Goal: Task Accomplishment & Management: Complete application form

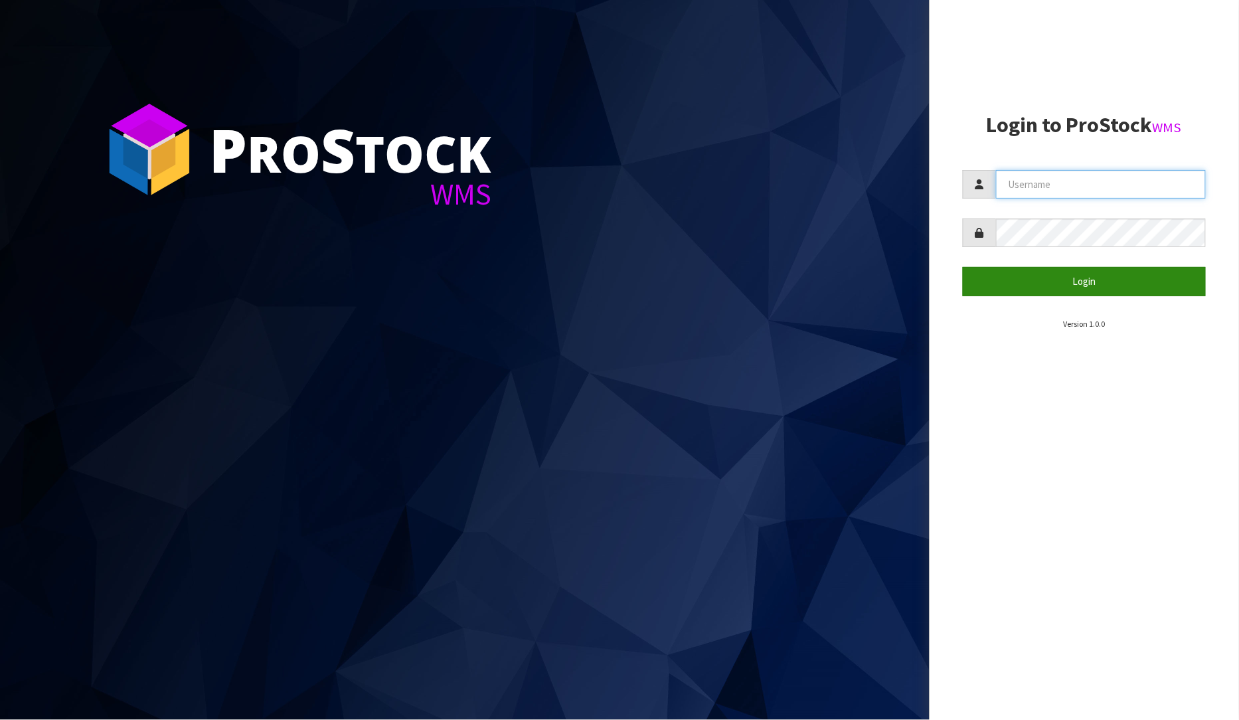
type input "[PERSON_NAME]"
click at [1089, 283] on button "Login" at bounding box center [1085, 281] width 244 height 29
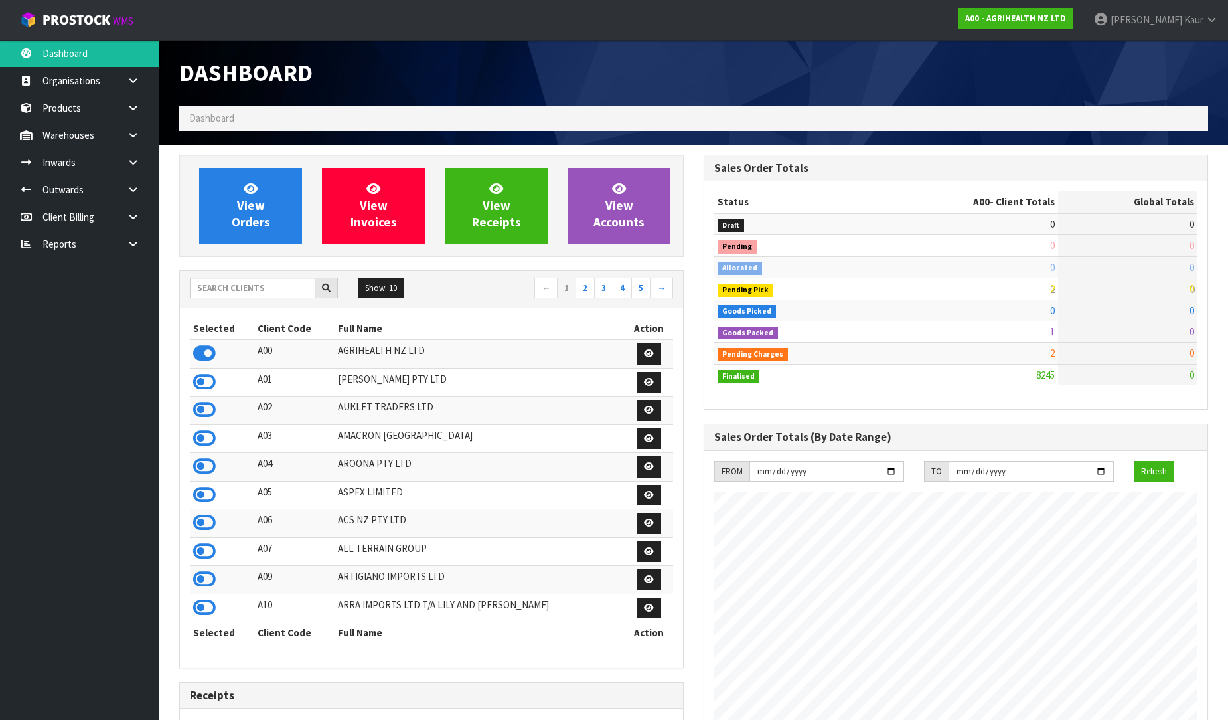
scroll to position [1006, 524]
click at [141, 242] on link at bounding box center [138, 243] width 42 height 27
click at [73, 297] on link "CWL" at bounding box center [79, 298] width 159 height 27
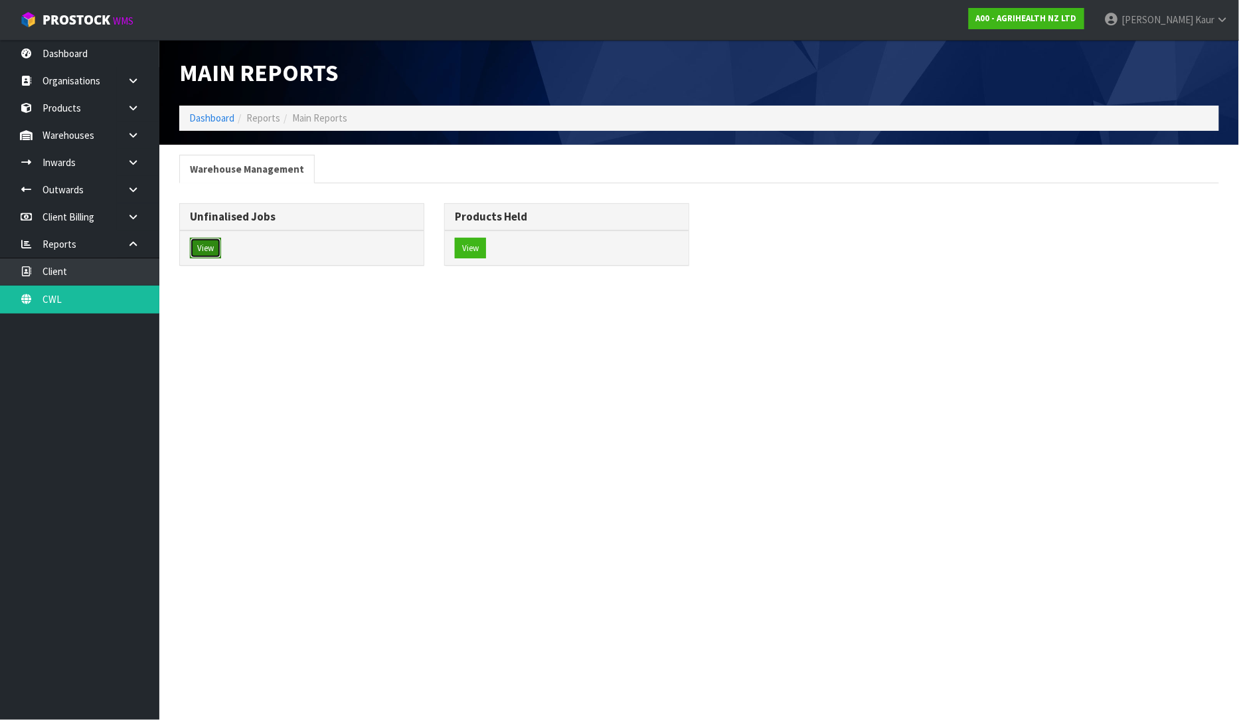
click at [197, 259] on button "View" at bounding box center [205, 248] width 31 height 21
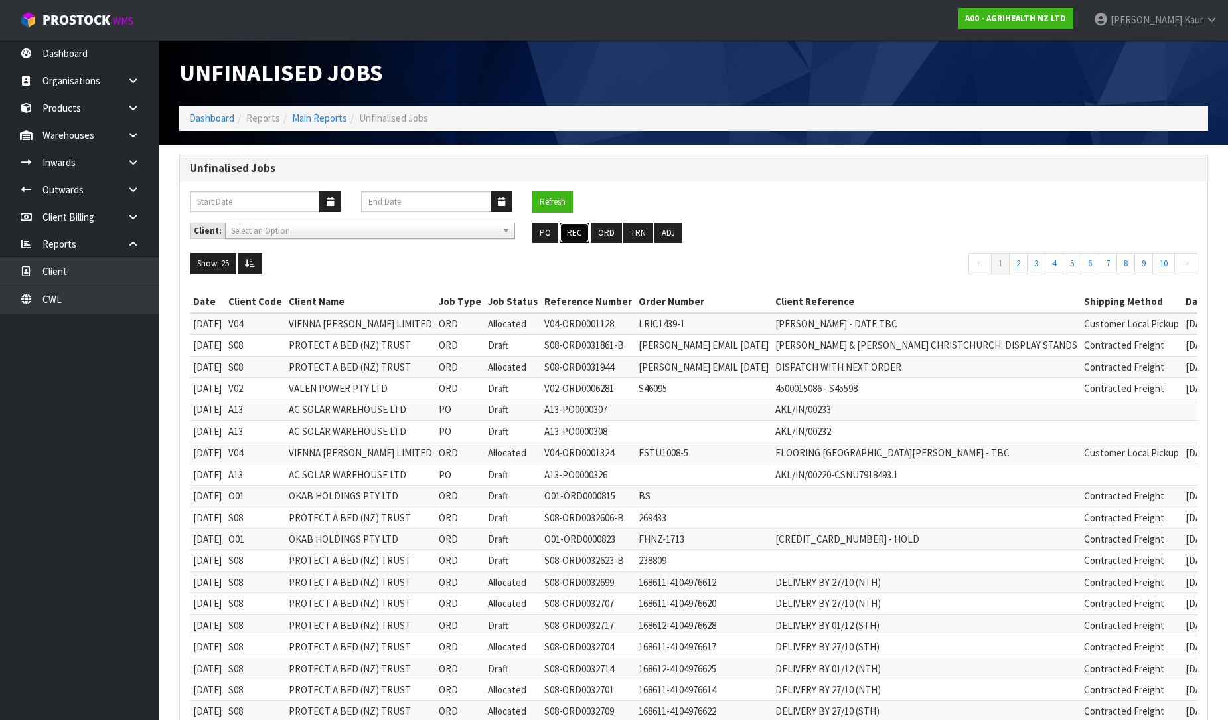
click at [572, 230] on button "REC" at bounding box center [575, 232] width 30 height 21
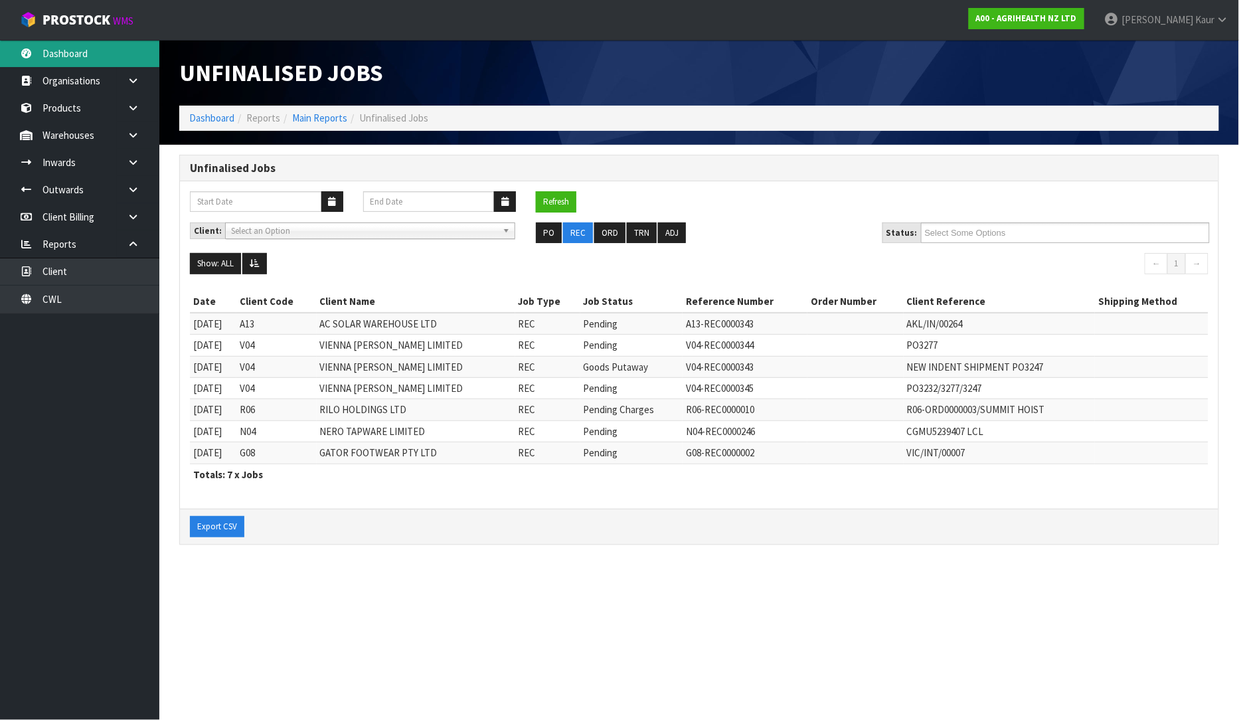
click at [80, 50] on link "Dashboard" at bounding box center [79, 53] width 159 height 27
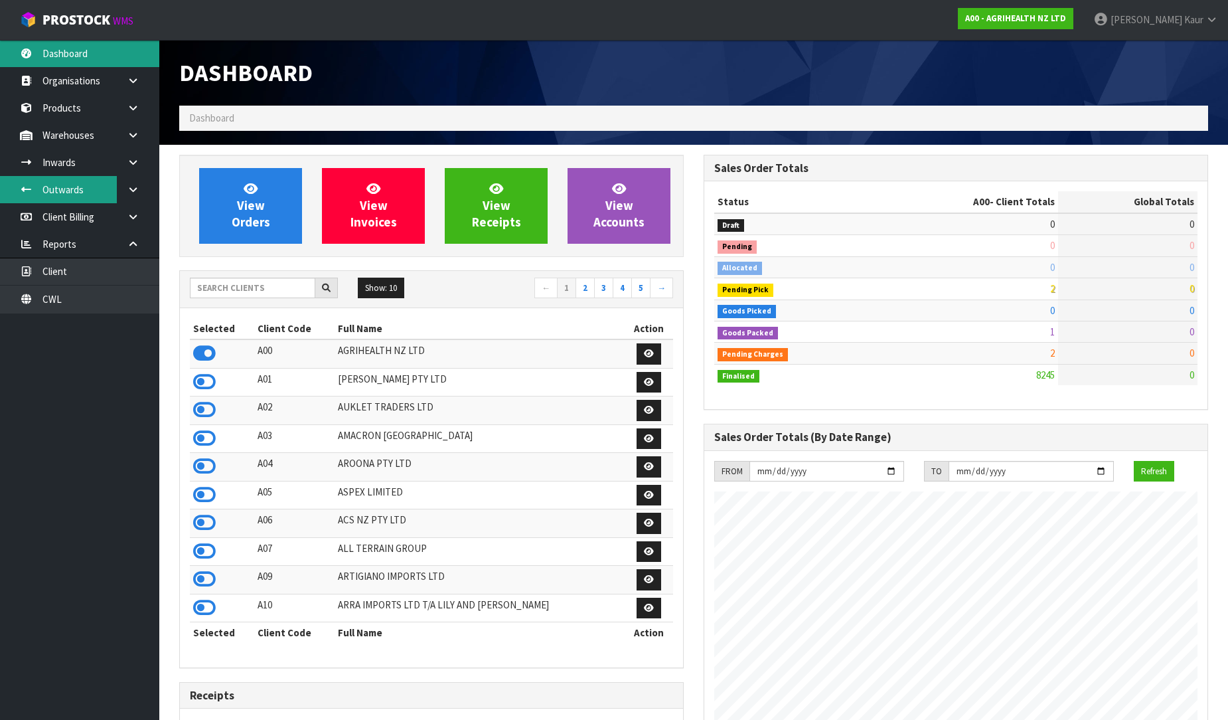
scroll to position [1006, 524]
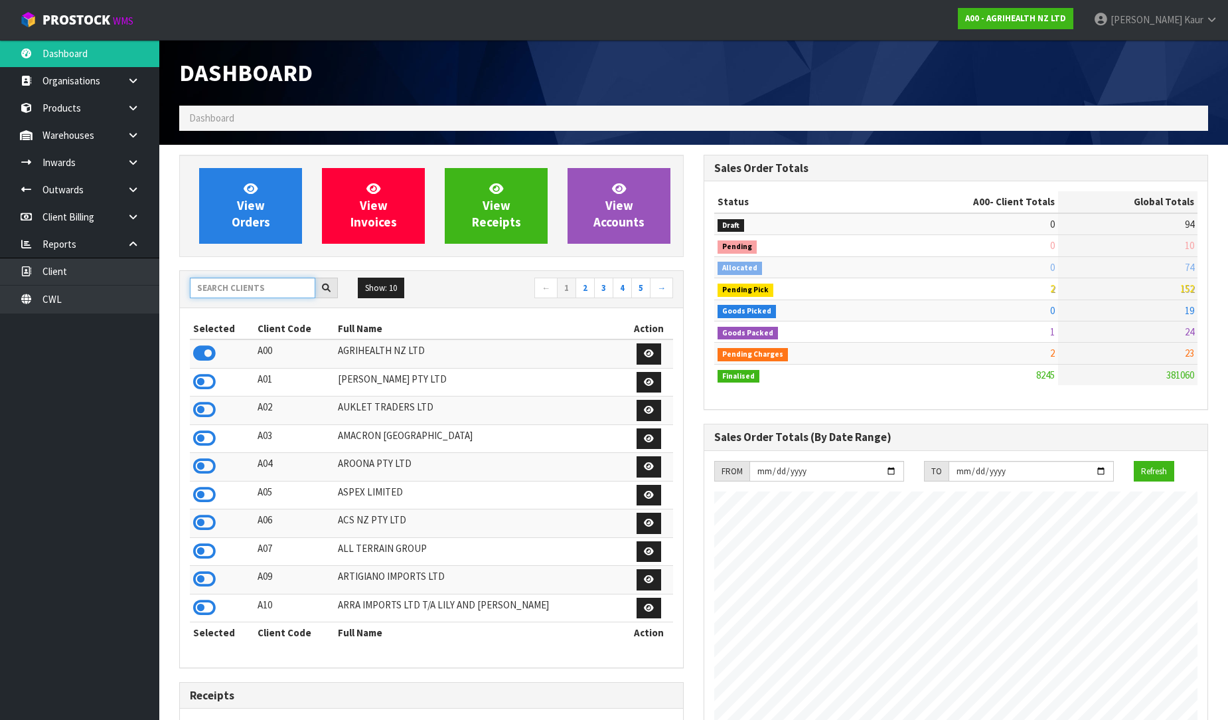
click at [267, 291] on input "text" at bounding box center [252, 287] width 125 height 21
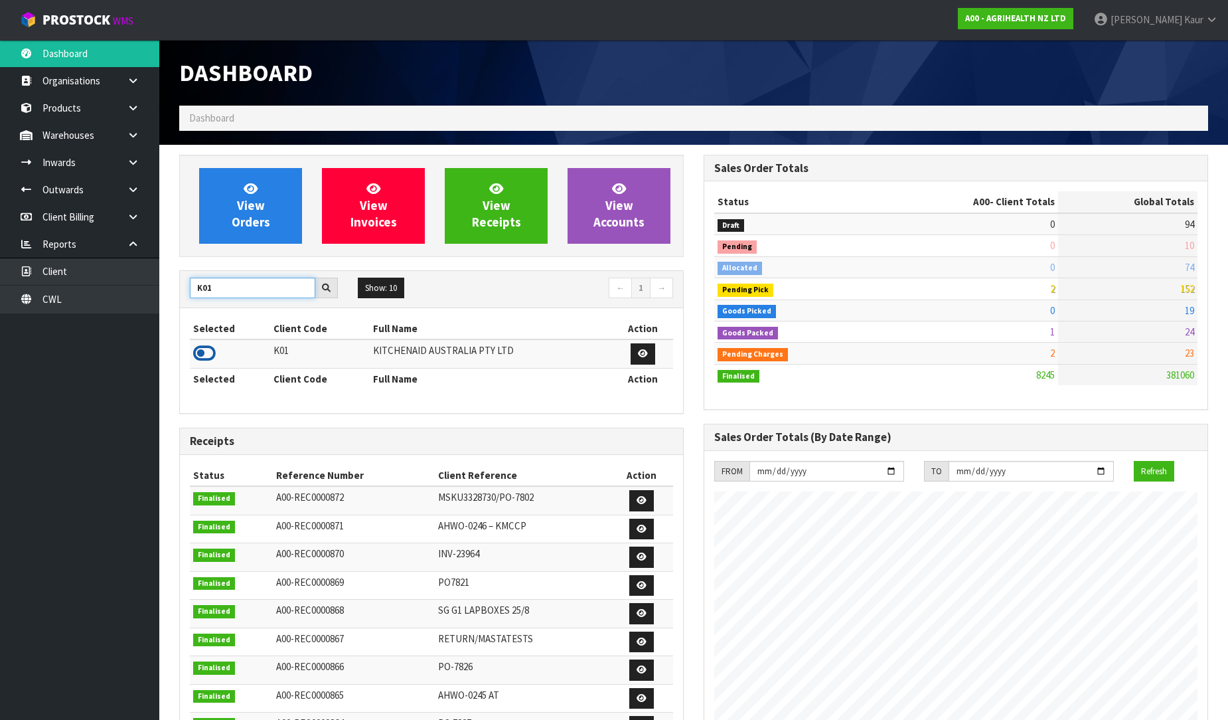
type input "K01"
click at [200, 358] on icon at bounding box center [204, 353] width 23 height 20
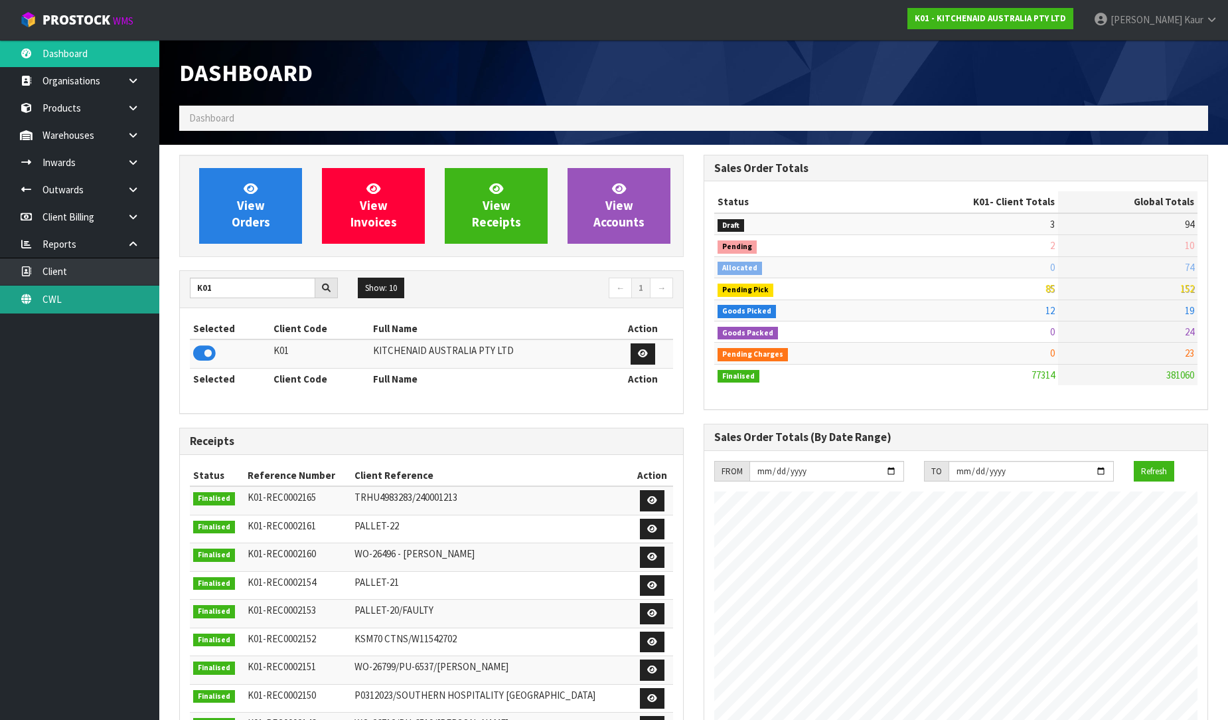
click at [130, 303] on link "CWL" at bounding box center [79, 298] width 159 height 27
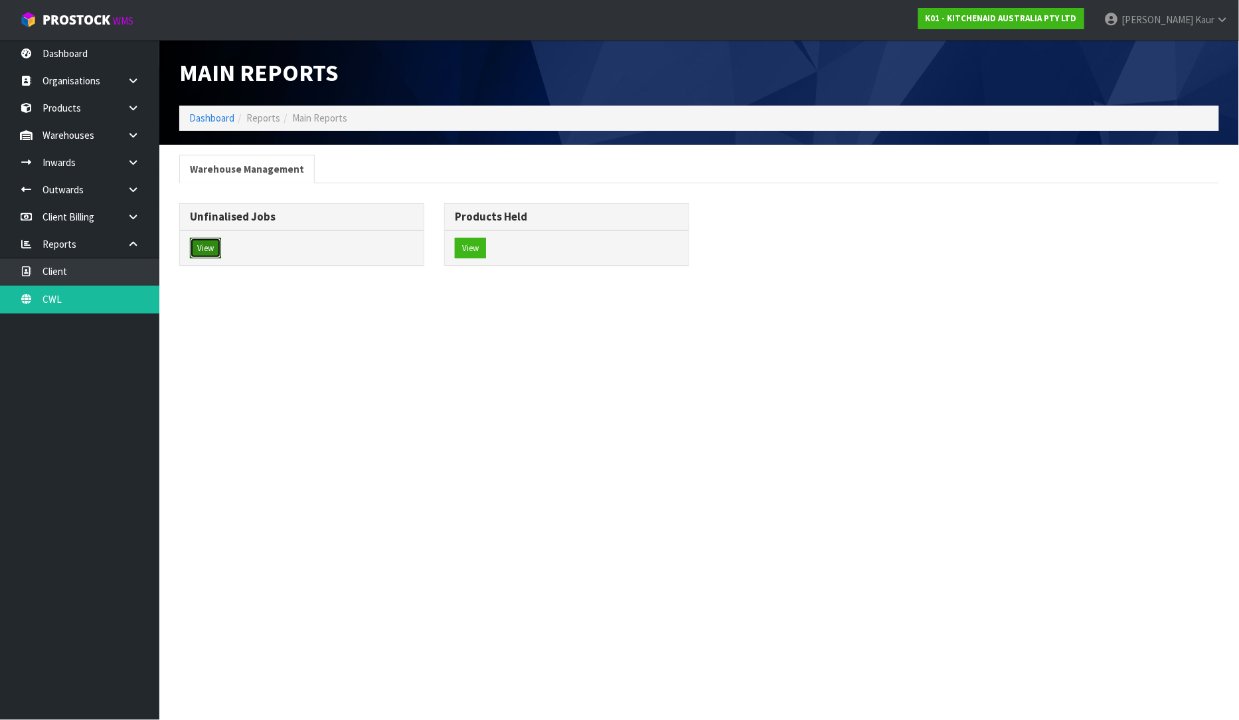
click at [216, 244] on button "View" at bounding box center [205, 248] width 31 height 21
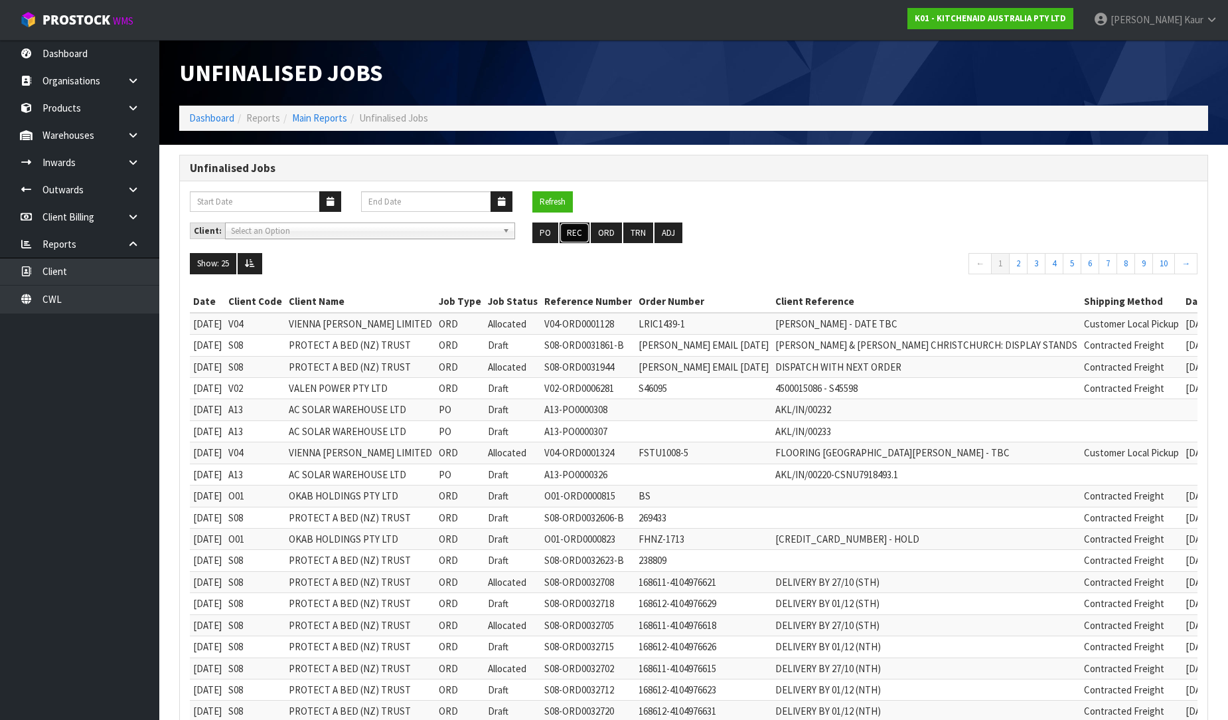
click at [575, 230] on button "REC" at bounding box center [575, 232] width 30 height 21
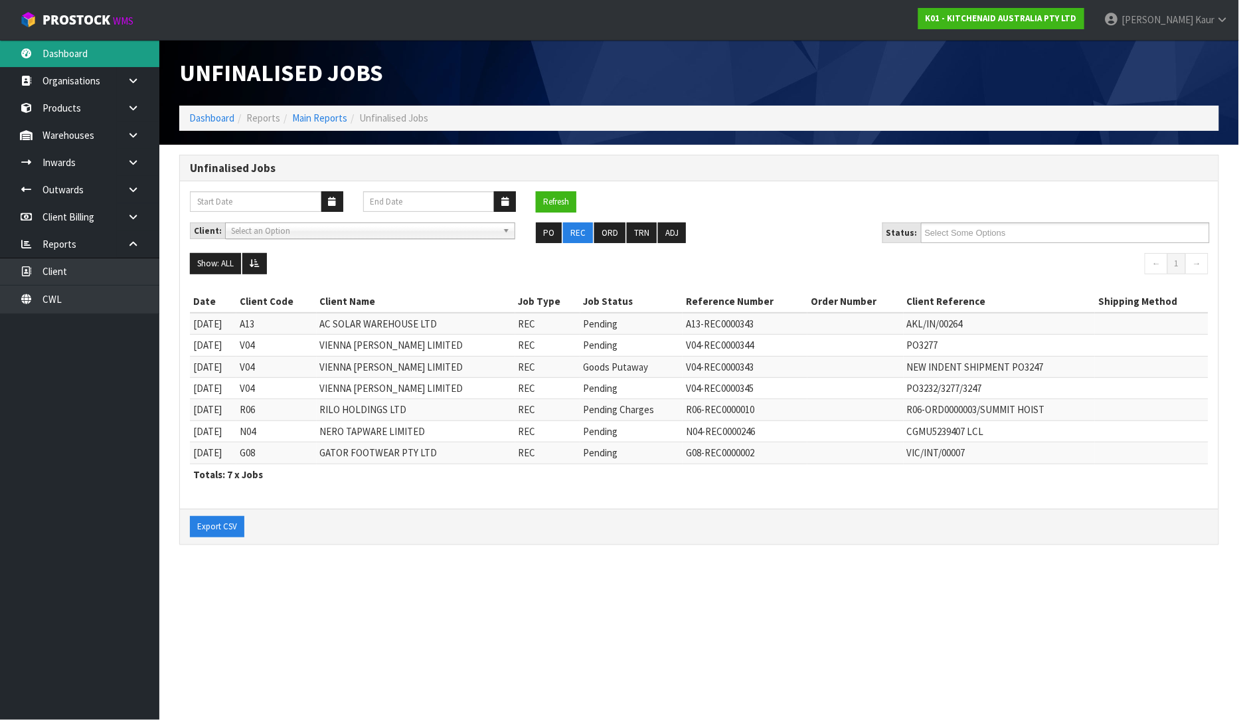
click at [23, 50] on icon at bounding box center [26, 53] width 13 height 10
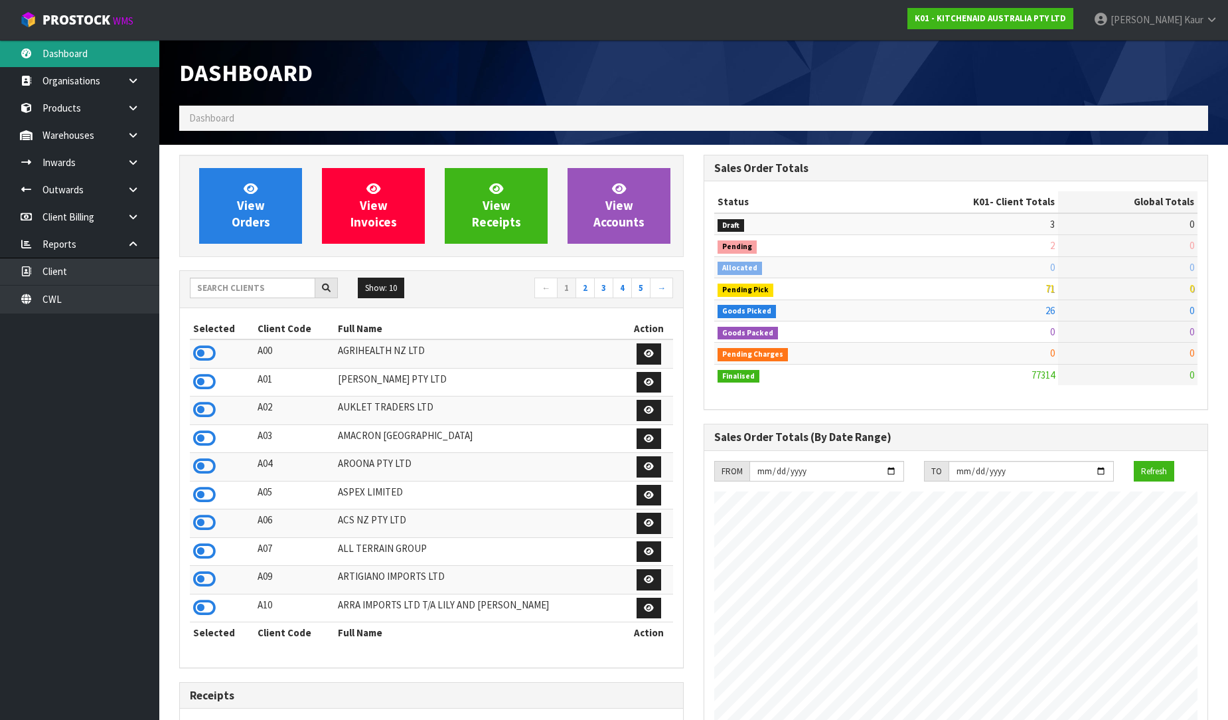
scroll to position [1006, 524]
click at [213, 287] on input "text" at bounding box center [252, 287] width 125 height 21
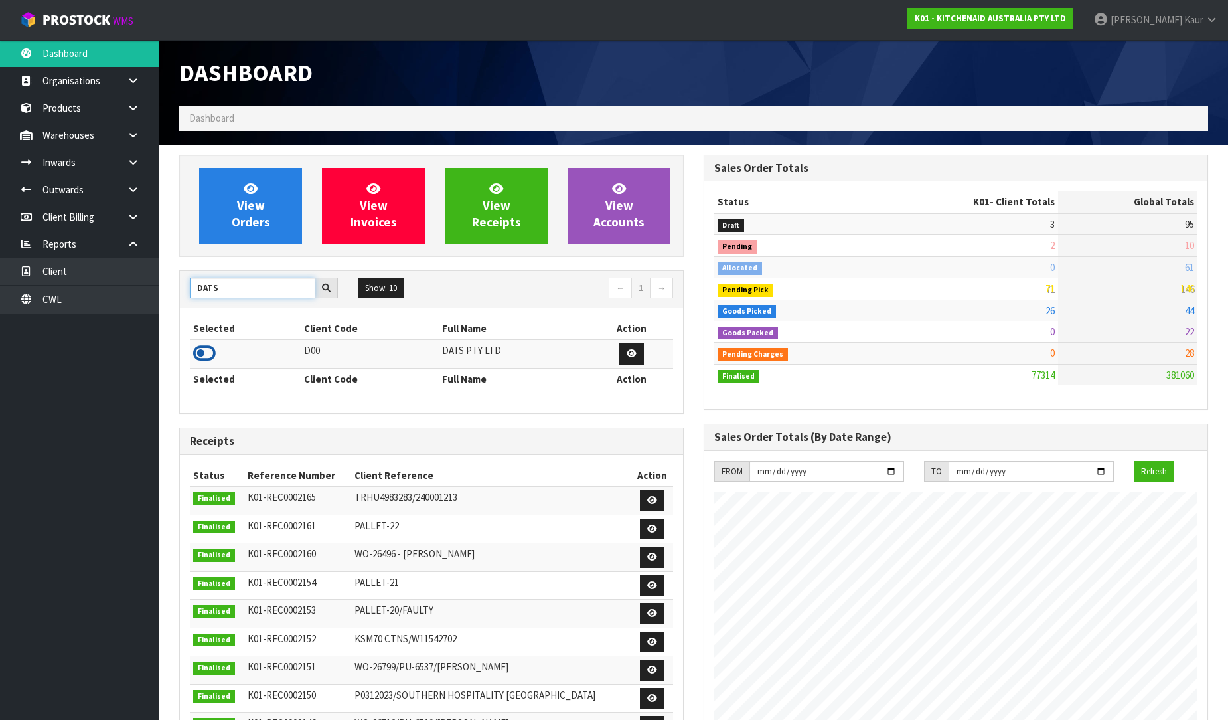
type input "DATS"
click at [204, 356] on icon at bounding box center [204, 353] width 23 height 20
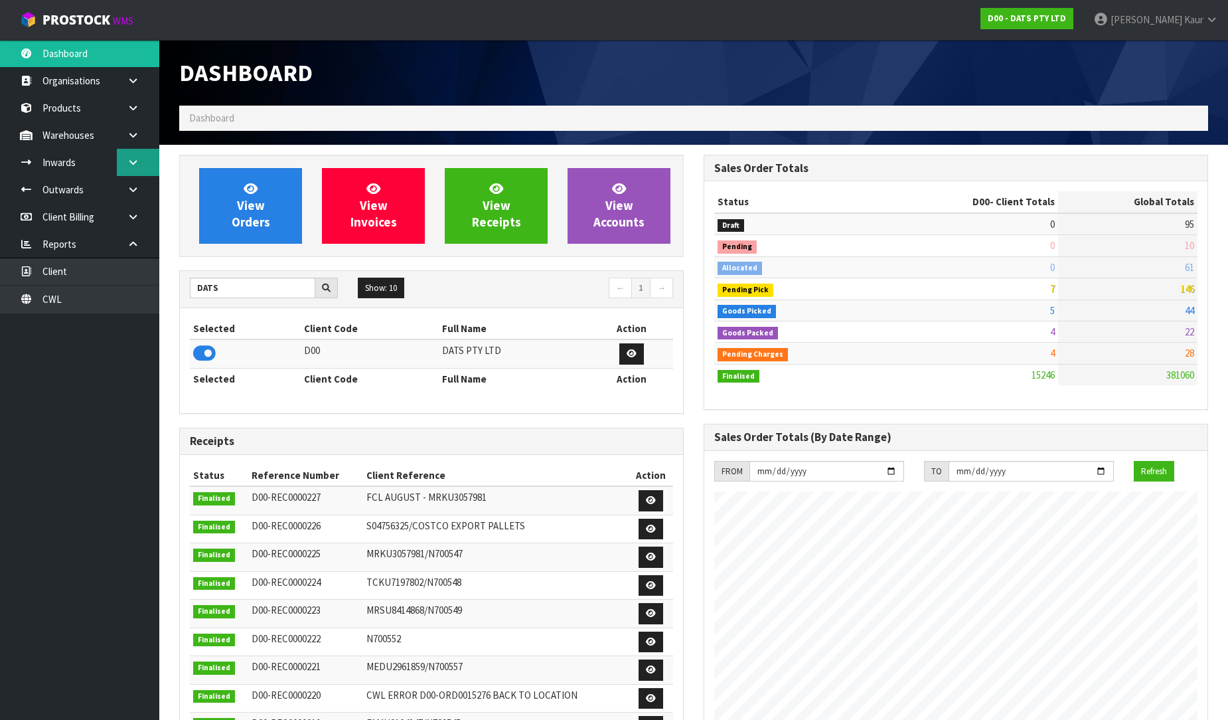
click at [139, 174] on link at bounding box center [138, 162] width 42 height 27
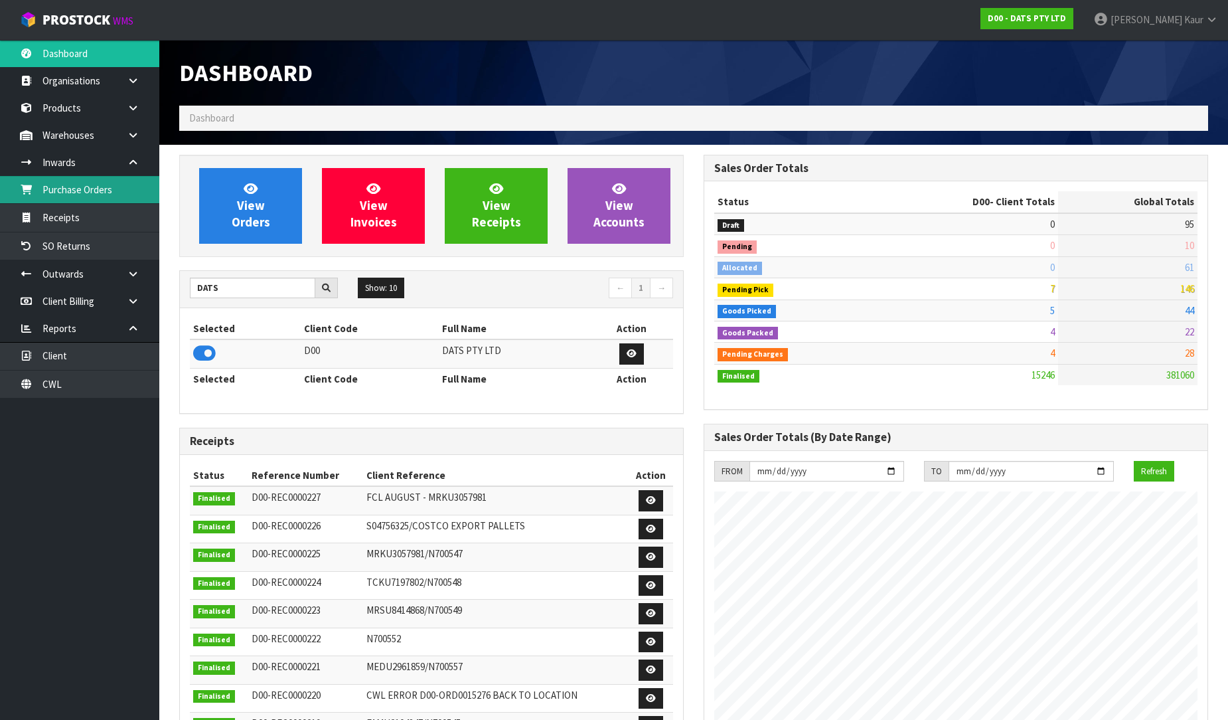
click at [106, 189] on link "Purchase Orders" at bounding box center [79, 189] width 159 height 27
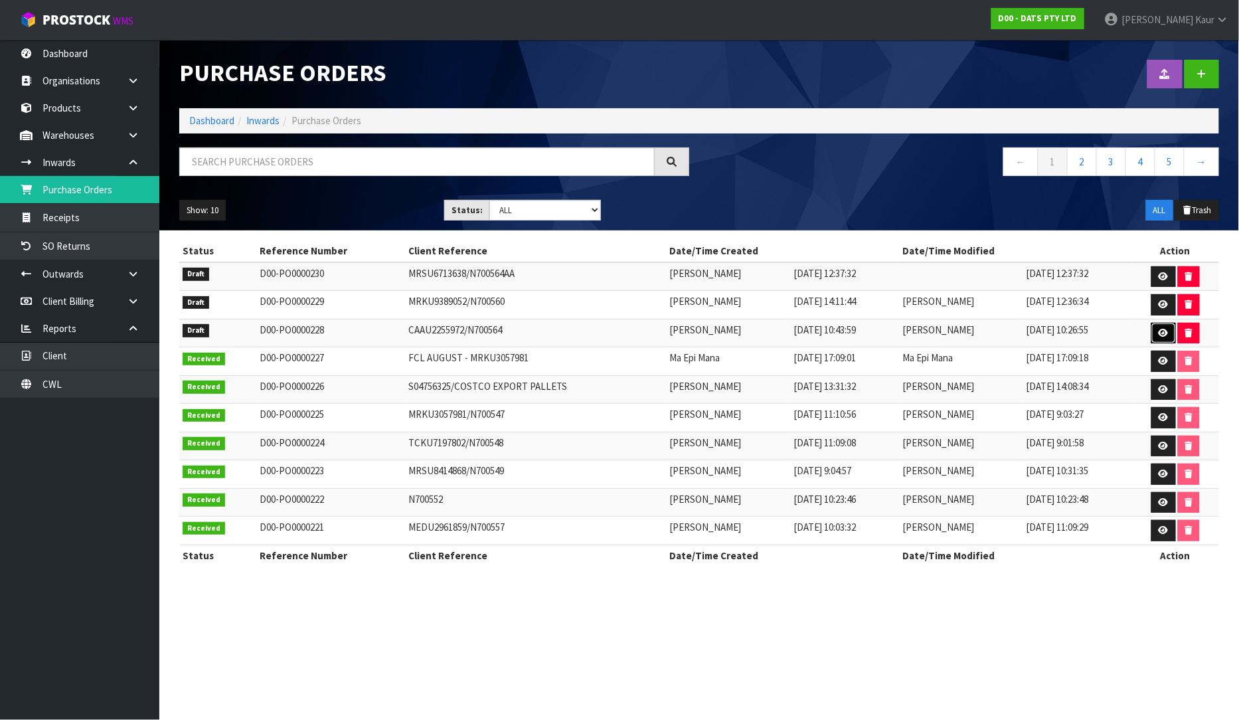
click at [1158, 332] on icon at bounding box center [1163, 333] width 10 height 9
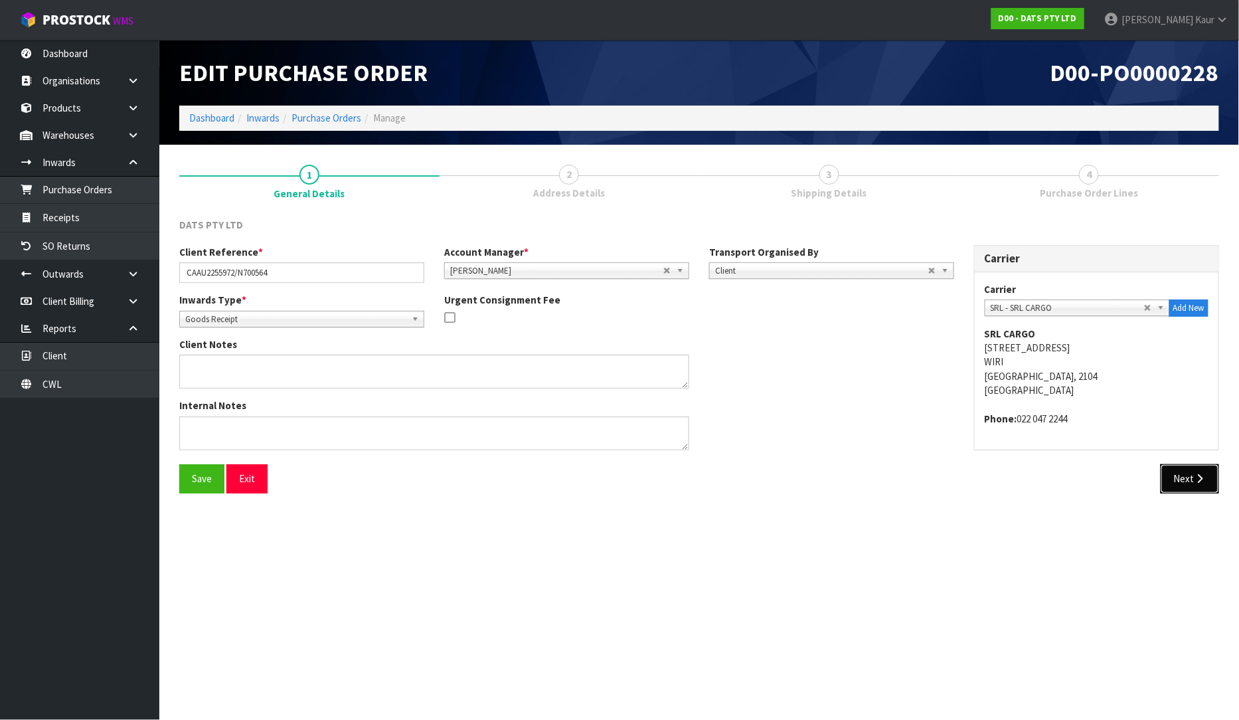
click at [1184, 480] on button "Next" at bounding box center [1189, 478] width 58 height 29
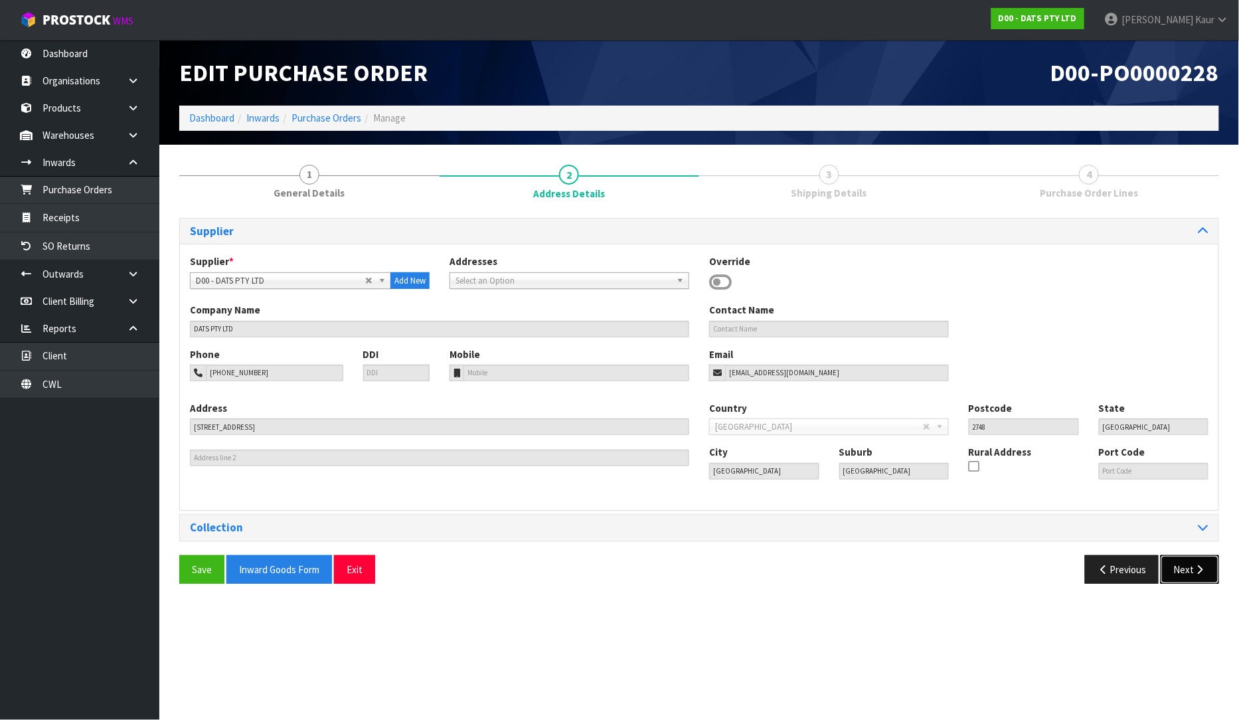
click at [1178, 579] on button "Next" at bounding box center [1189, 569] width 58 height 29
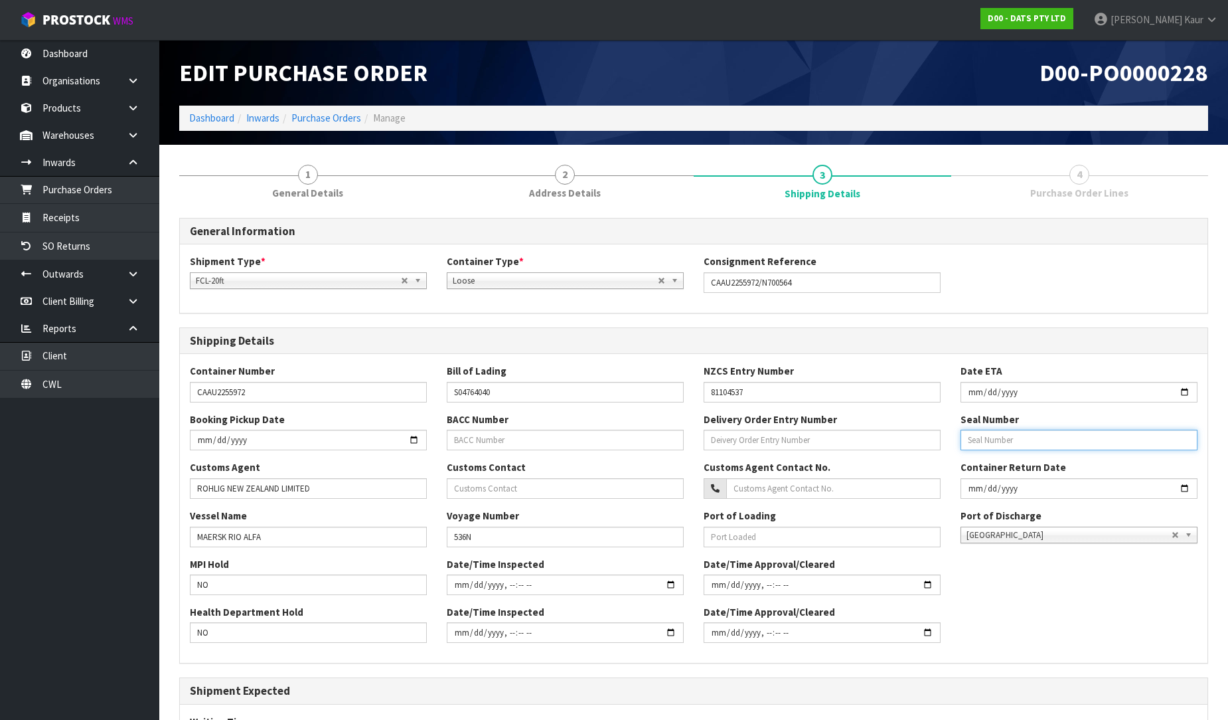
click at [1042, 445] on input "text" at bounding box center [1079, 439] width 237 height 21
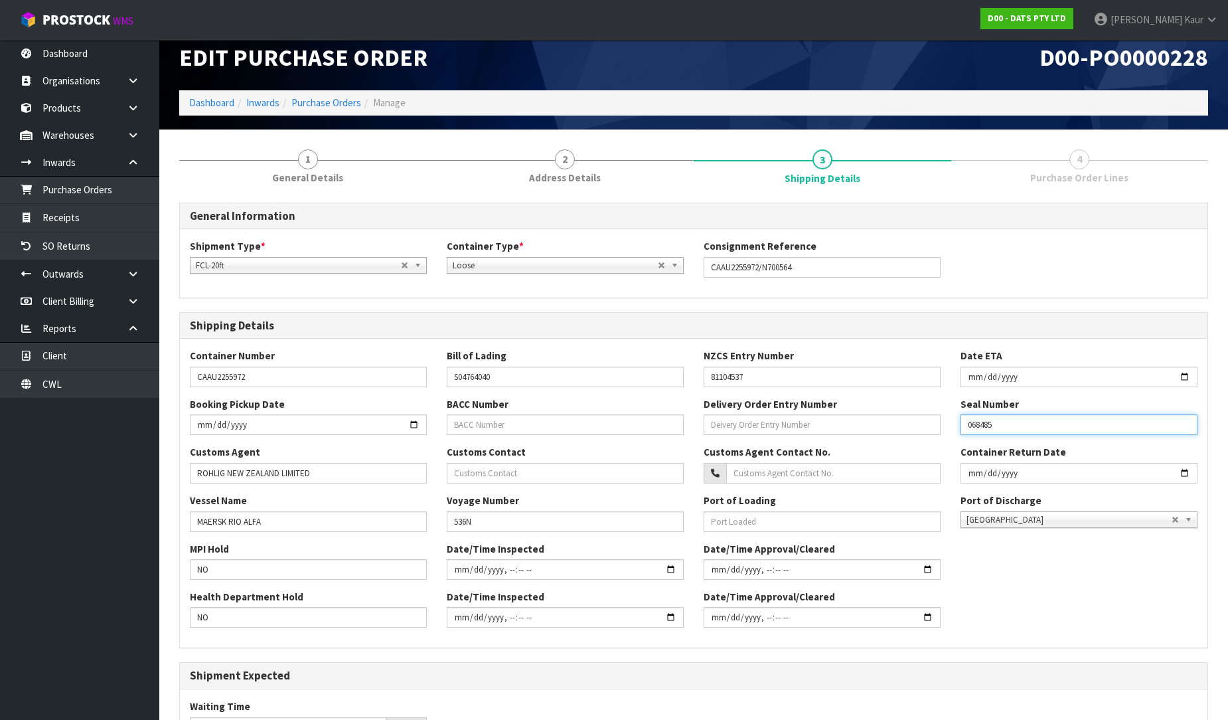
scroll to position [195, 0]
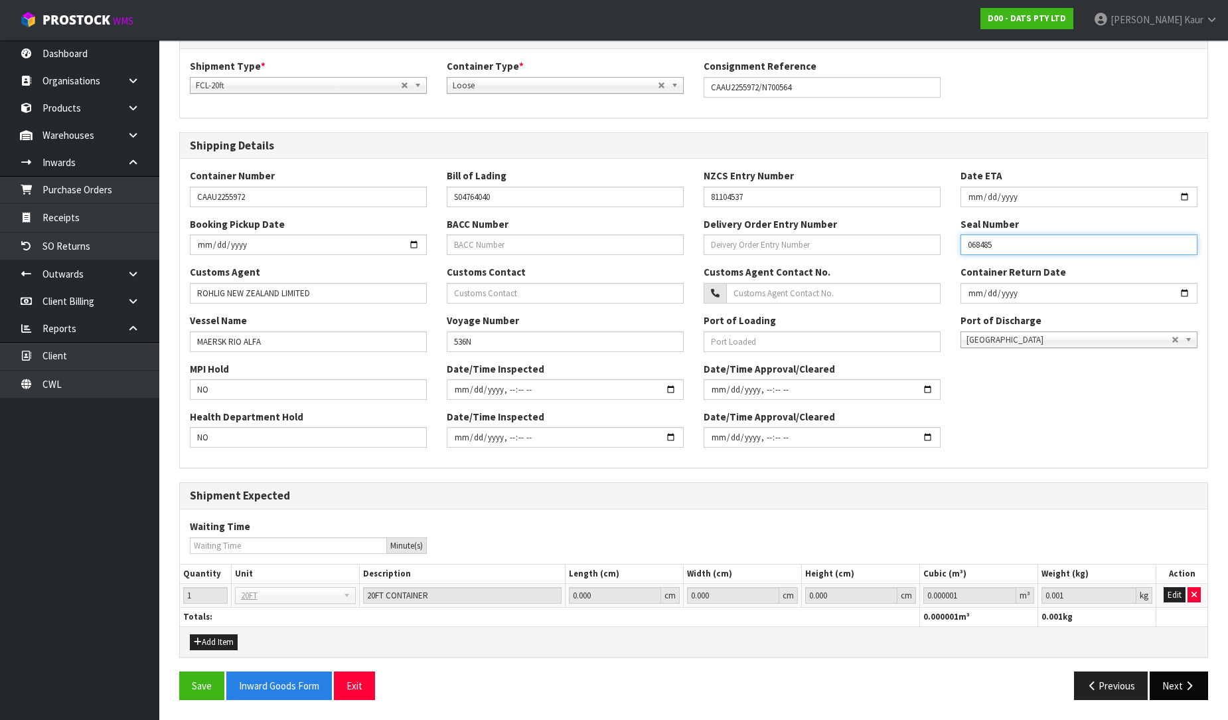
type input "068485"
click at [1164, 678] on button "Next" at bounding box center [1179, 685] width 58 height 29
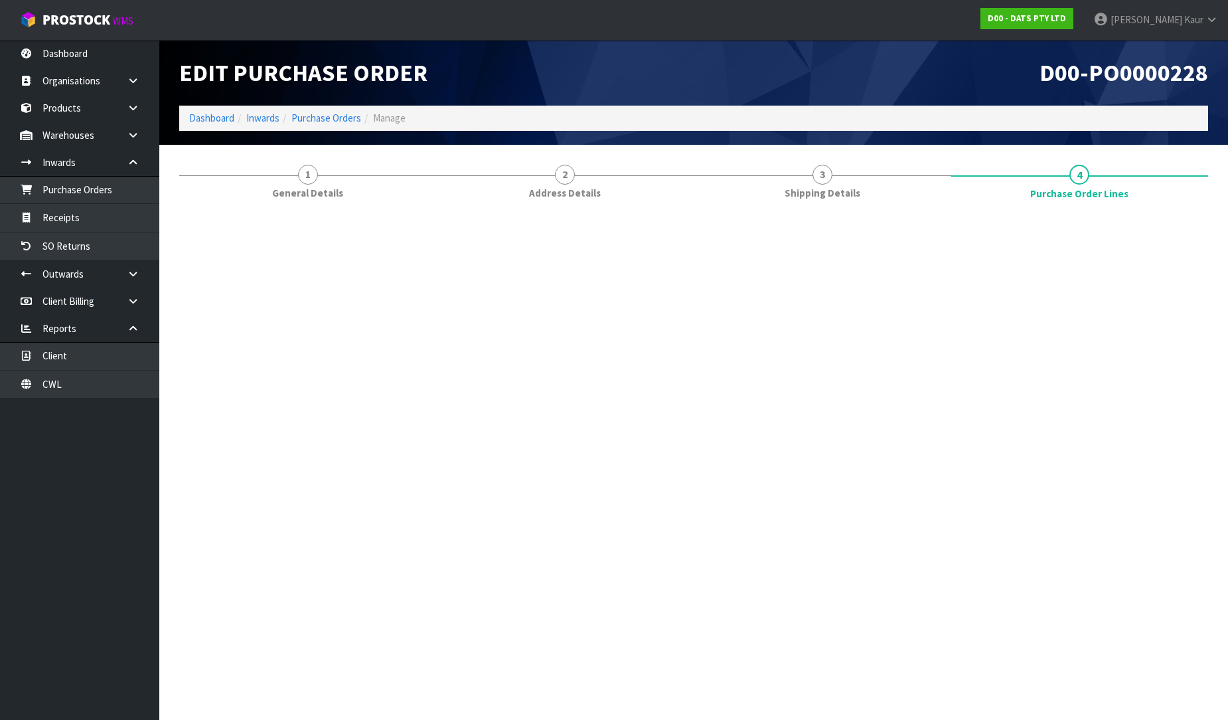
scroll to position [0, 0]
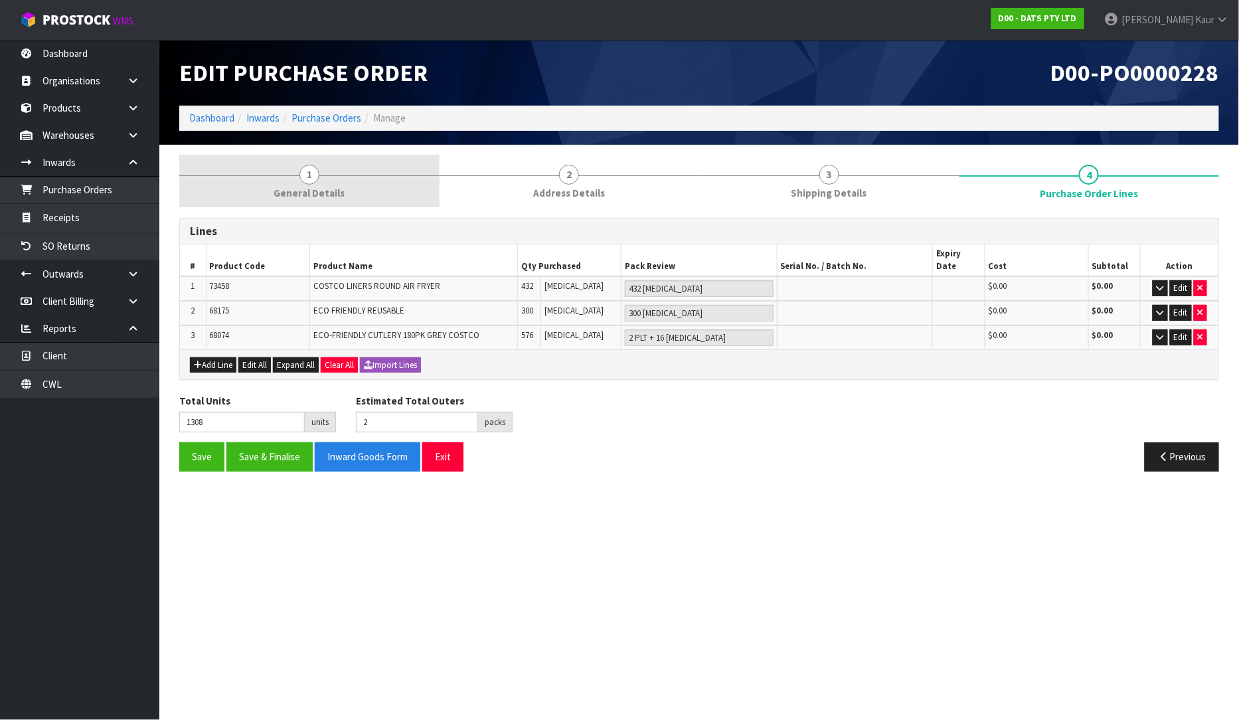
click at [287, 191] on span "General Details" at bounding box center [308, 193] width 71 height 14
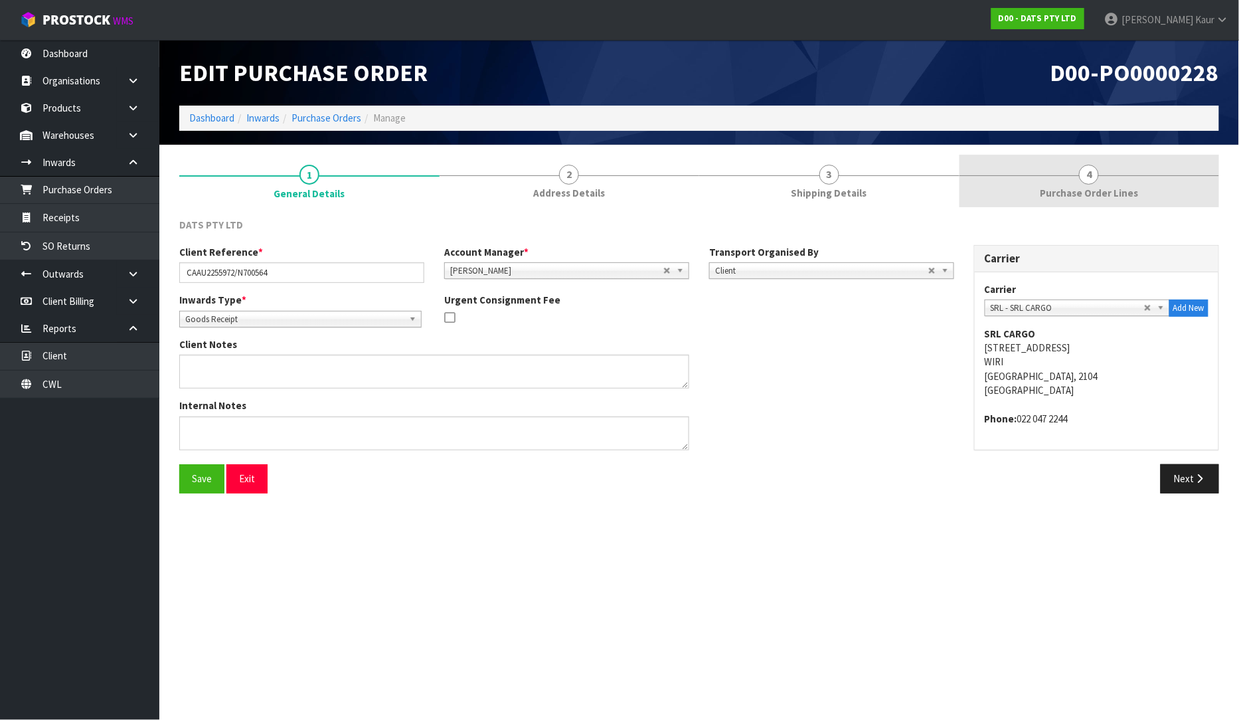
click at [1113, 171] on link "4 Purchase Order Lines" at bounding box center [1089, 181] width 260 height 52
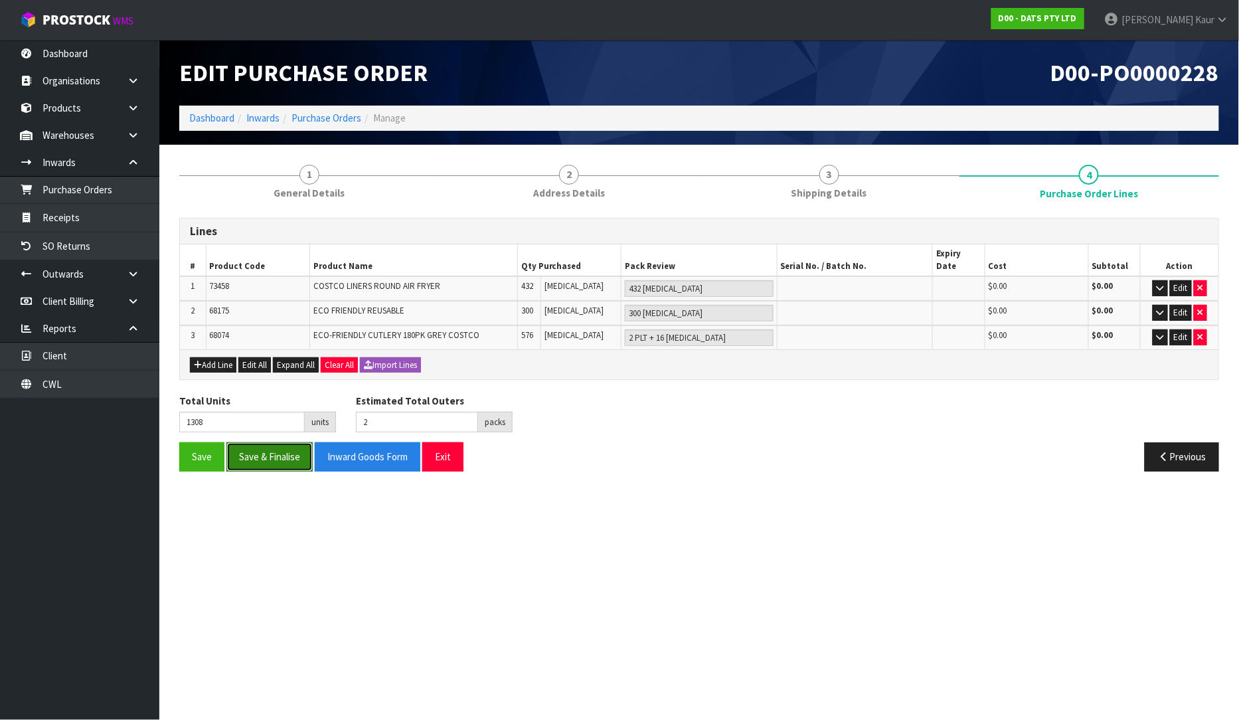
click at [273, 446] on button "Save & Finalise" at bounding box center [269, 456] width 86 height 29
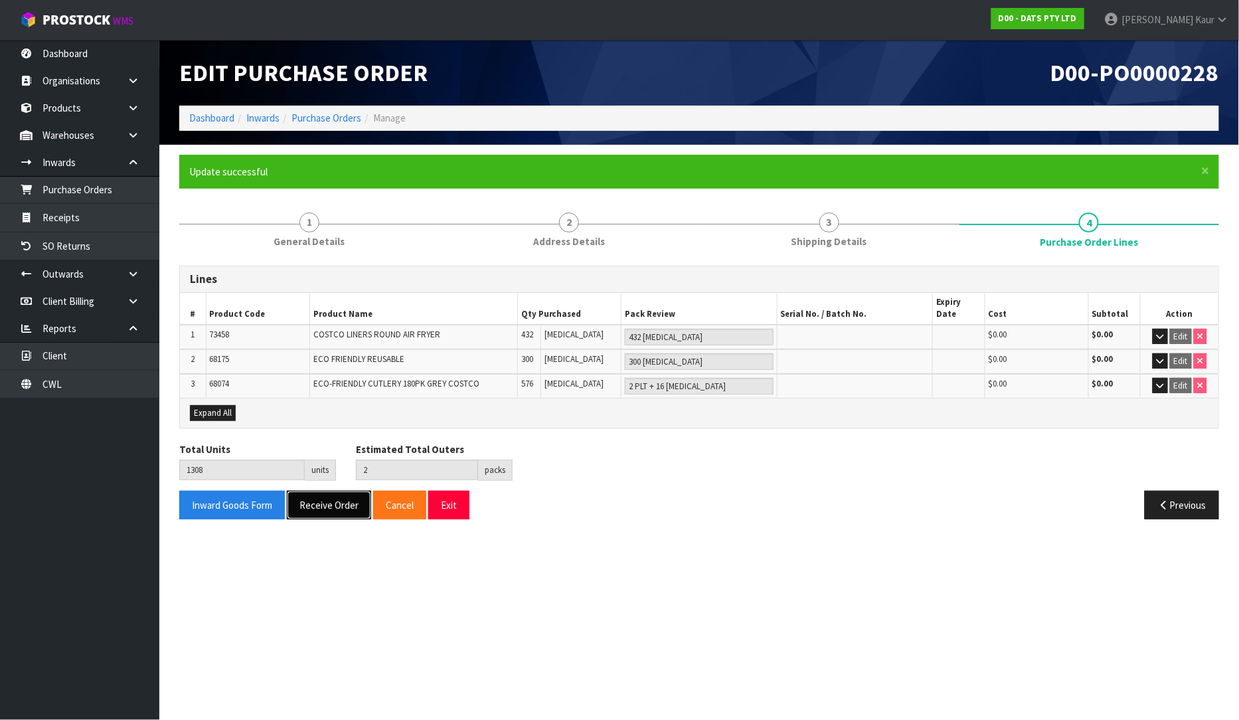
click at [315, 491] on button "Receive Order" at bounding box center [329, 505] width 84 height 29
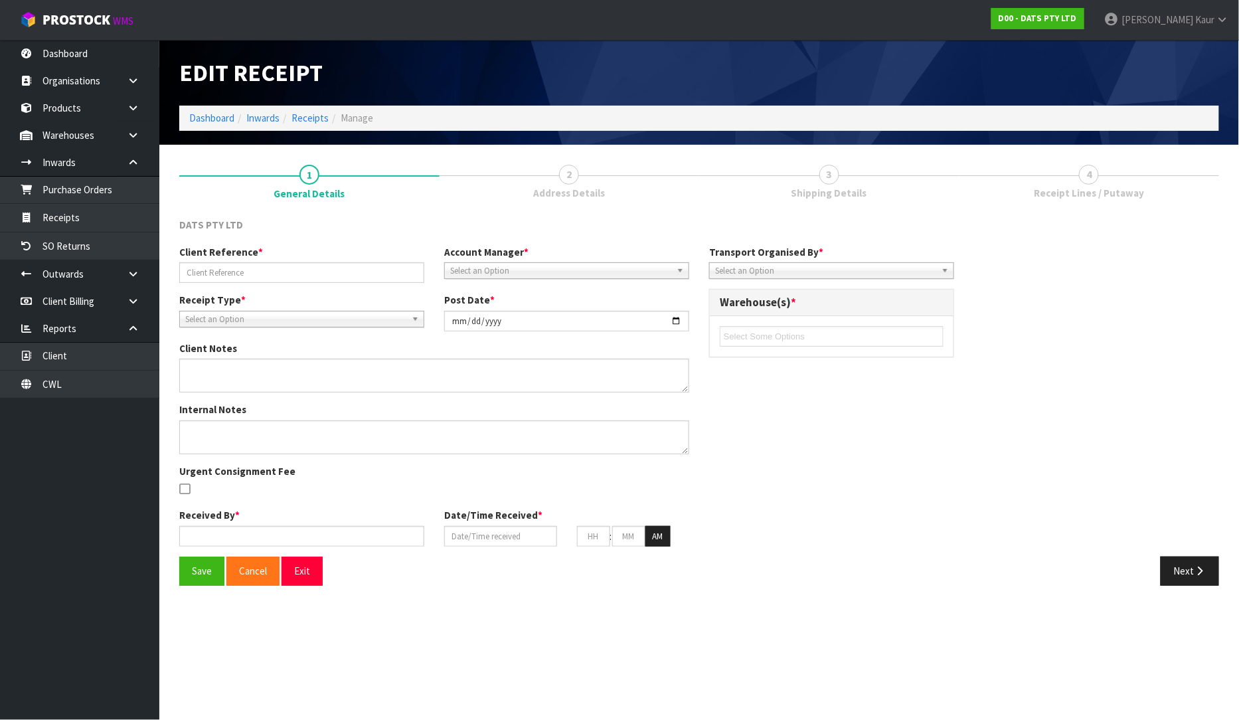
type input "CAAU2255972/N700564"
type input "[DATE]"
type input "[PERSON_NAME]"
type input "[DATE]"
type input "09"
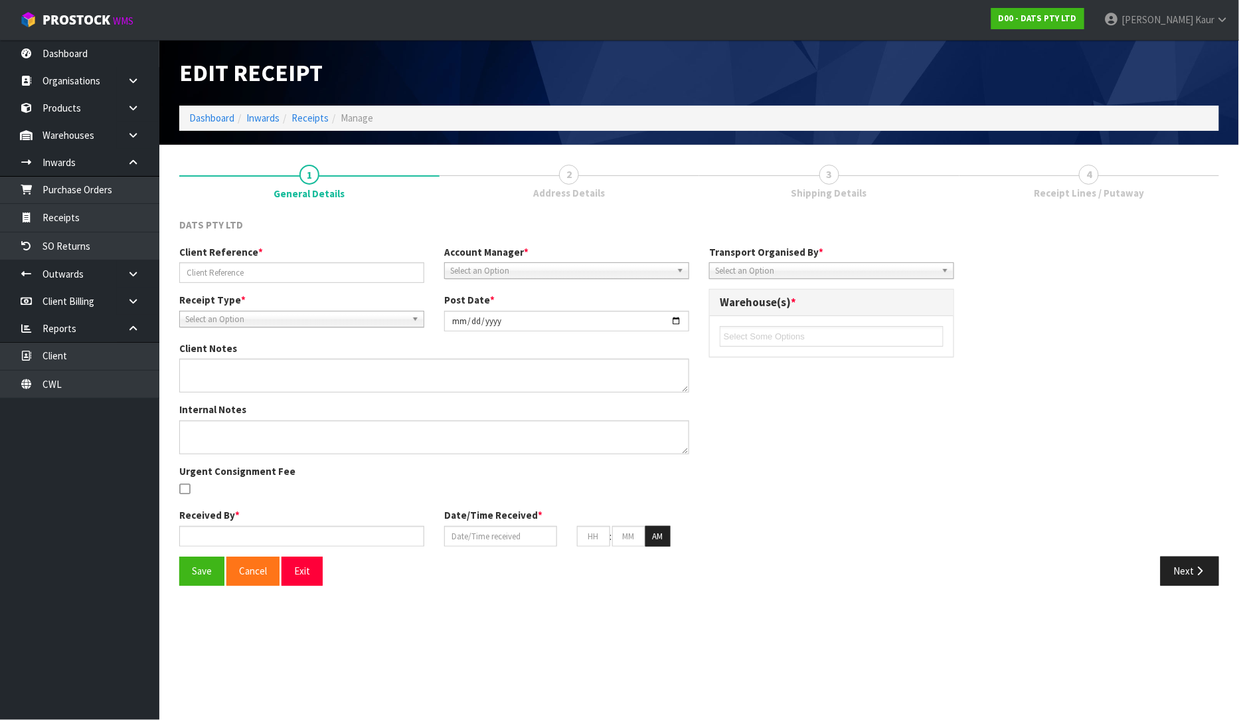
type input "25"
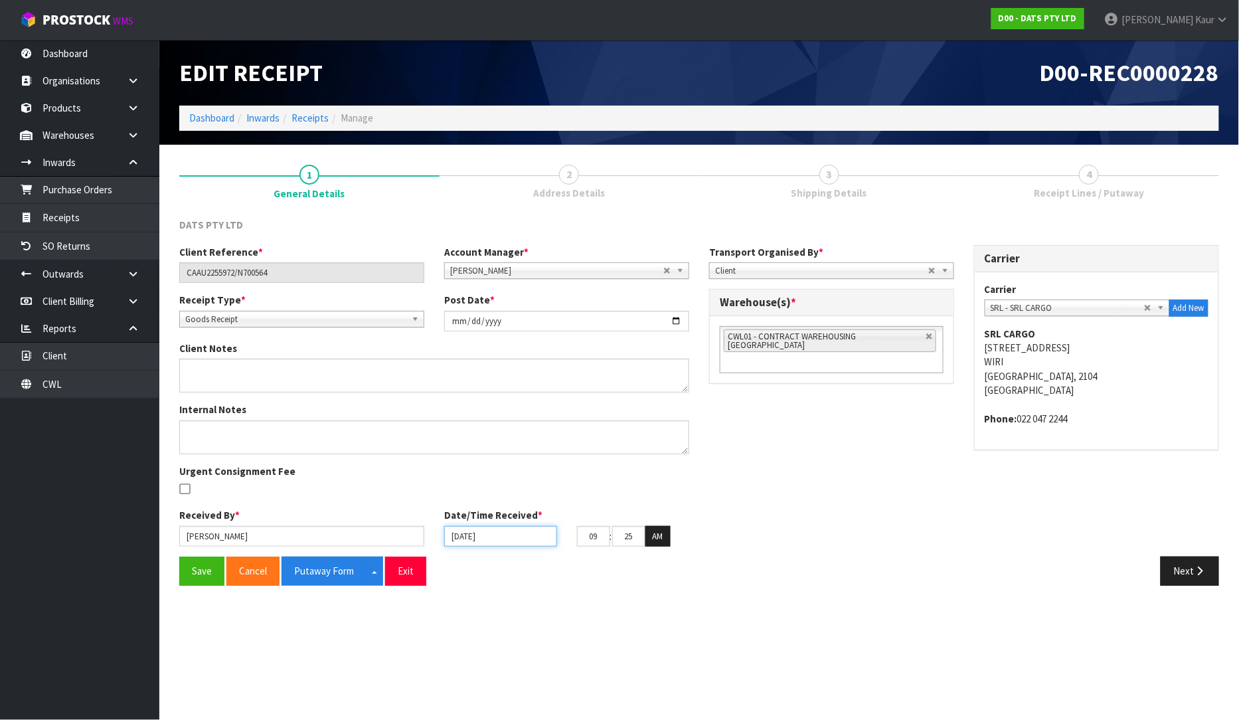
click at [456, 534] on input "[DATE]" at bounding box center [500, 536] width 113 height 21
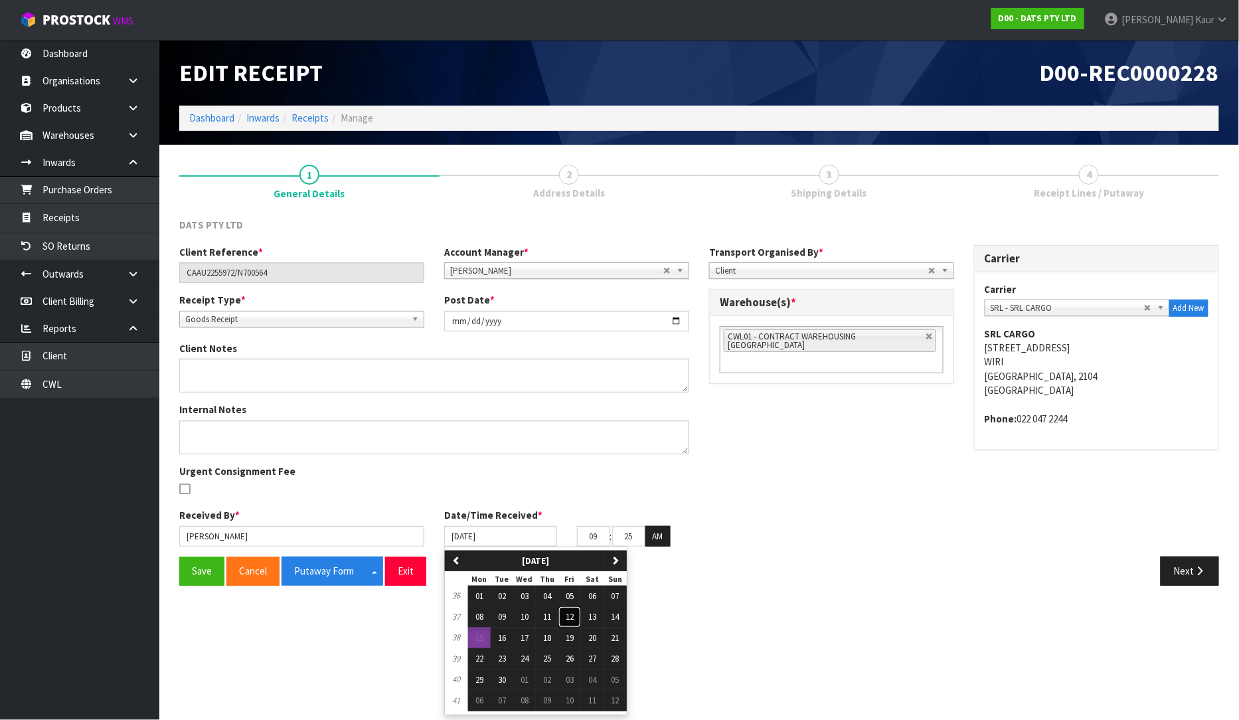
click at [564, 619] on button "12" at bounding box center [569, 616] width 23 height 21
type input "[DATE]"
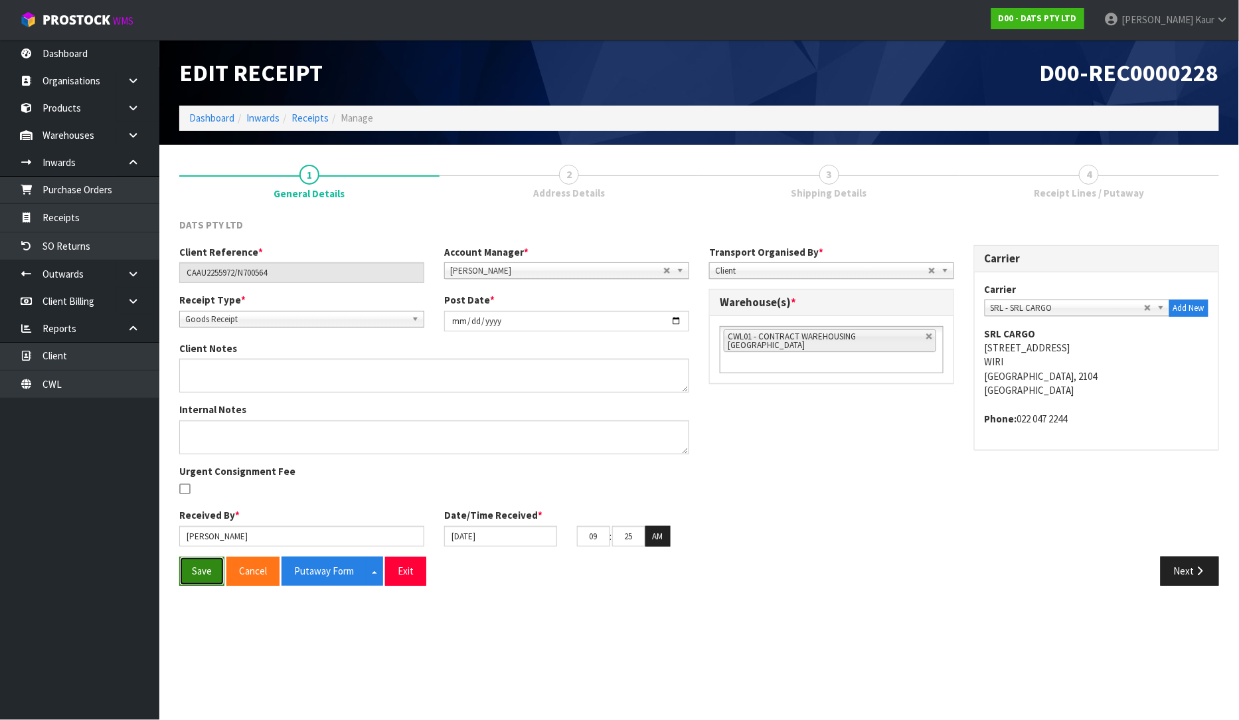
drag, startPoint x: 207, startPoint y: 565, endPoint x: 224, endPoint y: 562, distance: 17.6
click at [206, 565] on button "Save" at bounding box center [201, 570] width 45 height 29
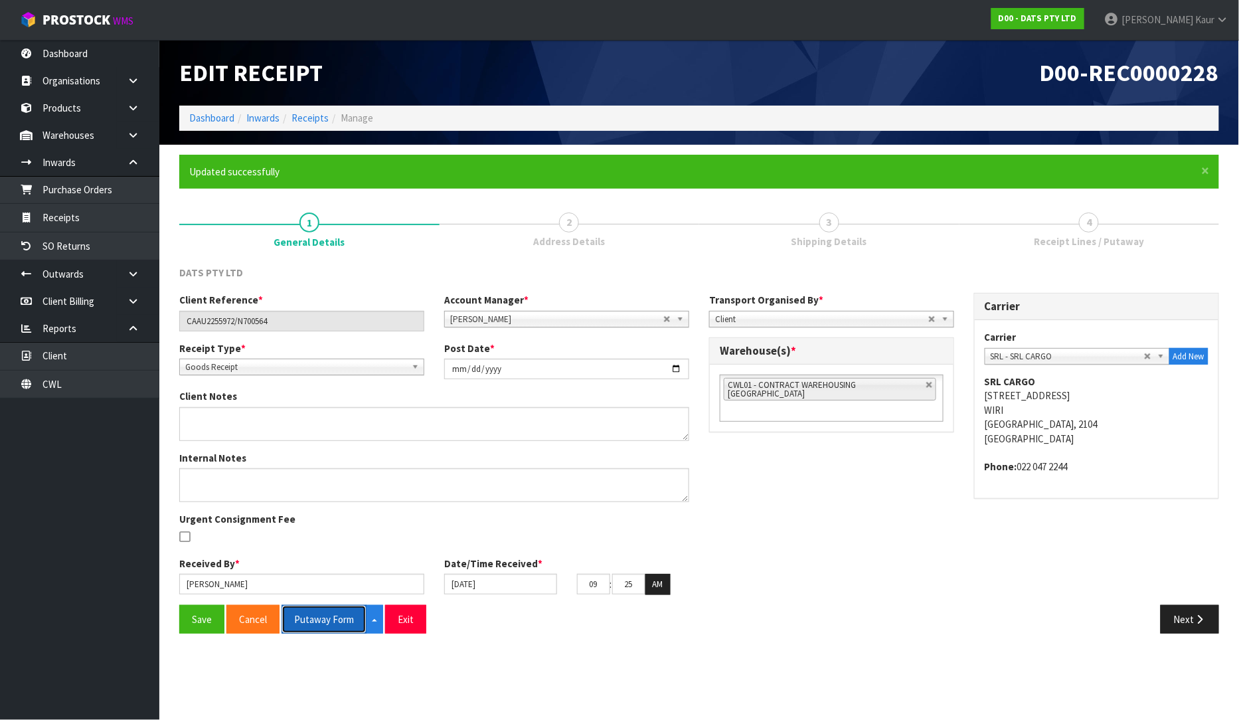
click at [324, 621] on button "Putaway Form" at bounding box center [323, 619] width 85 height 29
click at [74, 58] on link "Dashboard" at bounding box center [79, 53] width 159 height 27
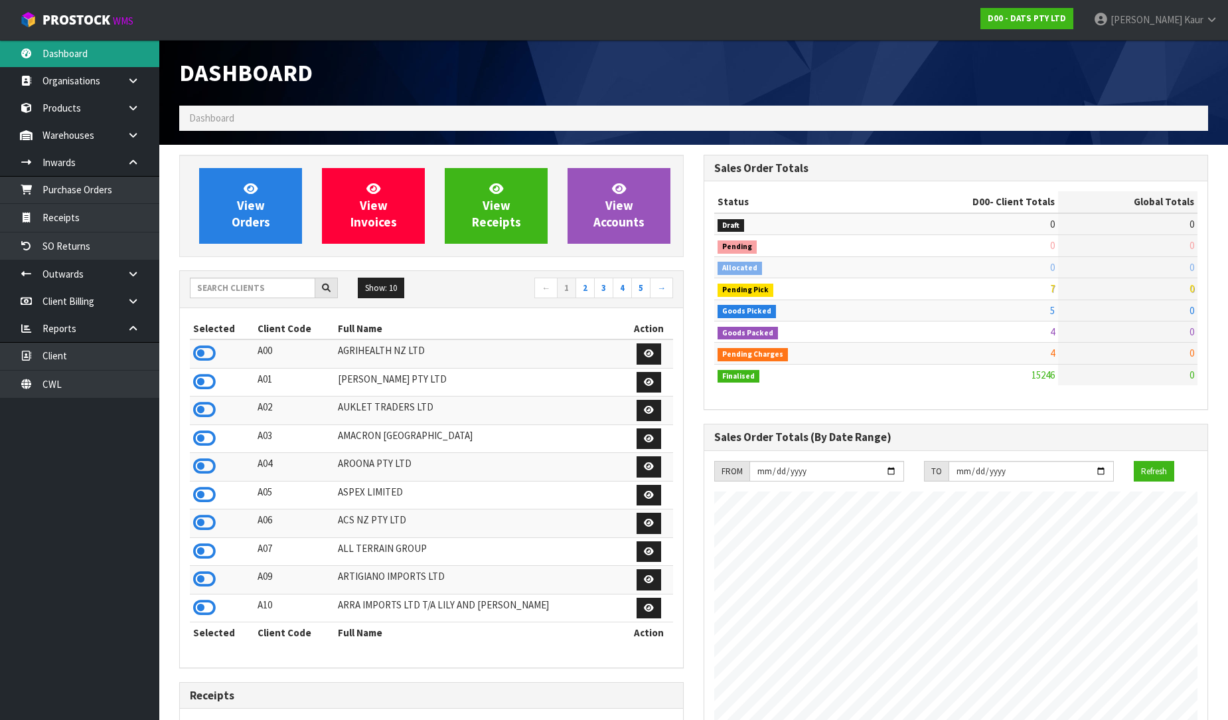
scroll to position [1006, 524]
click at [203, 354] on icon at bounding box center [204, 353] width 23 height 20
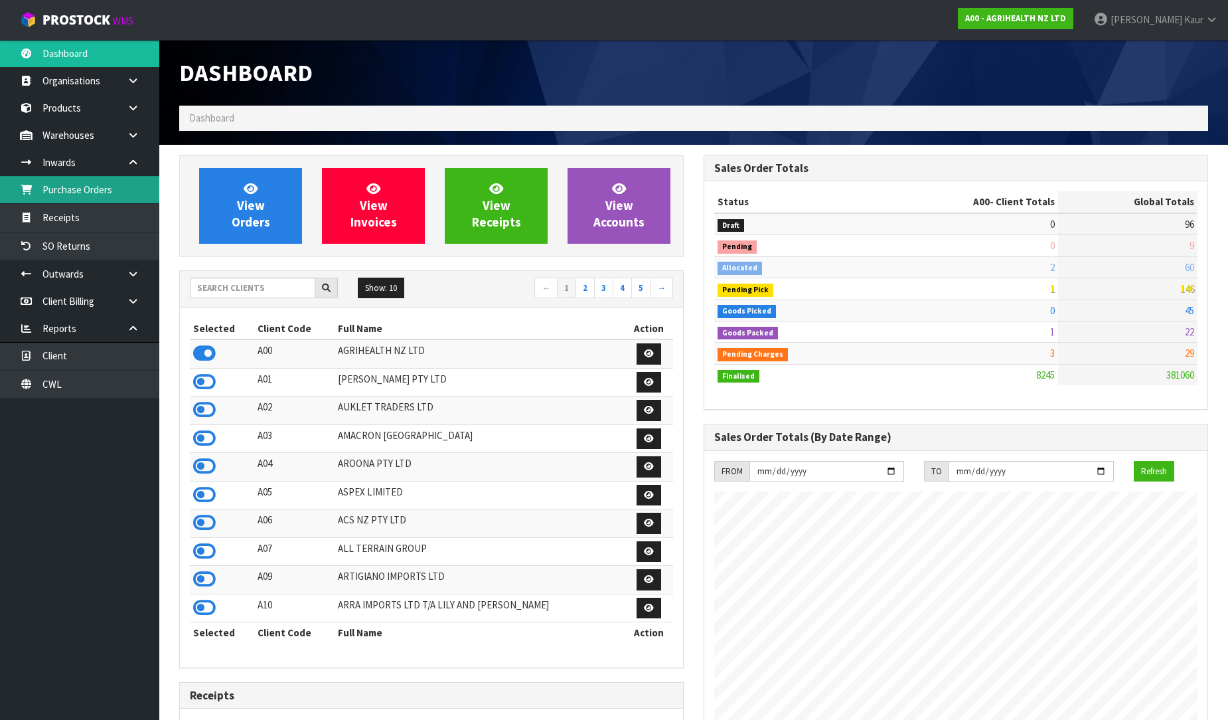
click at [98, 185] on link "Purchase Orders" at bounding box center [79, 189] width 159 height 27
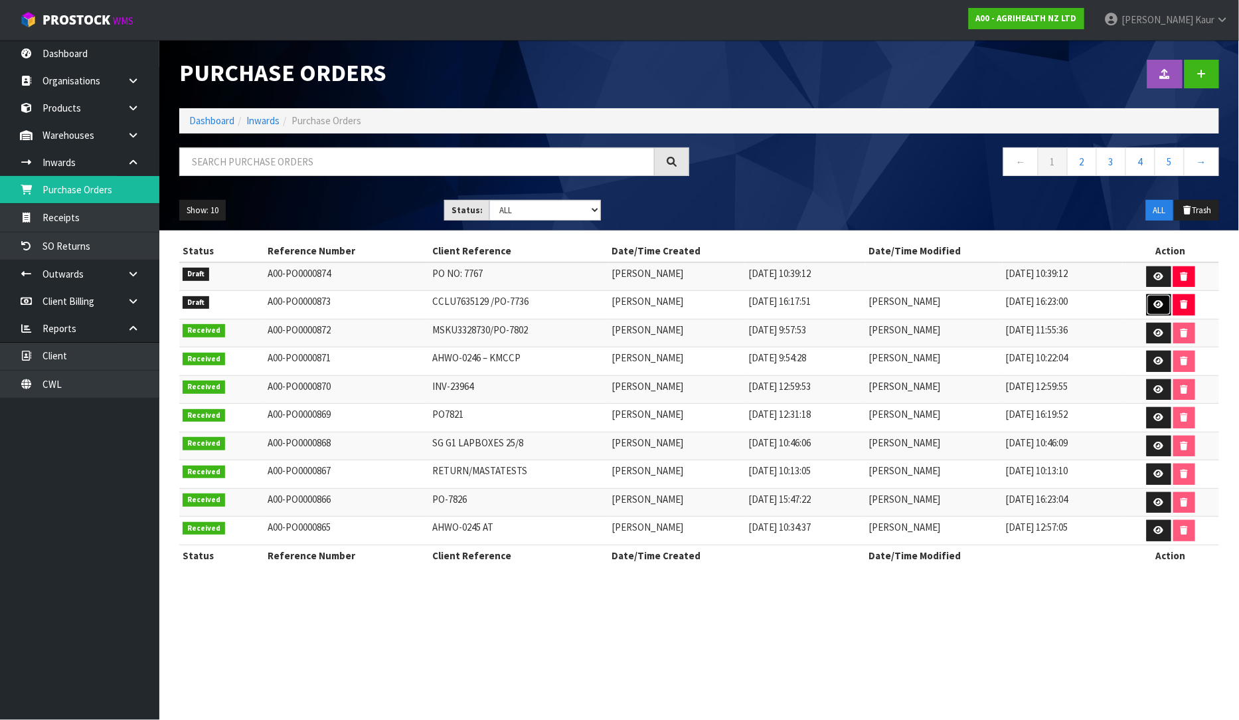
click at [1158, 309] on link at bounding box center [1158, 304] width 25 height 21
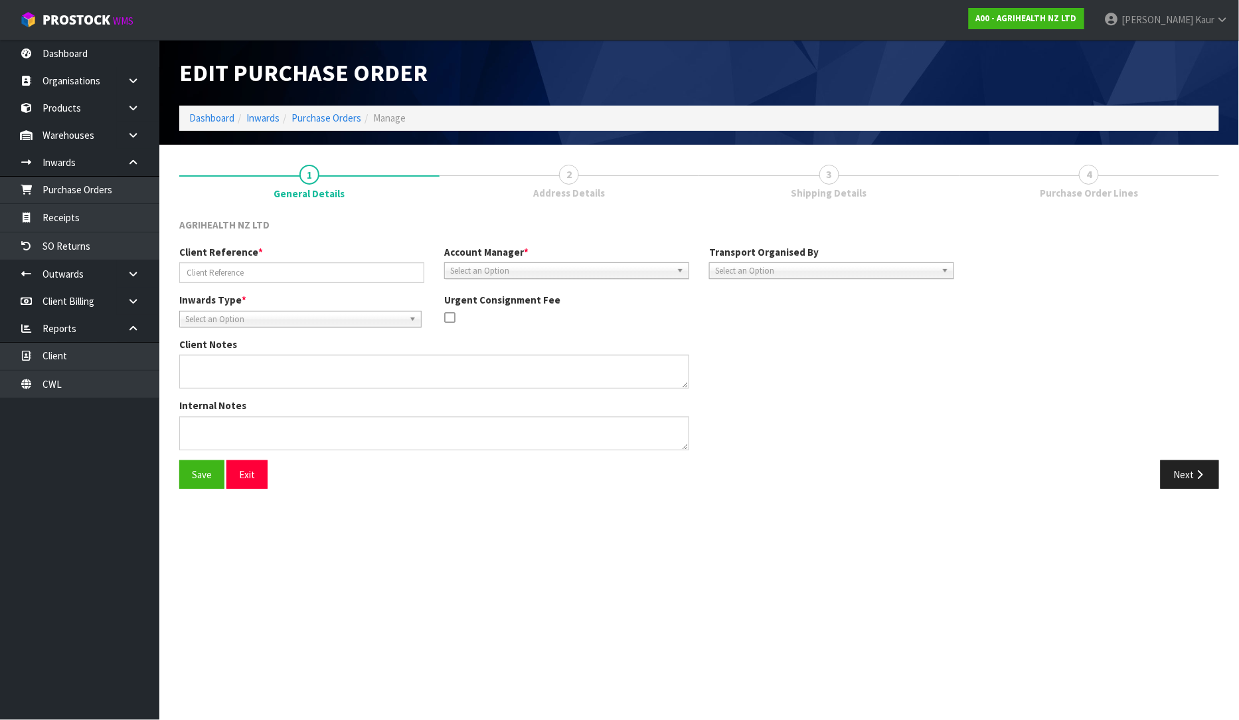
type input "CCLU7635129 /PO-7736"
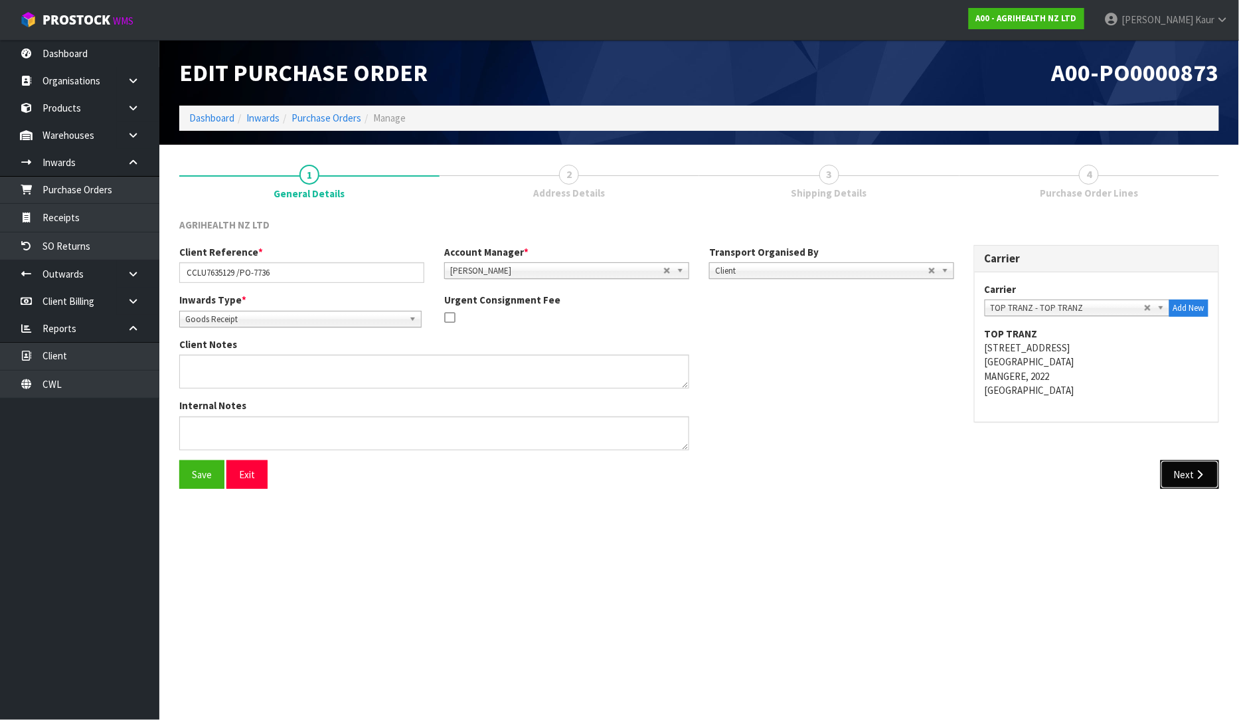
click at [1186, 460] on button "Next" at bounding box center [1189, 474] width 58 height 29
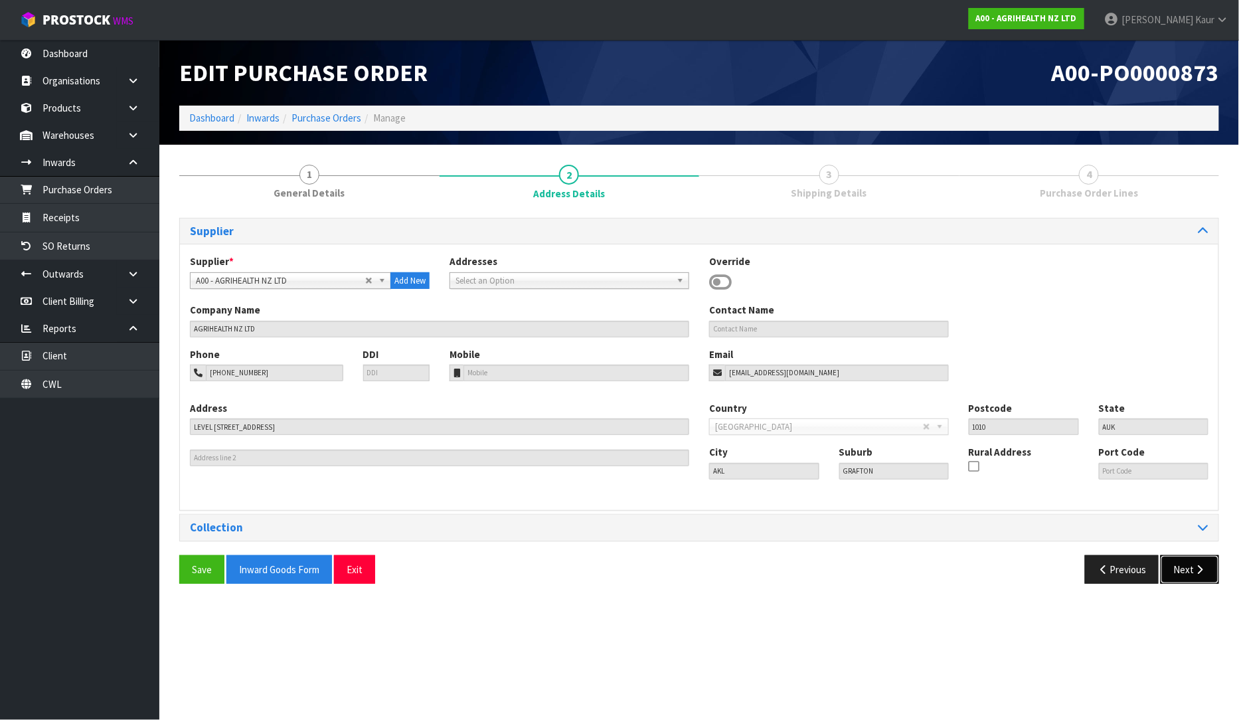
click at [1184, 568] on button "Next" at bounding box center [1189, 569] width 58 height 29
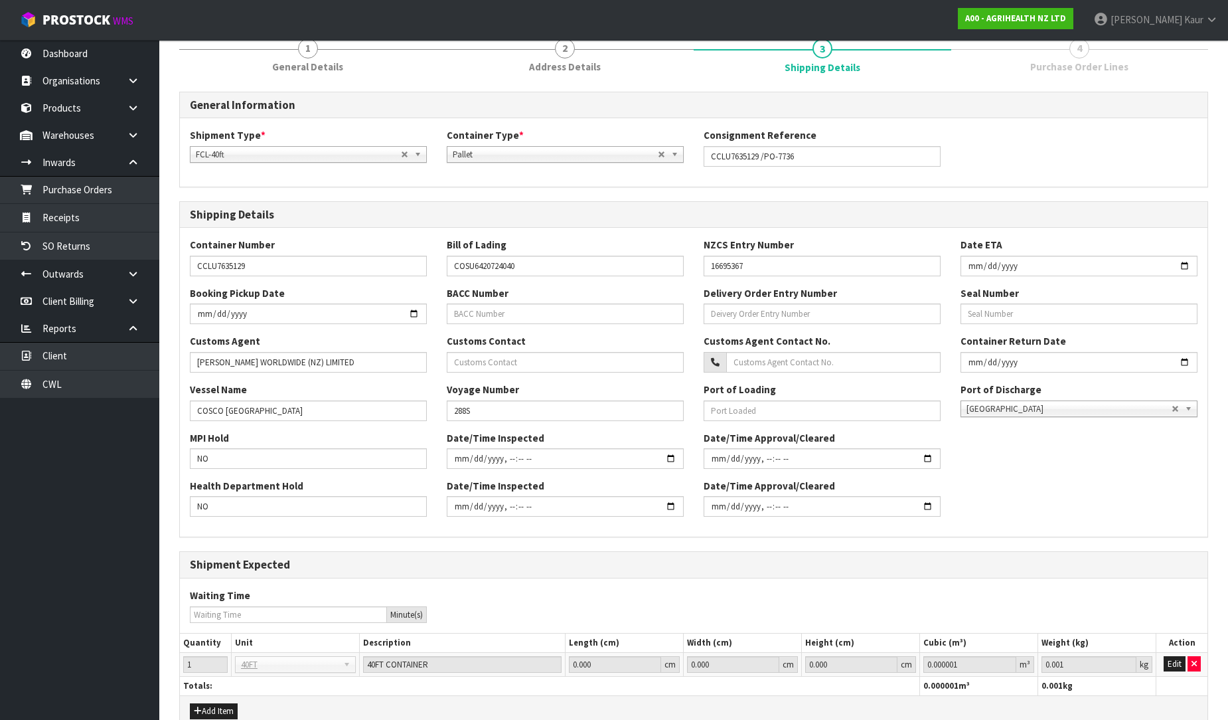
scroll to position [195, 0]
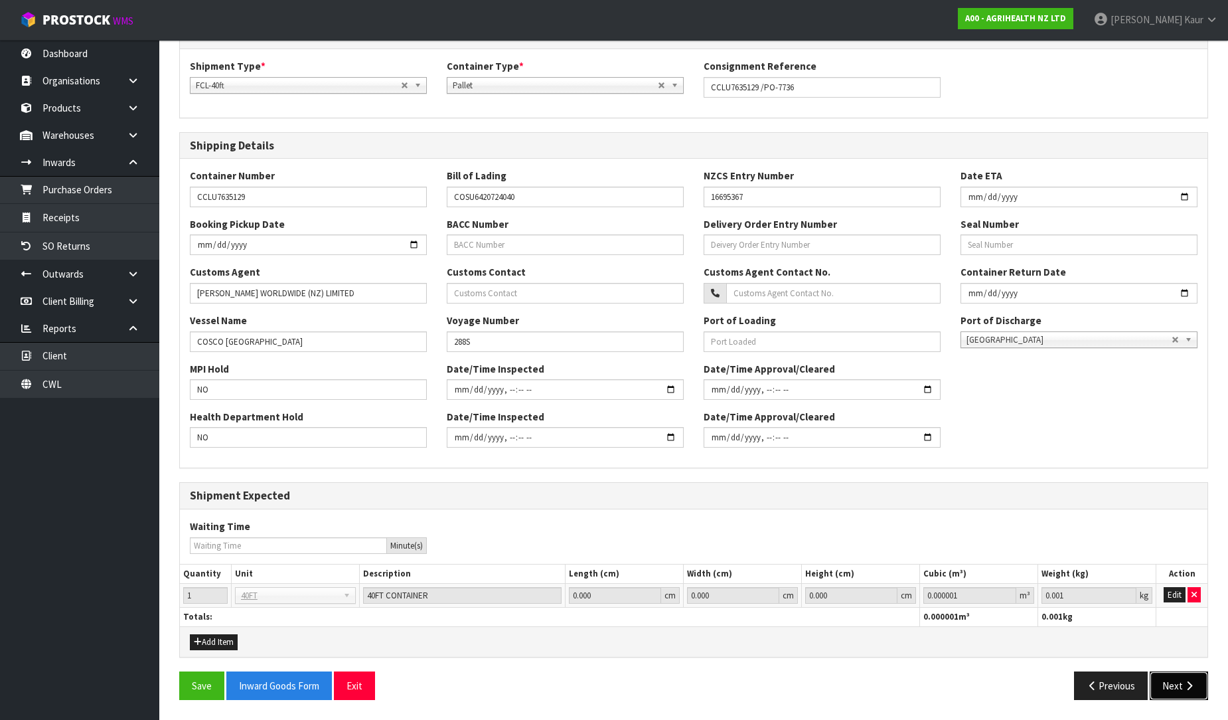
click at [1176, 681] on button "Next" at bounding box center [1179, 685] width 58 height 29
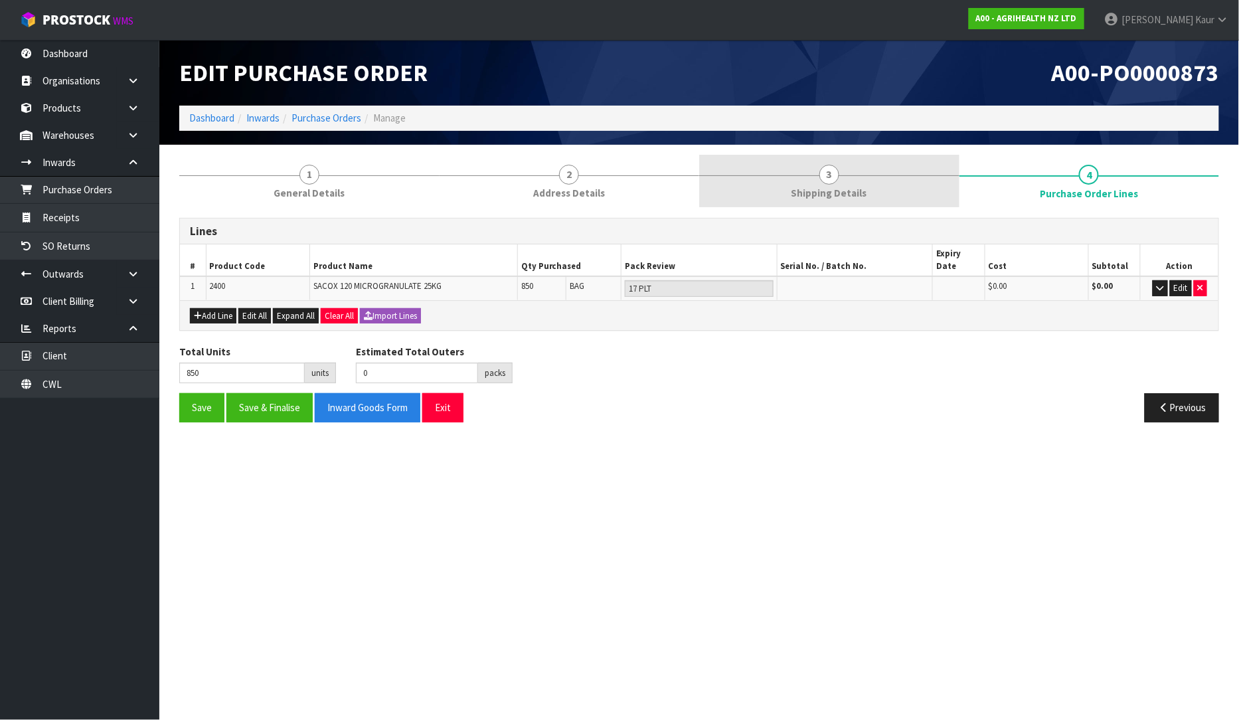
click at [820, 180] on span "3" at bounding box center [829, 175] width 20 height 20
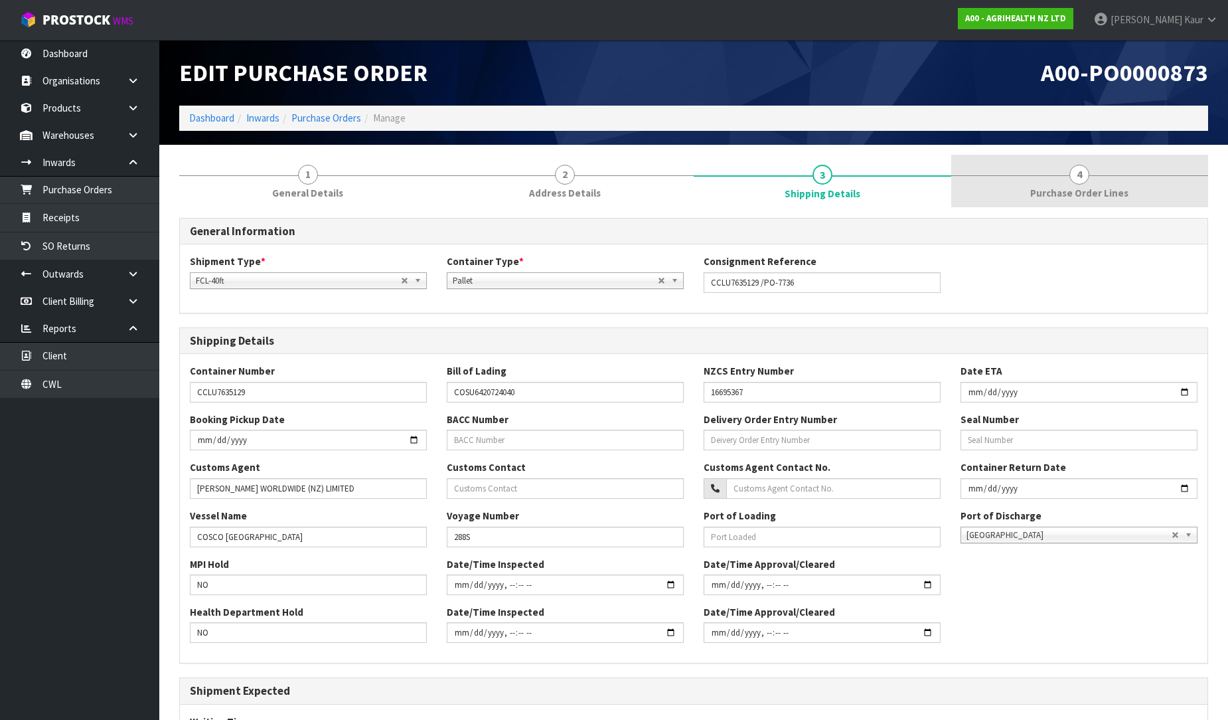
click at [1056, 180] on link "4 Purchase Order Lines" at bounding box center [1080, 181] width 258 height 52
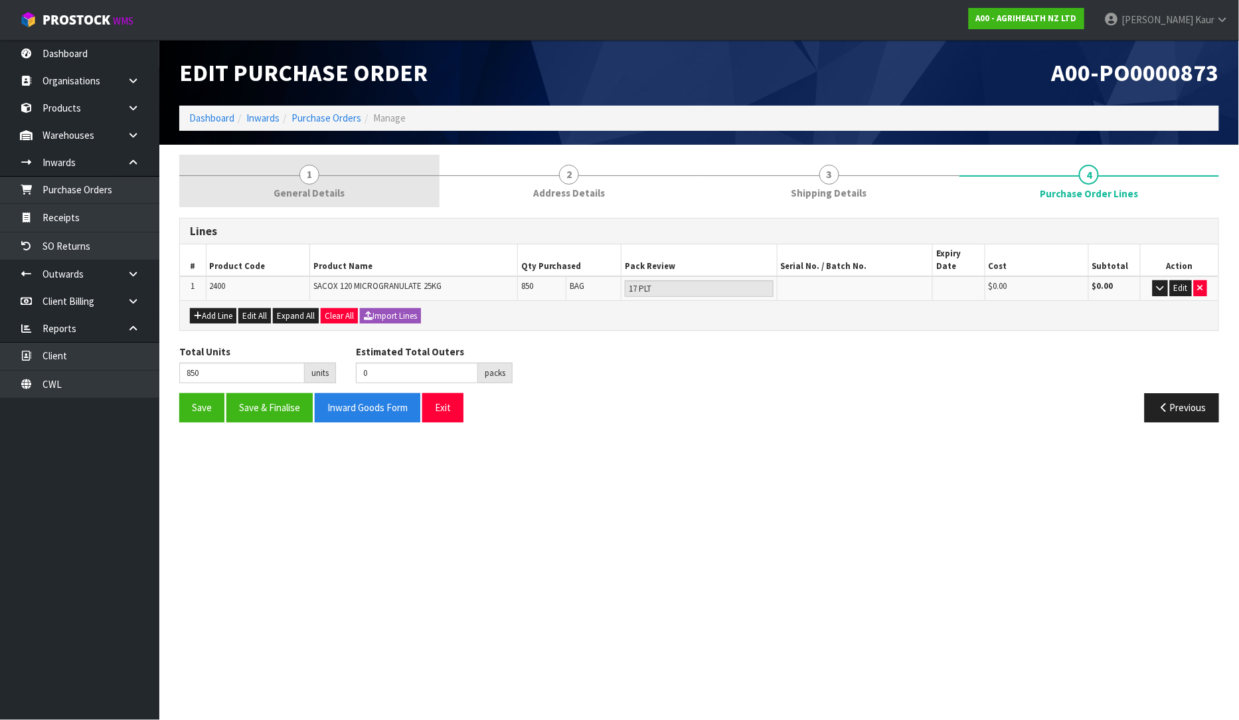
click at [317, 174] on span "1" at bounding box center [309, 175] width 20 height 20
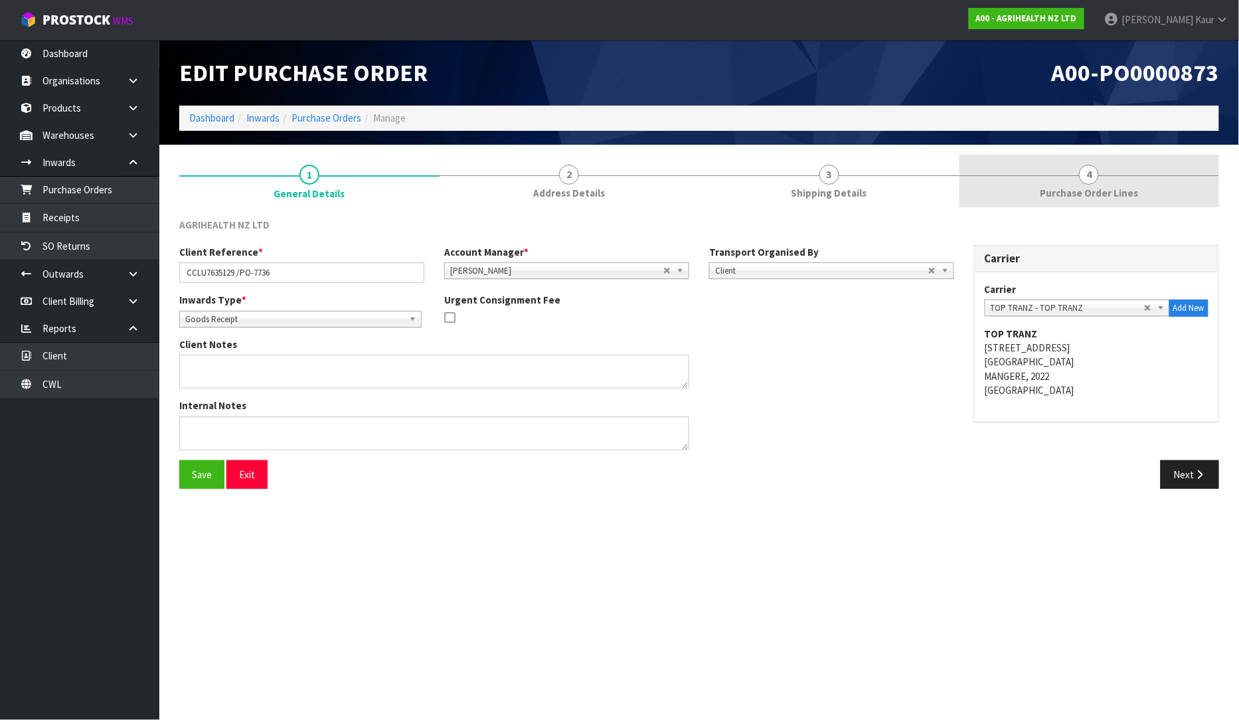
click at [1055, 180] on link "4 Purchase Order Lines" at bounding box center [1089, 181] width 260 height 52
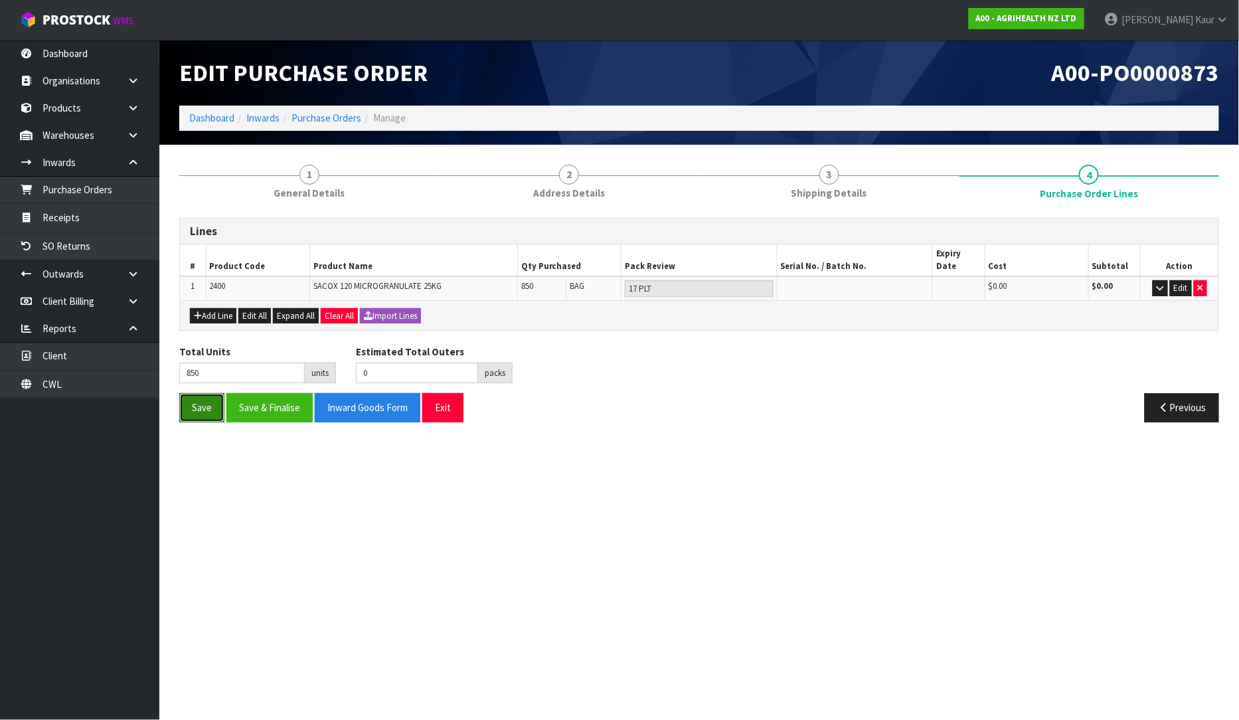
click at [194, 400] on button "Save" at bounding box center [201, 407] width 45 height 29
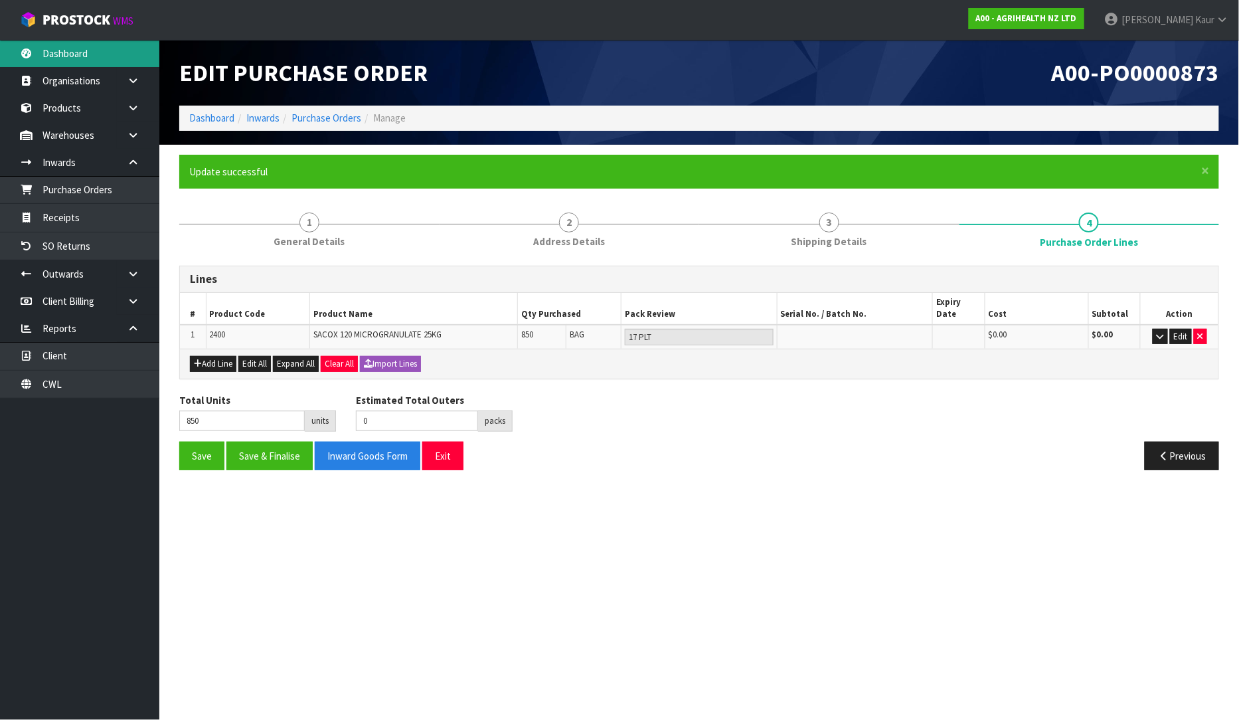
click at [98, 56] on link "Dashboard" at bounding box center [79, 53] width 159 height 27
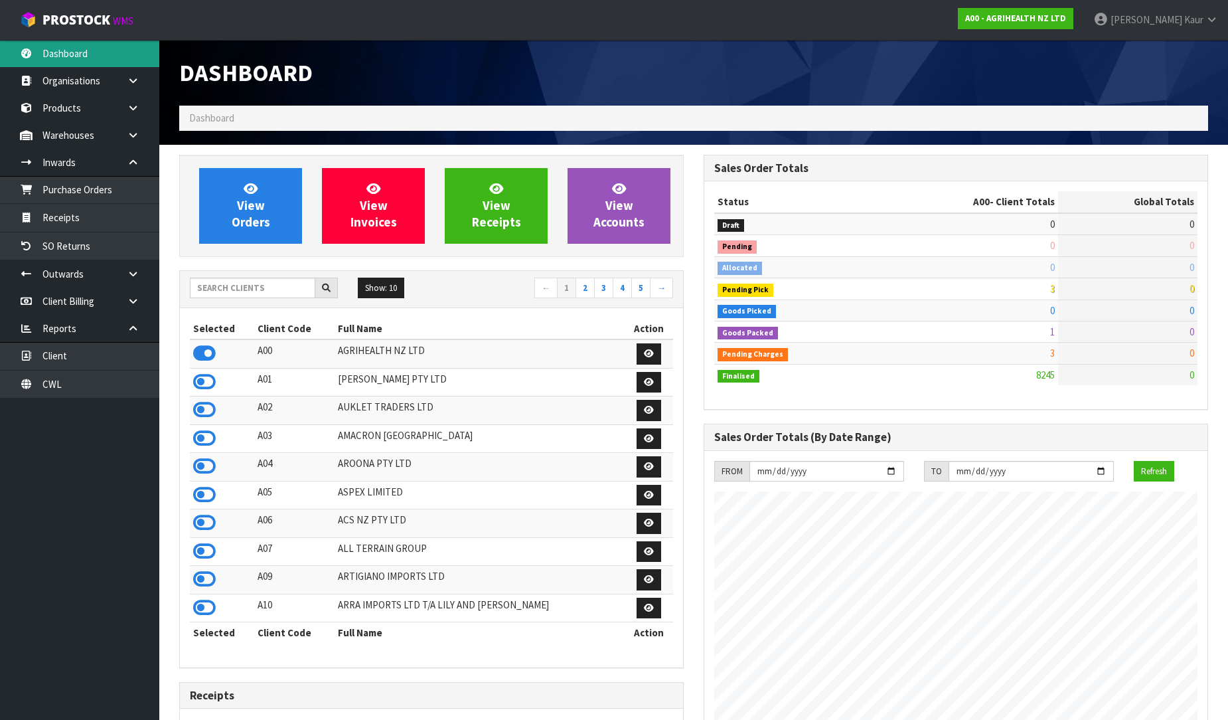
scroll to position [1006, 524]
click at [228, 291] on input "text" at bounding box center [252, 287] width 125 height 21
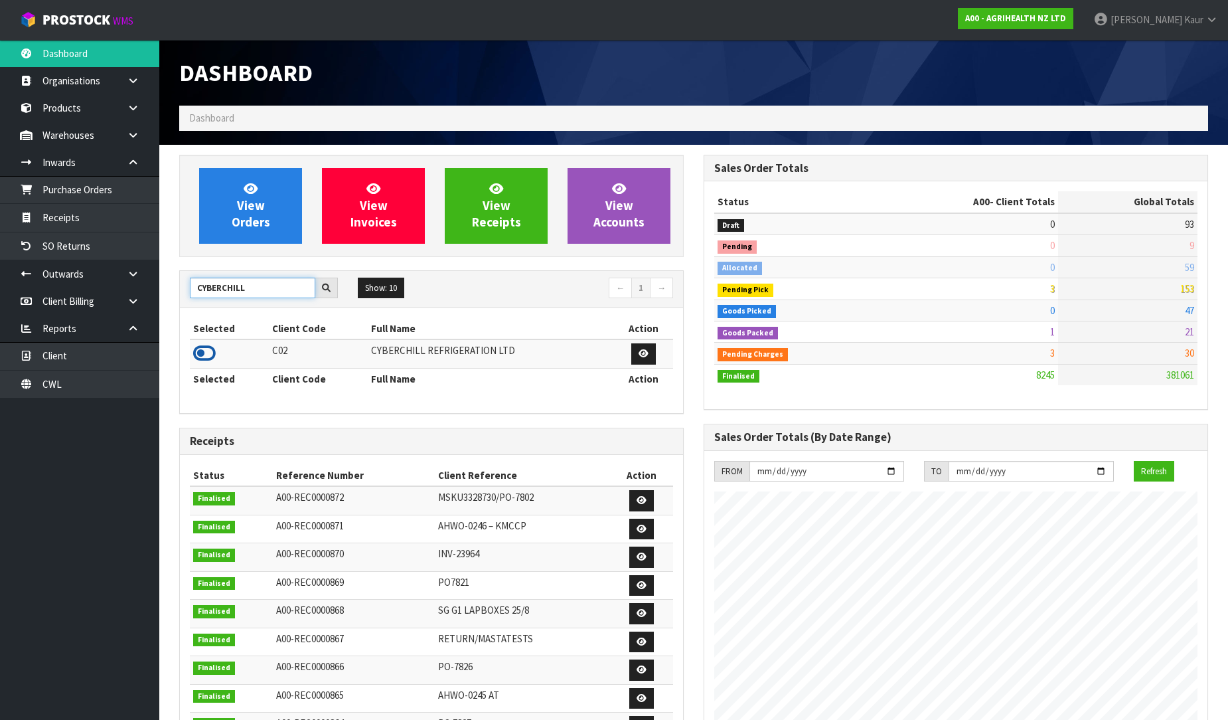
type input "CYBERCHILL"
click at [202, 356] on icon at bounding box center [204, 353] width 23 height 20
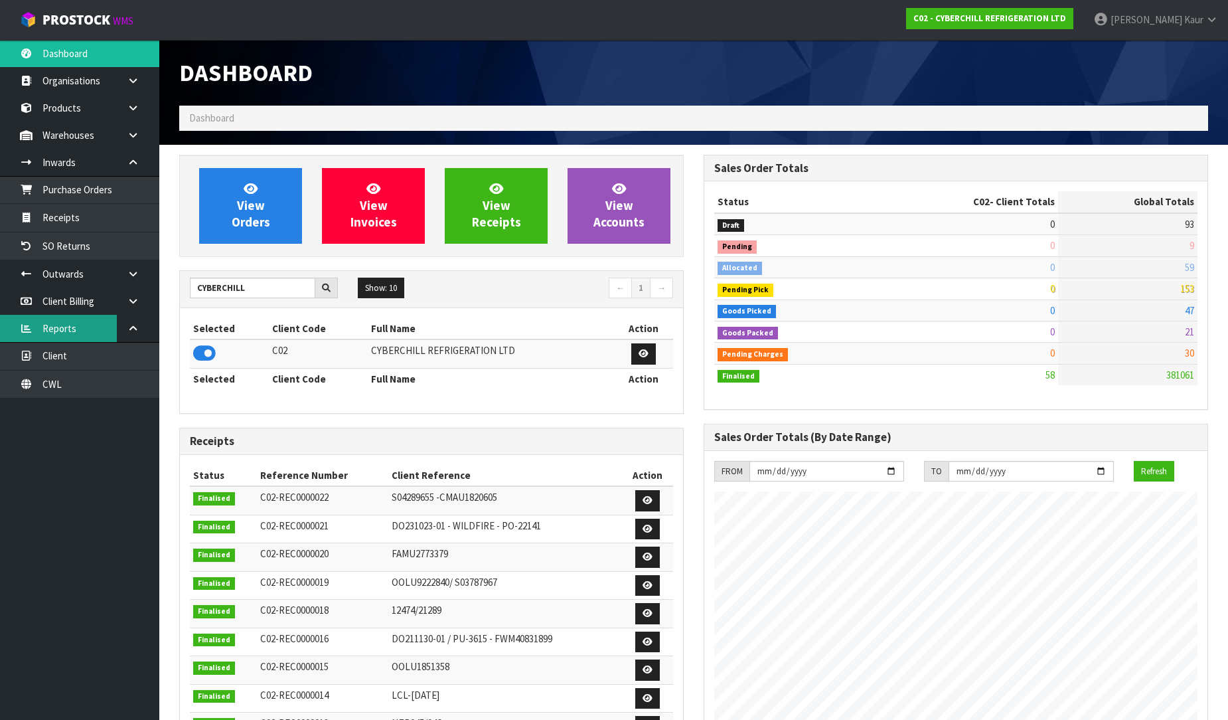
scroll to position [812, 524]
click at [71, 201] on link "Purchase Orders" at bounding box center [79, 189] width 159 height 27
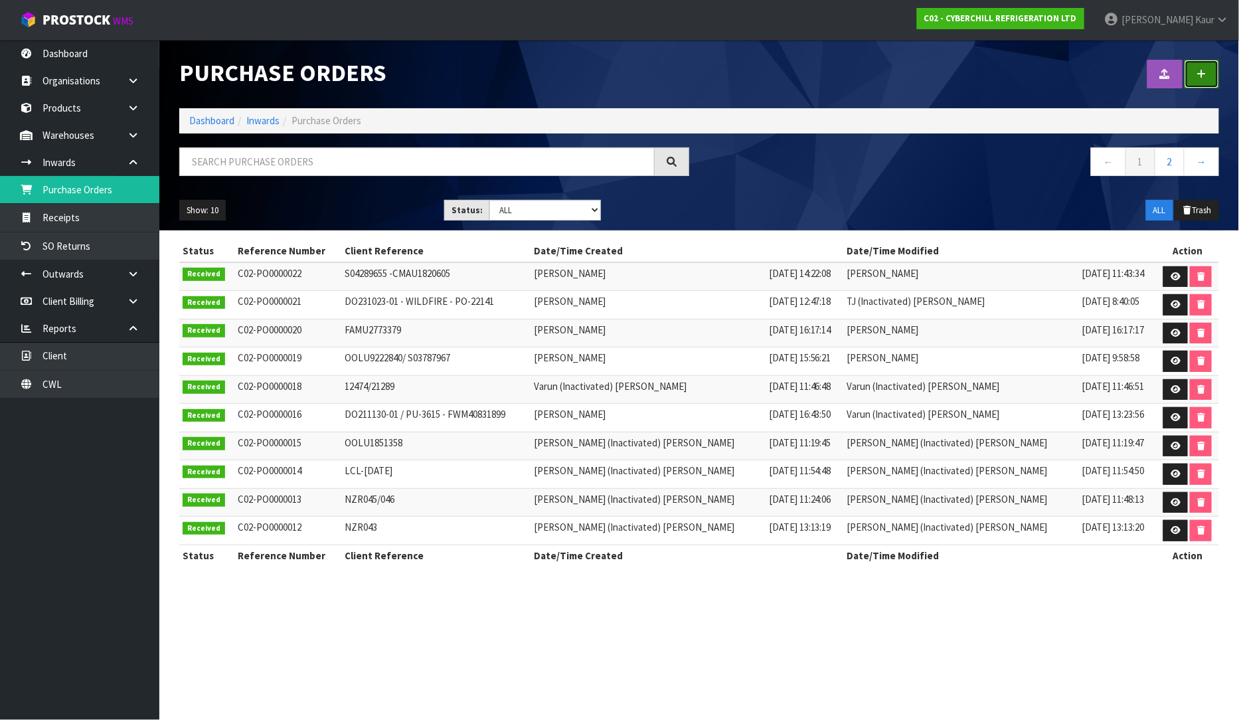
click at [1204, 82] on link at bounding box center [1201, 74] width 35 height 29
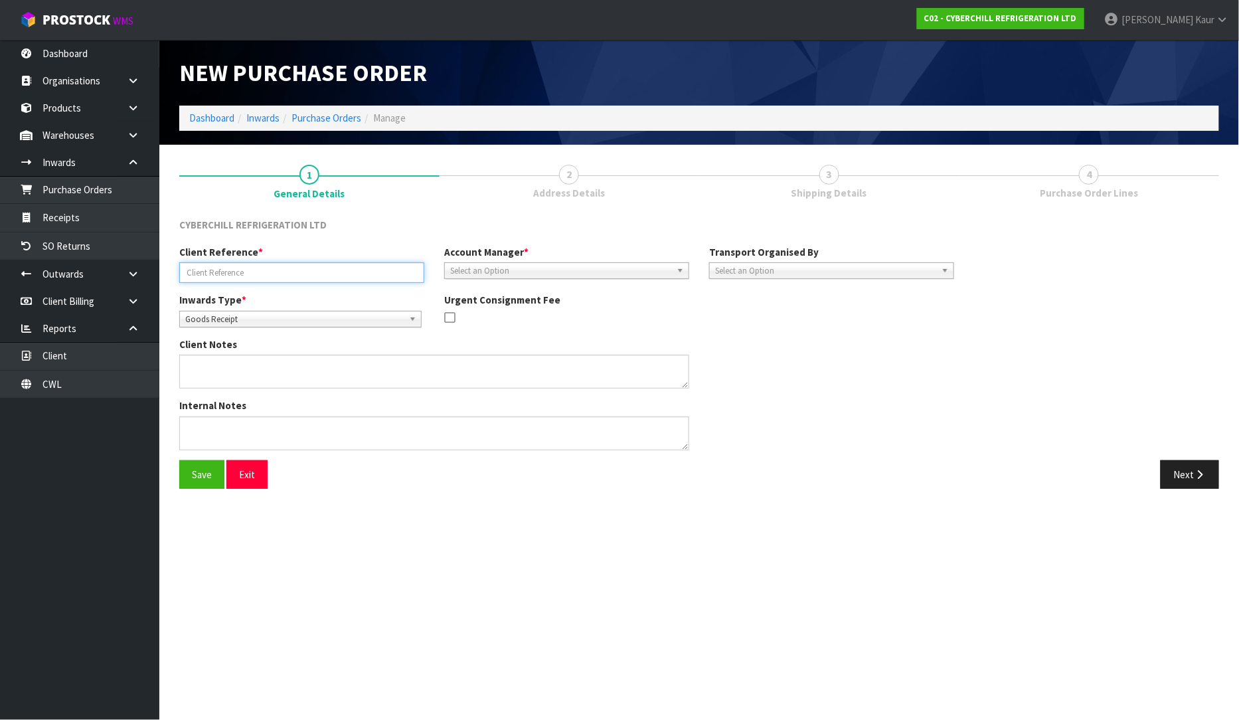
click at [277, 279] on input "text" at bounding box center [301, 272] width 245 height 21
paste input "MRKU7344505"
type input "MRKU7344505"
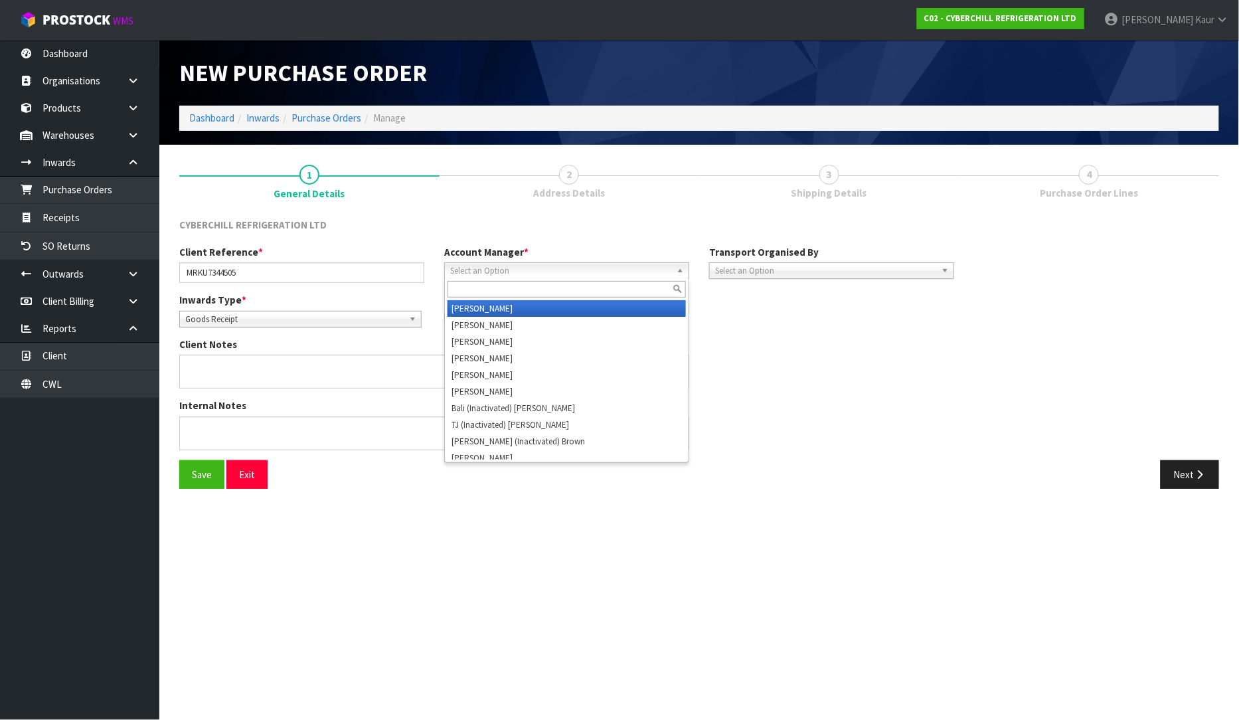
click at [478, 275] on span "Select an Option" at bounding box center [560, 271] width 221 height 16
type input "d"
click at [479, 304] on li "D [PERSON_NAME]" at bounding box center [566, 308] width 238 height 17
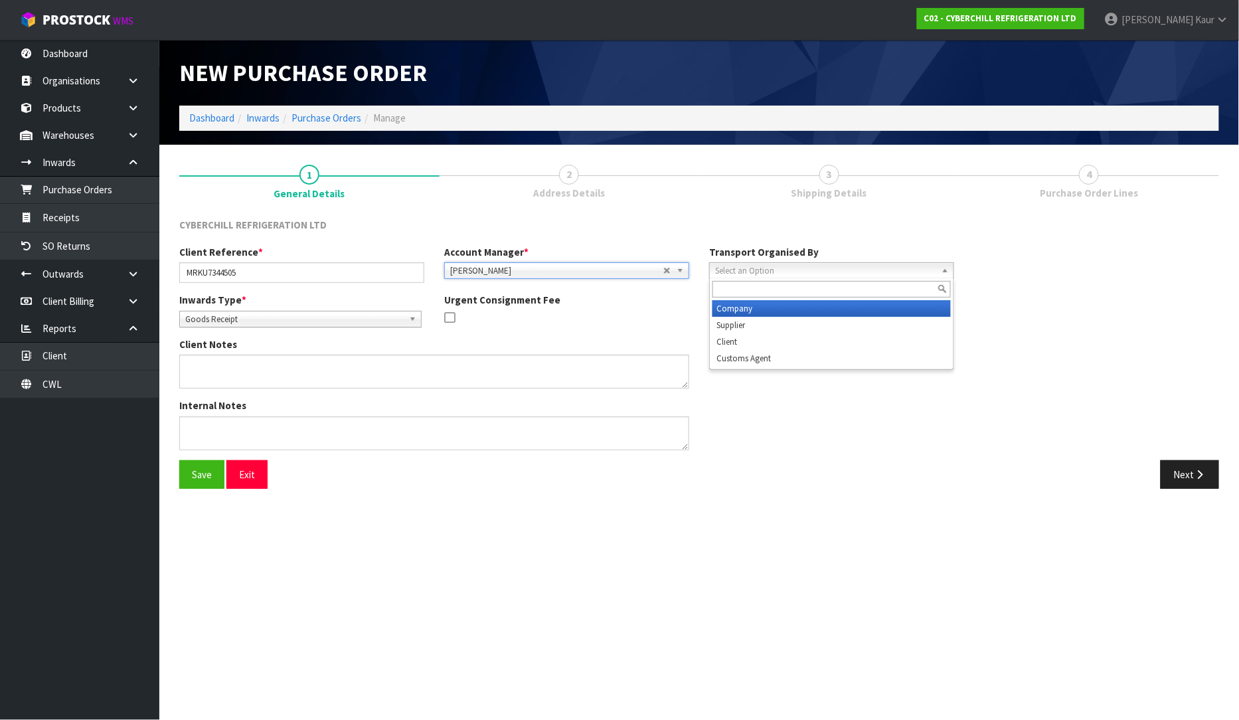
click at [787, 271] on span "Select an Option" at bounding box center [825, 271] width 221 height 16
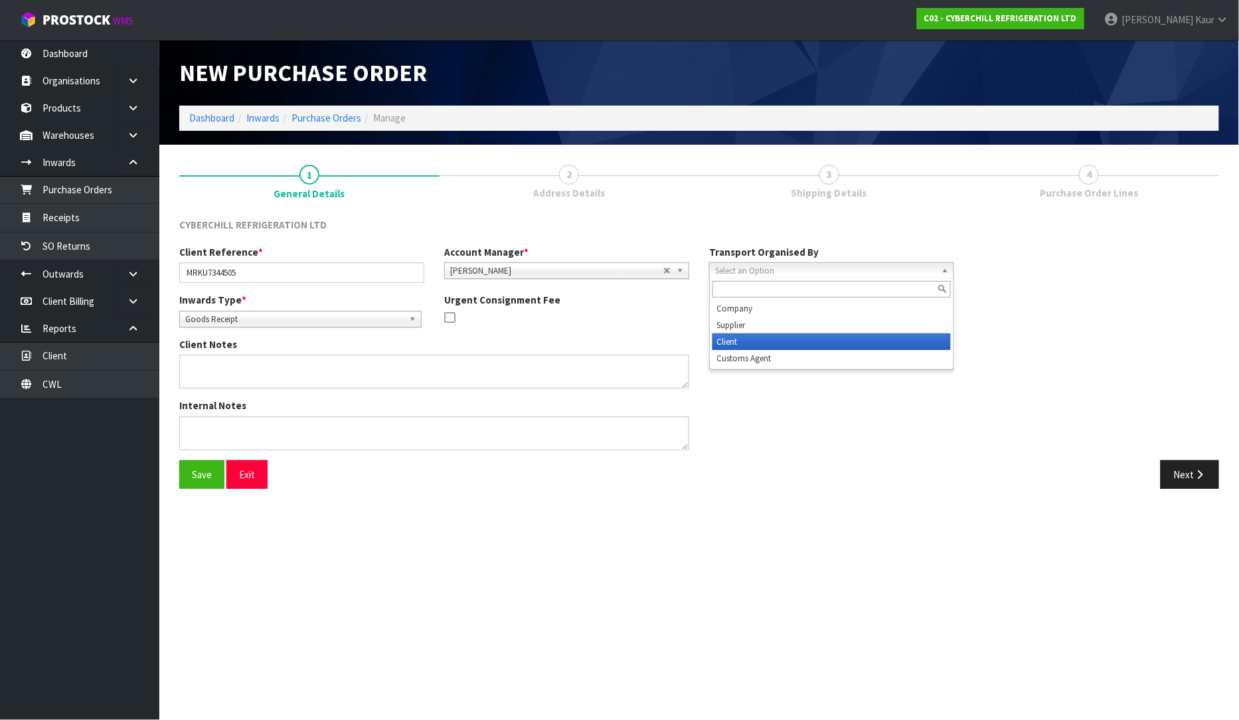
click at [769, 336] on li "Client" at bounding box center [831, 341] width 238 height 17
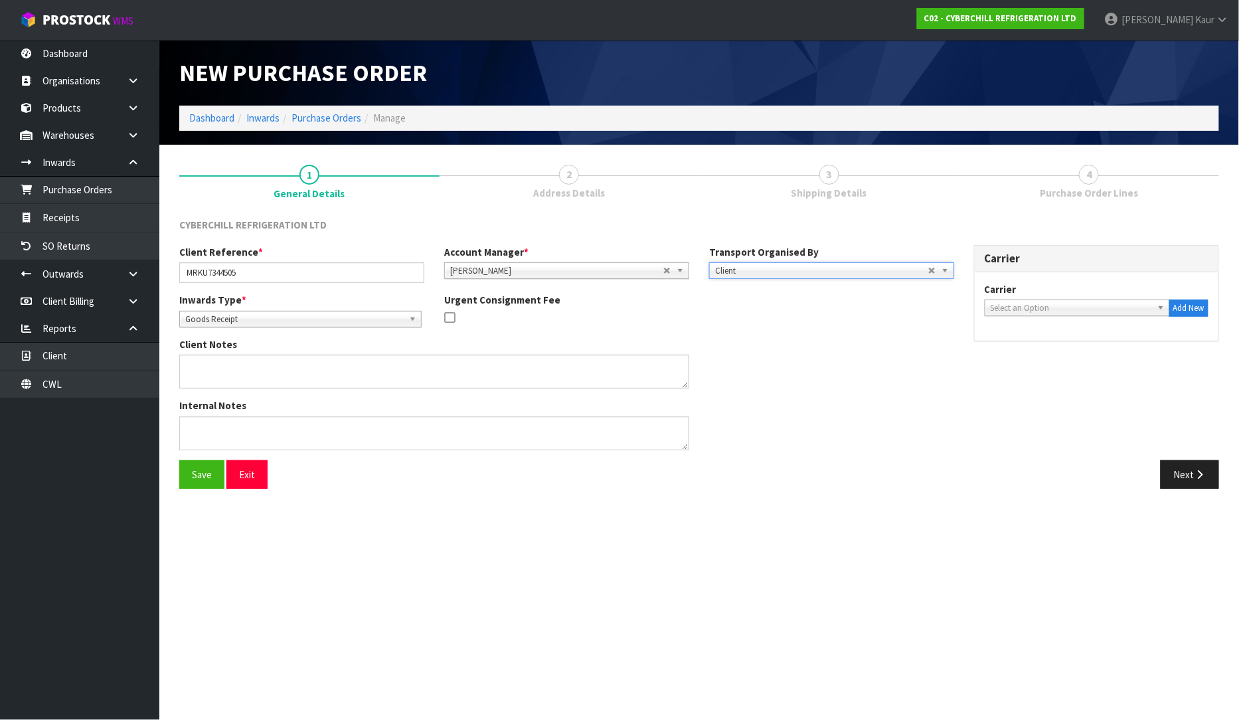
click at [1059, 313] on span "Select an Option" at bounding box center [1070, 308] width 161 height 16
type input "tea"
click at [1186, 312] on button "Add New" at bounding box center [1188, 307] width 39 height 17
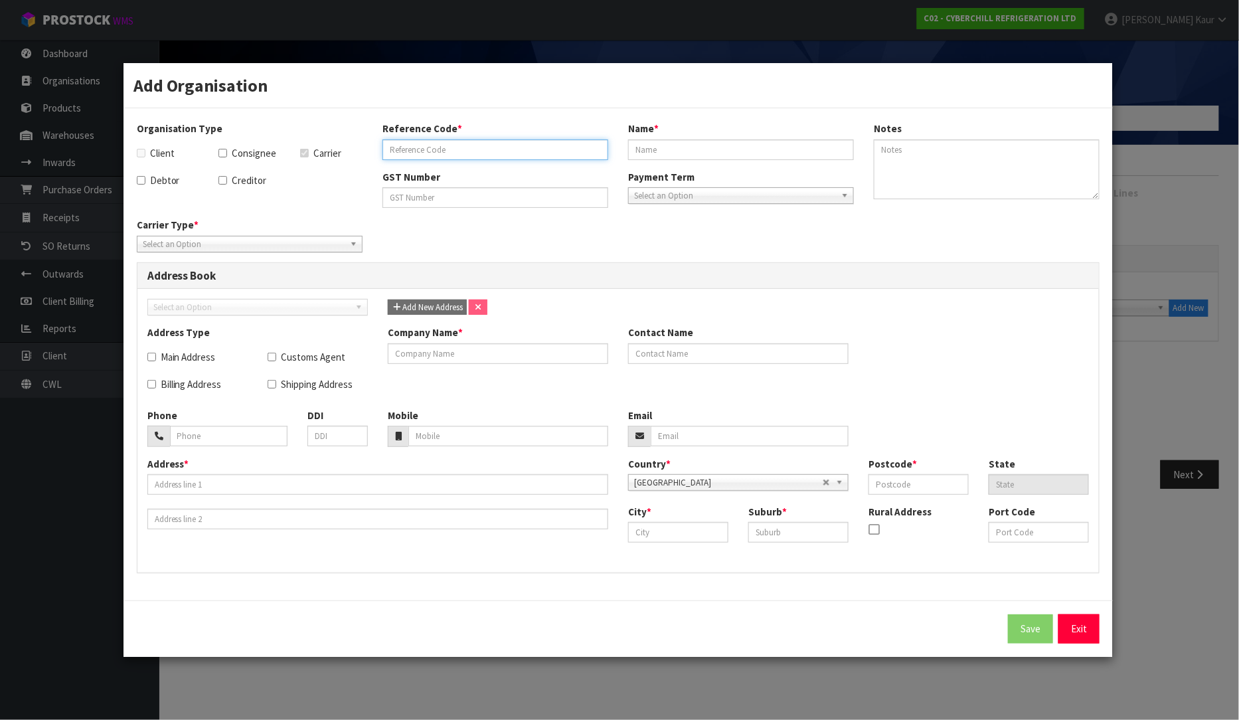
click at [406, 157] on input "text" at bounding box center [495, 149] width 226 height 21
drag, startPoint x: 494, startPoint y: 147, endPoint x: 387, endPoint y: 147, distance: 106.9
click at [387, 147] on input "TEAM GLOBAL EXPRESS" at bounding box center [495, 149] width 226 height 21
click at [527, 147] on input "TEAM GLOBAL EXPRESS" at bounding box center [495, 149] width 226 height 21
drag, startPoint x: 536, startPoint y: 155, endPoint x: 388, endPoint y: 155, distance: 147.4
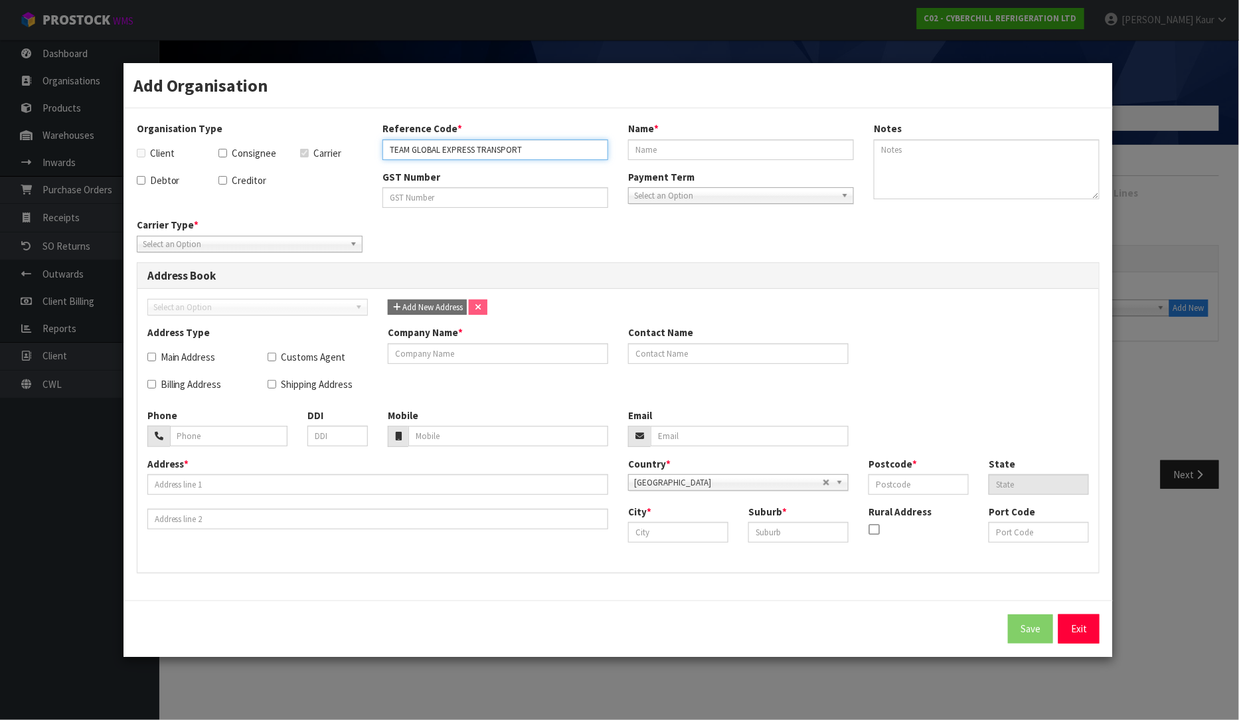
click at [388, 155] on input "TEAM GLOBAL EXPRESS TRANSPORT" at bounding box center [495, 149] width 226 height 21
type input "TEAM GLOBAL EXPRESS TRANSPORT"
click at [441, 354] on input "text" at bounding box center [498, 353] width 220 height 21
paste input "TEAM GLOBAL EXPRESS TRANSPORT"
type input "TEAM GLOBAL EXPRESS TRANSPORT"
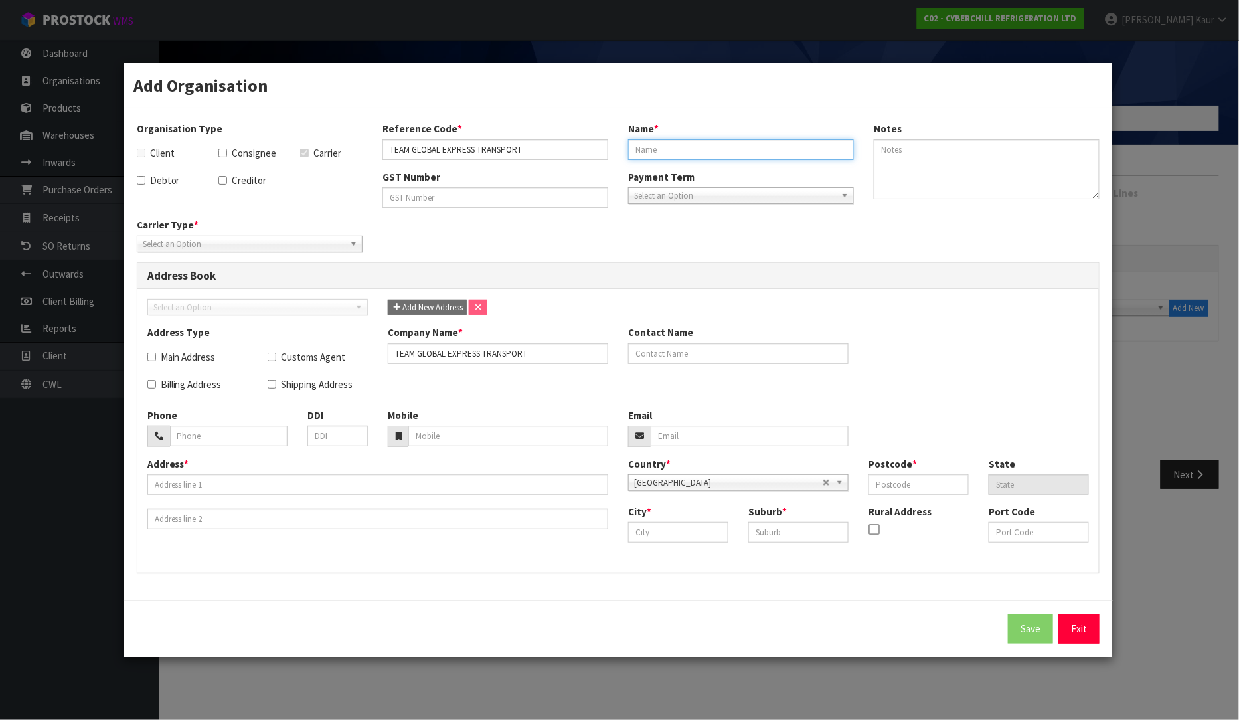
click at [653, 143] on input "text" at bounding box center [741, 149] width 226 height 21
paste input "TEAM GLOBAL EXPRESS TRANSPORT"
type input "TEAM GLOBAL EXPRESS TRANSPORT"
click at [161, 483] on input "text" at bounding box center [377, 484] width 461 height 21
type input "[STREET_ADDRESS]"
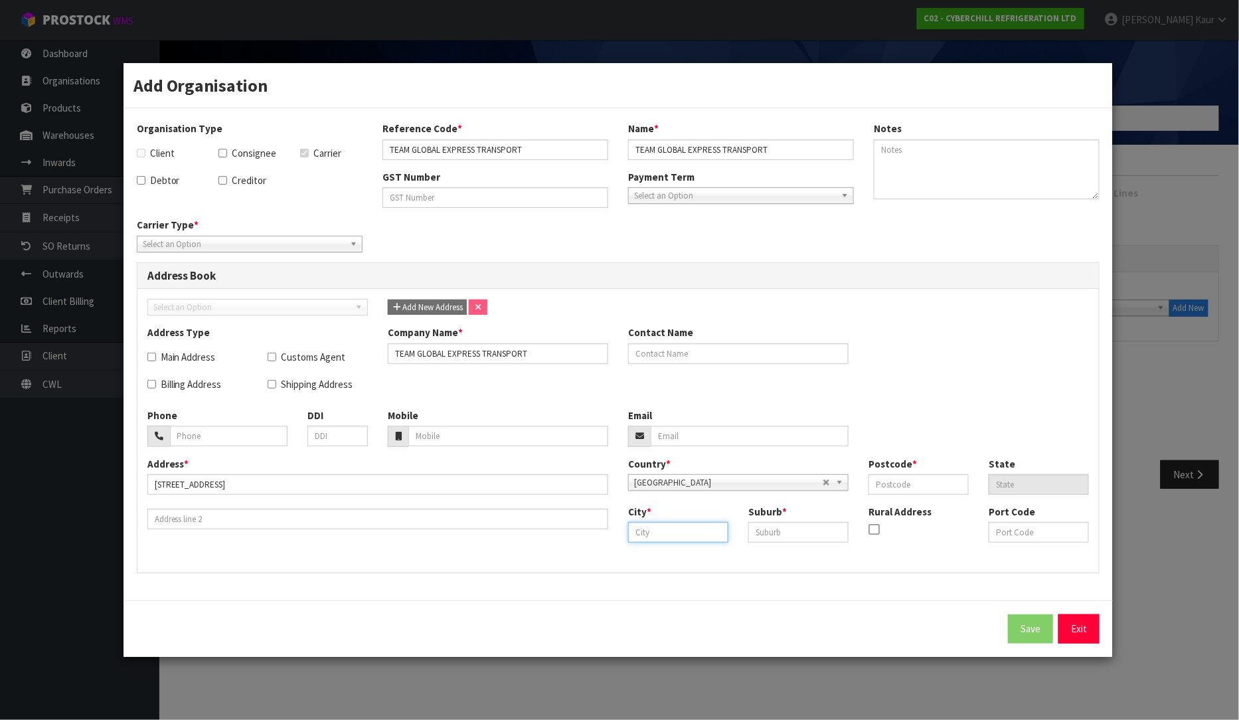
click at [672, 536] on input "text" at bounding box center [678, 532] width 100 height 21
type input "[GEOGRAPHIC_DATA]"
click at [806, 542] on div "City * [GEOGRAPHIC_DATA] Suburb * Rural Address Port Code" at bounding box center [858, 529] width 481 height 48
click at [805, 536] on input "text" at bounding box center [798, 532] width 100 height 21
type input "OTAHUHU"
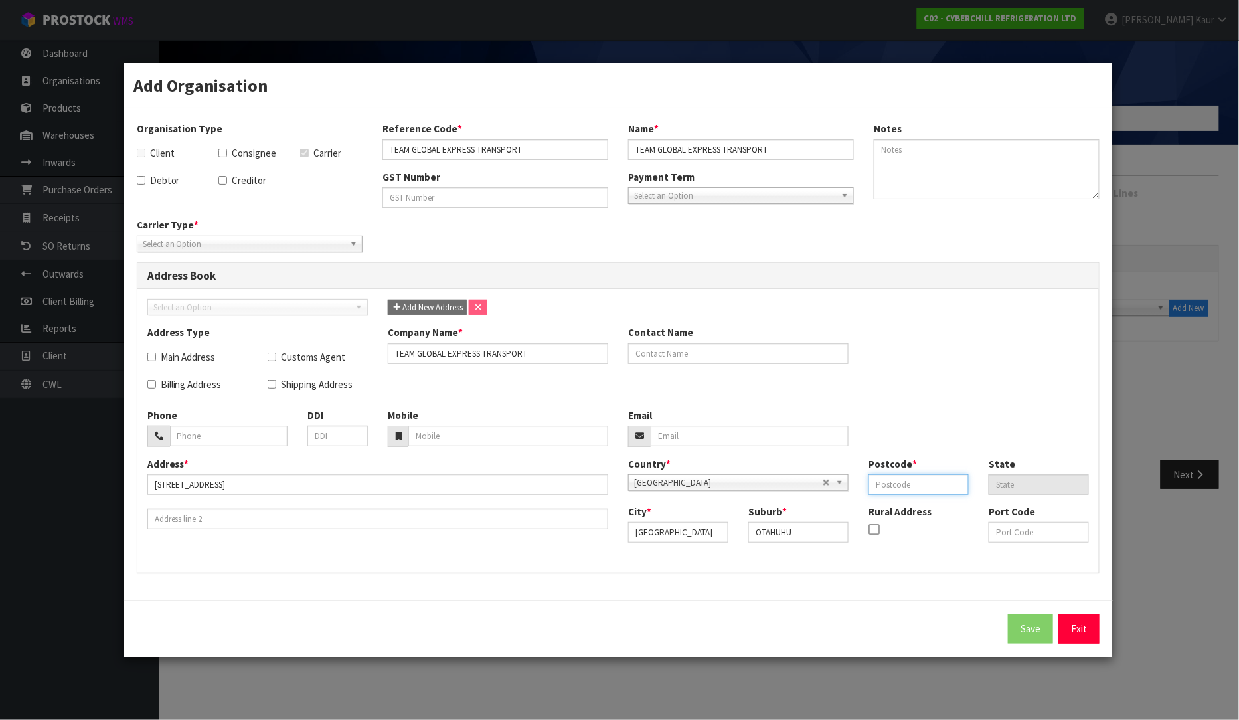
click at [904, 479] on input "text" at bounding box center [918, 484] width 100 height 21
type input "2024"
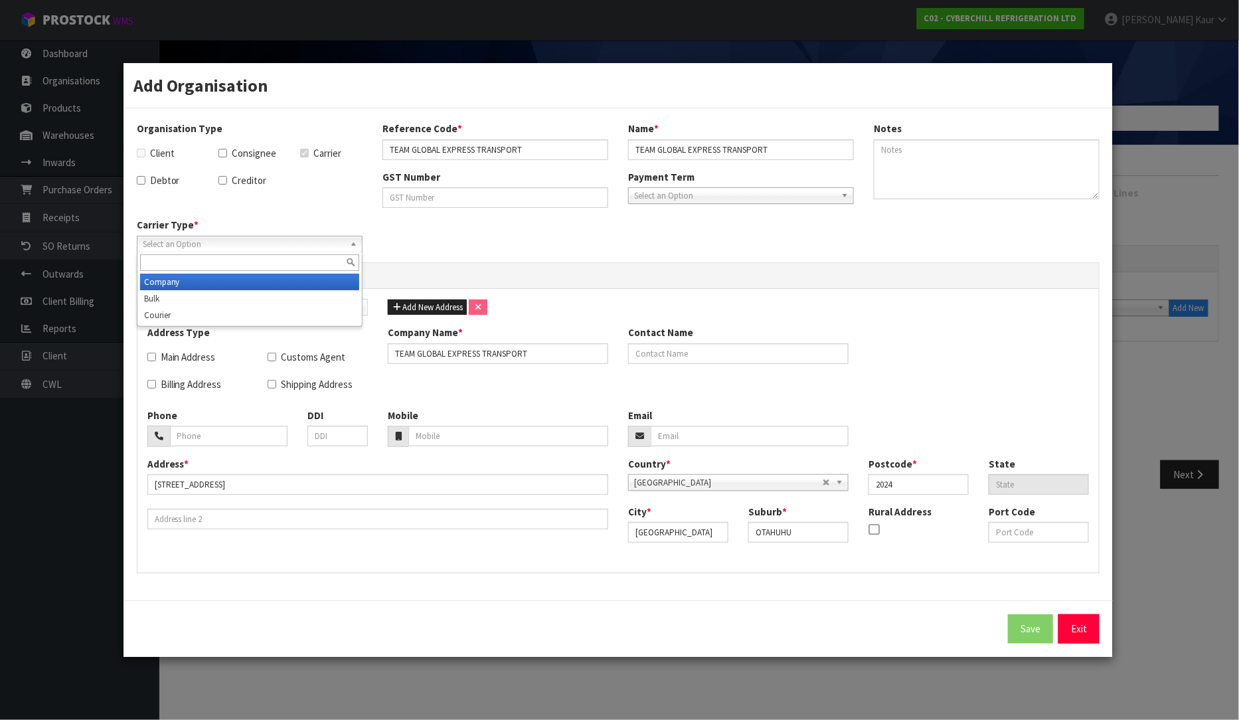
click at [226, 238] on span "Select an Option" at bounding box center [244, 244] width 202 height 16
click at [200, 282] on li "Company" at bounding box center [249, 281] width 219 height 17
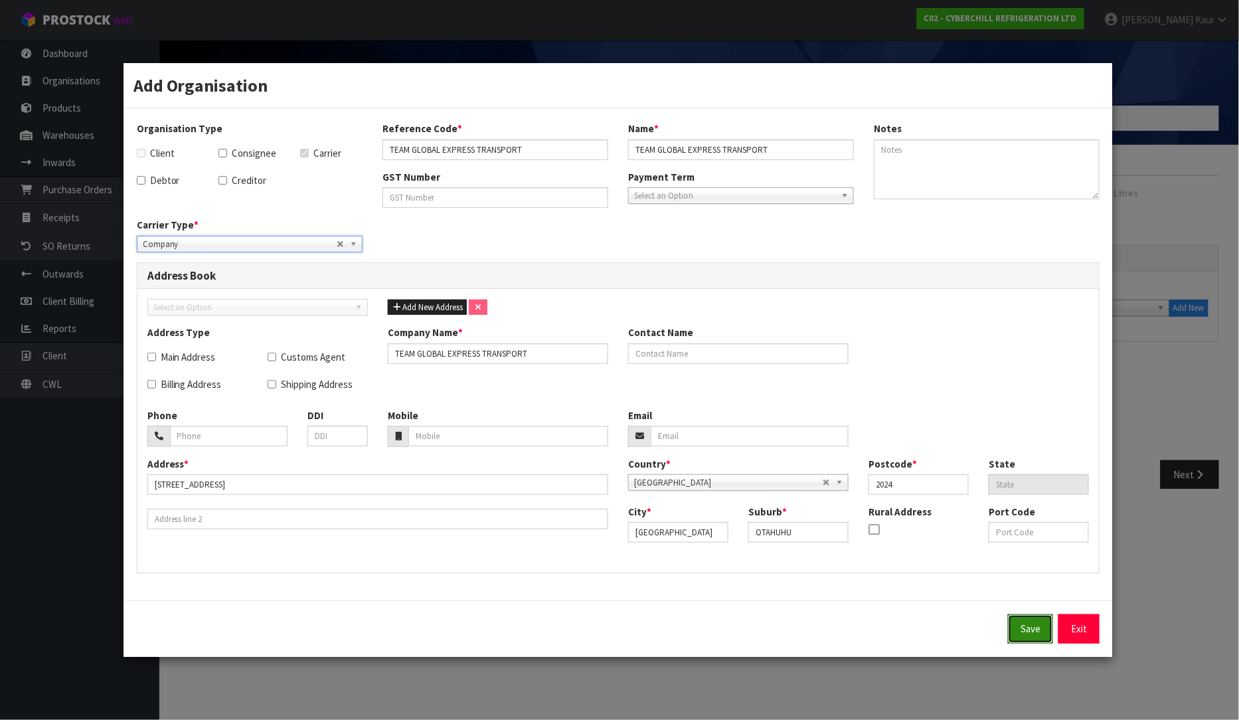
click at [1021, 627] on button "Save" at bounding box center [1030, 628] width 45 height 29
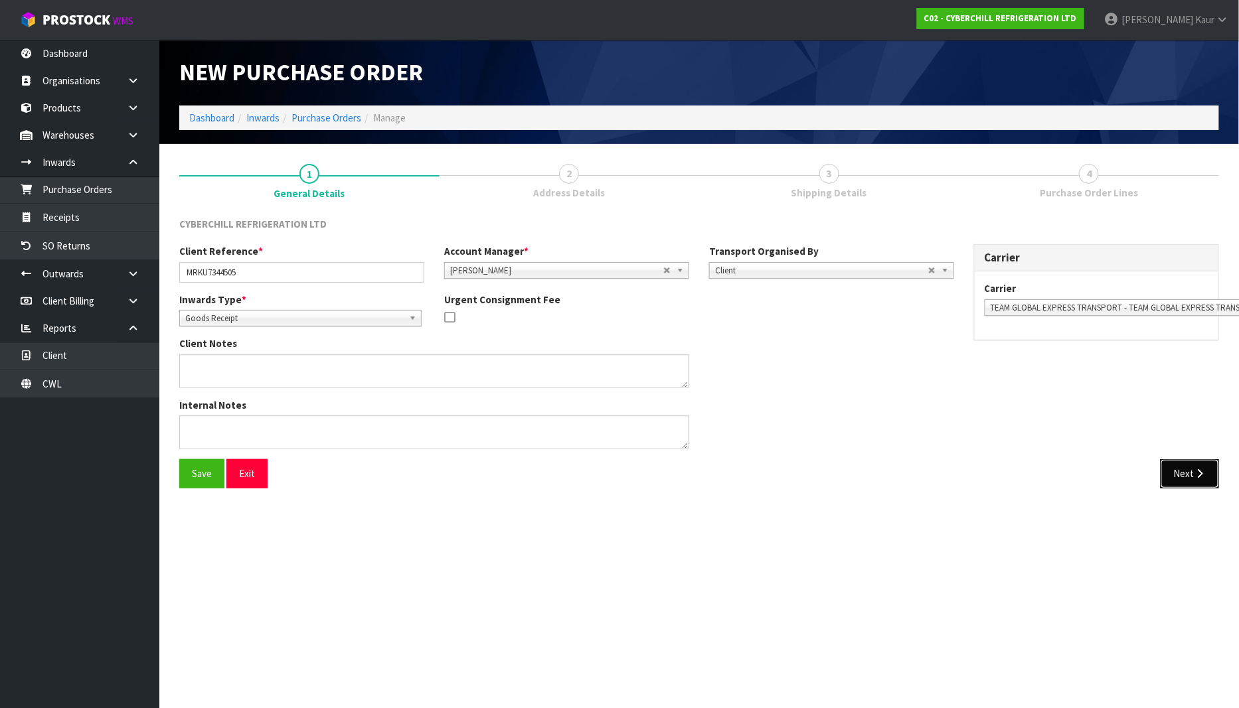
click at [1188, 473] on button "Next" at bounding box center [1189, 473] width 58 height 29
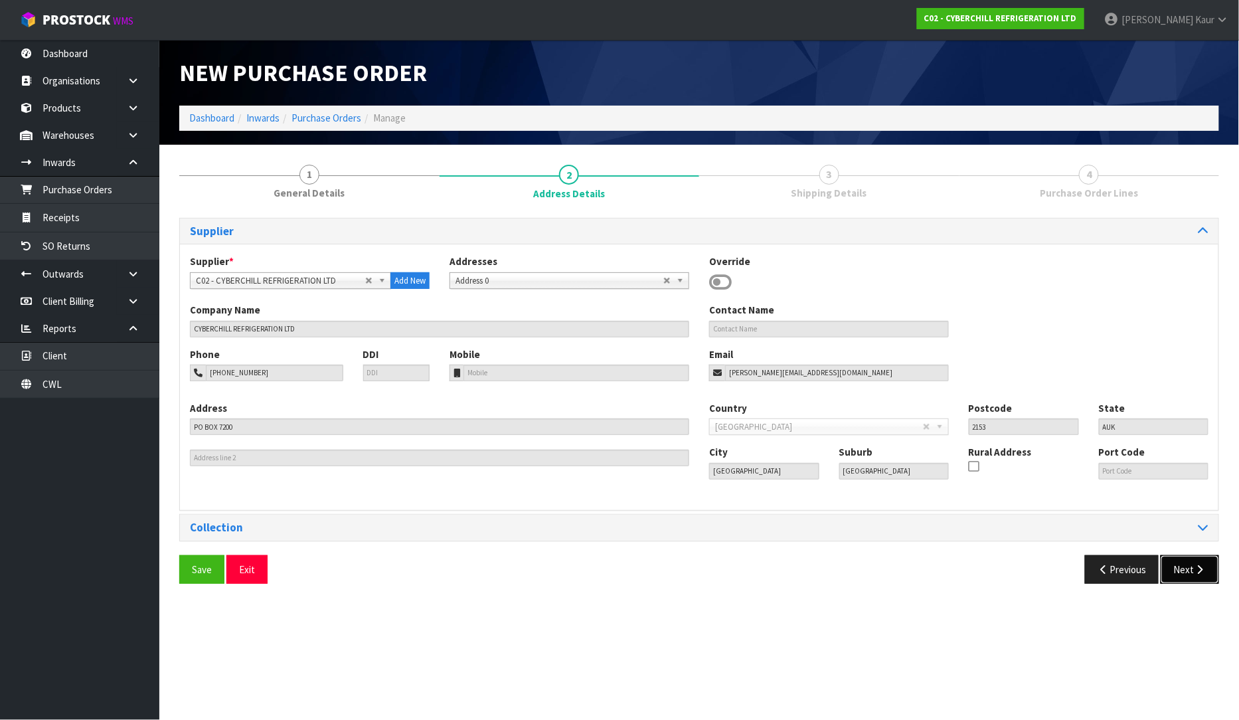
click at [1187, 566] on button "Next" at bounding box center [1189, 569] width 58 height 29
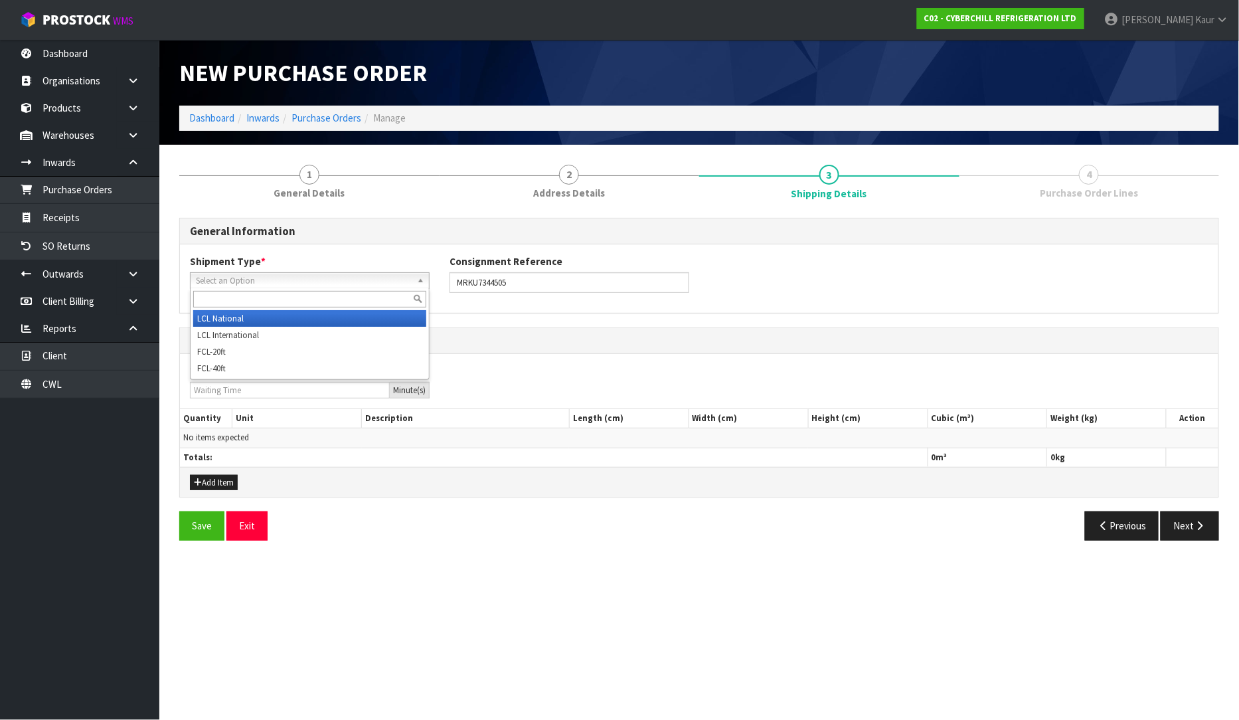
click at [264, 287] on div "Select an Option LCL National LCL International FCL-20ft FCL-40ft" at bounding box center [310, 280] width 240 height 17
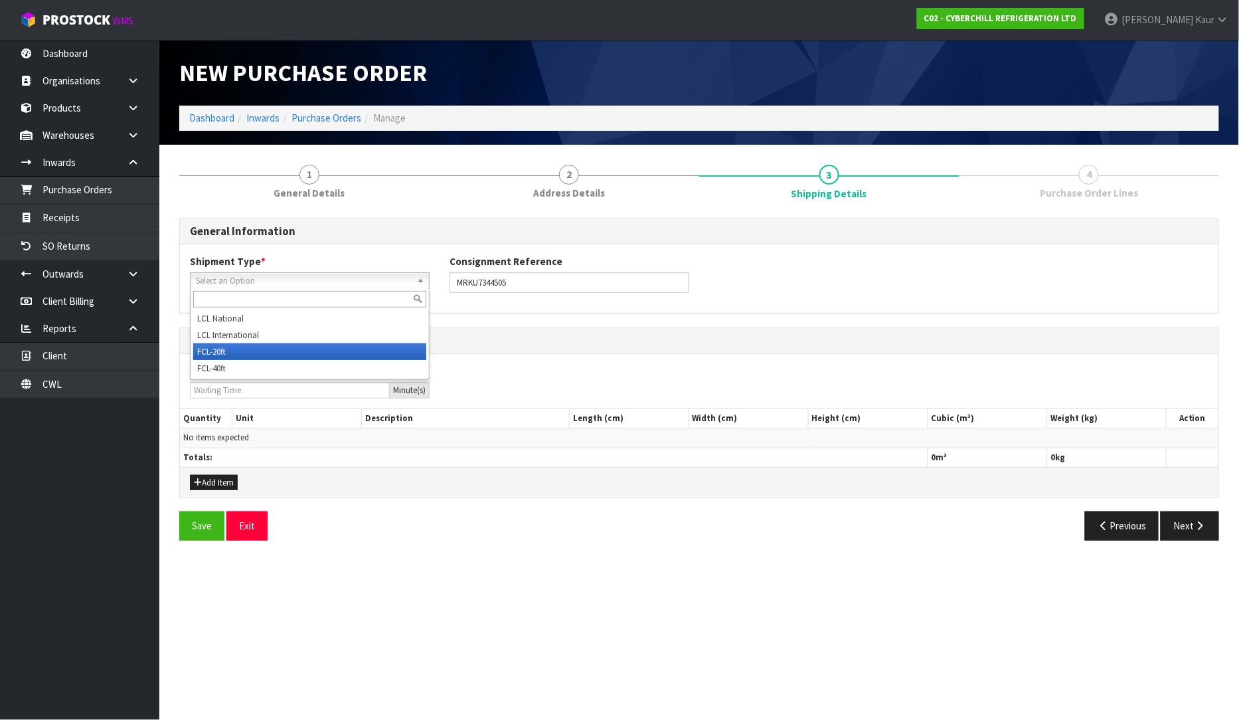
click at [254, 349] on li "FCL-20ft" at bounding box center [309, 351] width 233 height 17
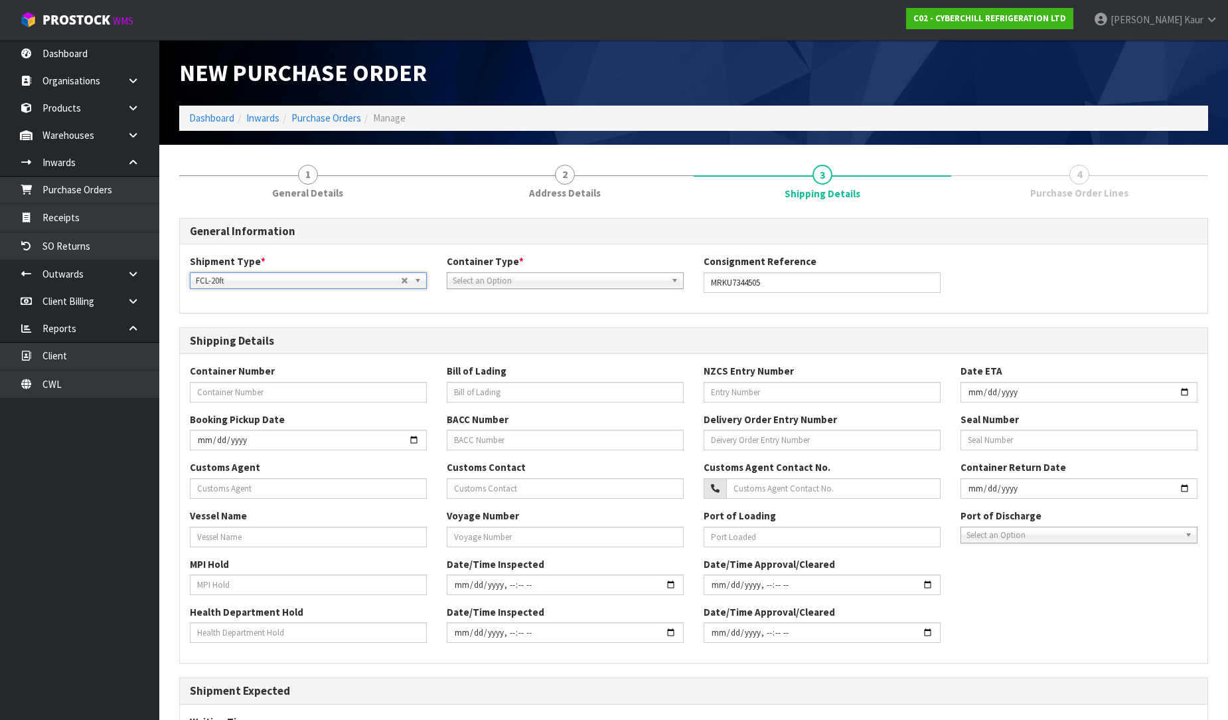
click at [535, 269] on div "Container Type * Loose Pallet Select an Option" at bounding box center [565, 271] width 257 height 34
click at [532, 279] on span "Select an Option" at bounding box center [559, 281] width 213 height 16
click at [518, 333] on li "Pallet" at bounding box center [565, 335] width 230 height 17
drag, startPoint x: 784, startPoint y: 277, endPoint x: 691, endPoint y: 282, distance: 93.1
click at [691, 282] on div "Shipment Type * LCL National LCL International FCL-20ft FCL-40ft FCL-20ft LCL N…" at bounding box center [694, 278] width 1028 height 48
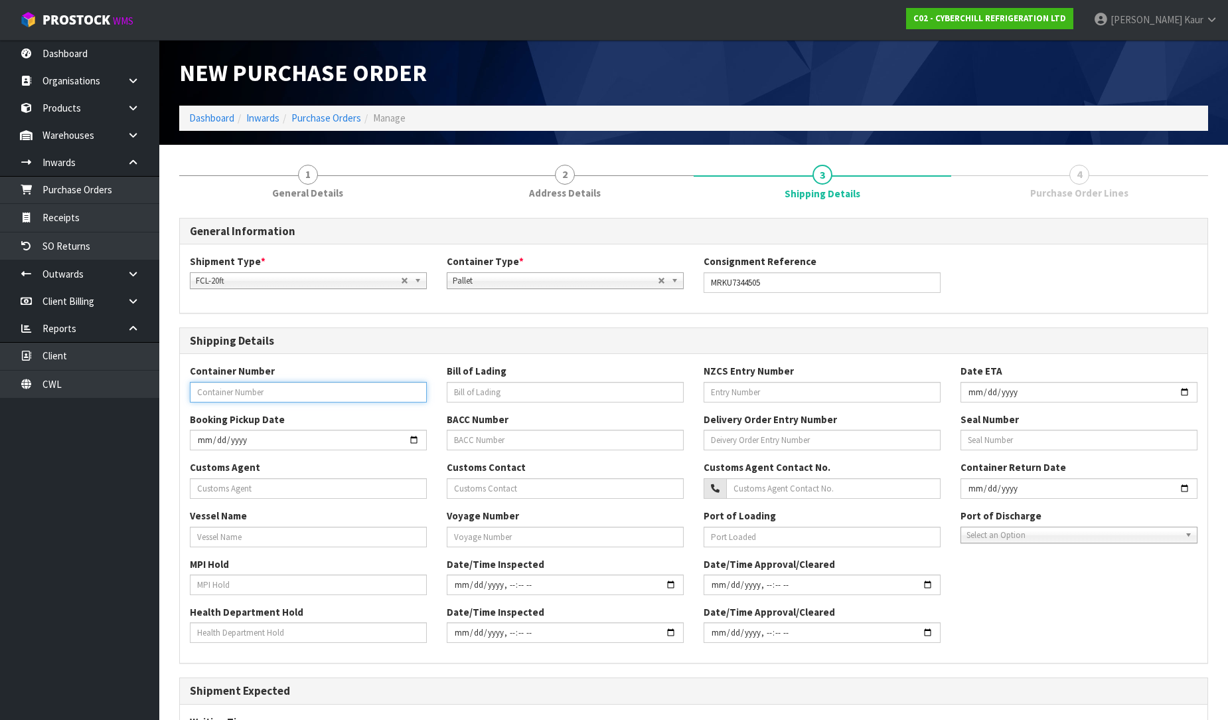
click at [231, 390] on input "text" at bounding box center [308, 392] width 237 height 21
paste input "MRKU7344505"
type input "MRKU7344505"
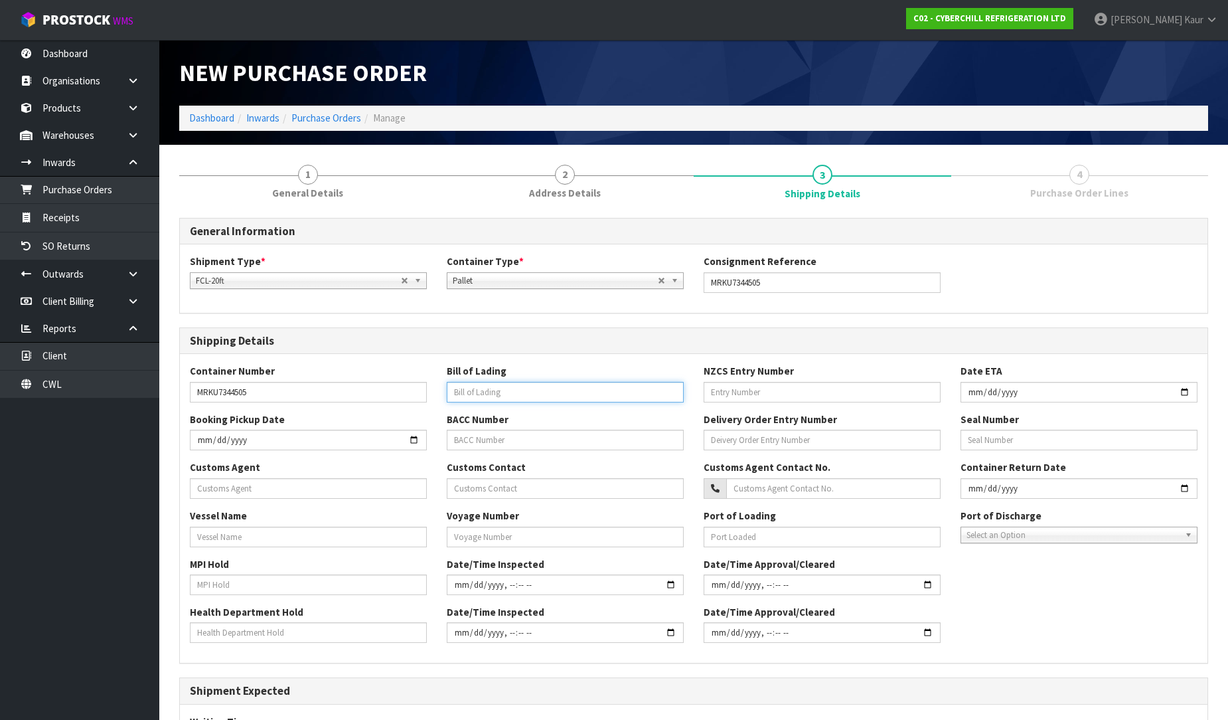
click at [453, 394] on input "text" at bounding box center [565, 392] width 237 height 21
paste input "AUBNEAS4002388"
type input "AUBNEAS4002388"
click at [724, 375] on label "NZCS Entry Number" at bounding box center [749, 371] width 90 height 14
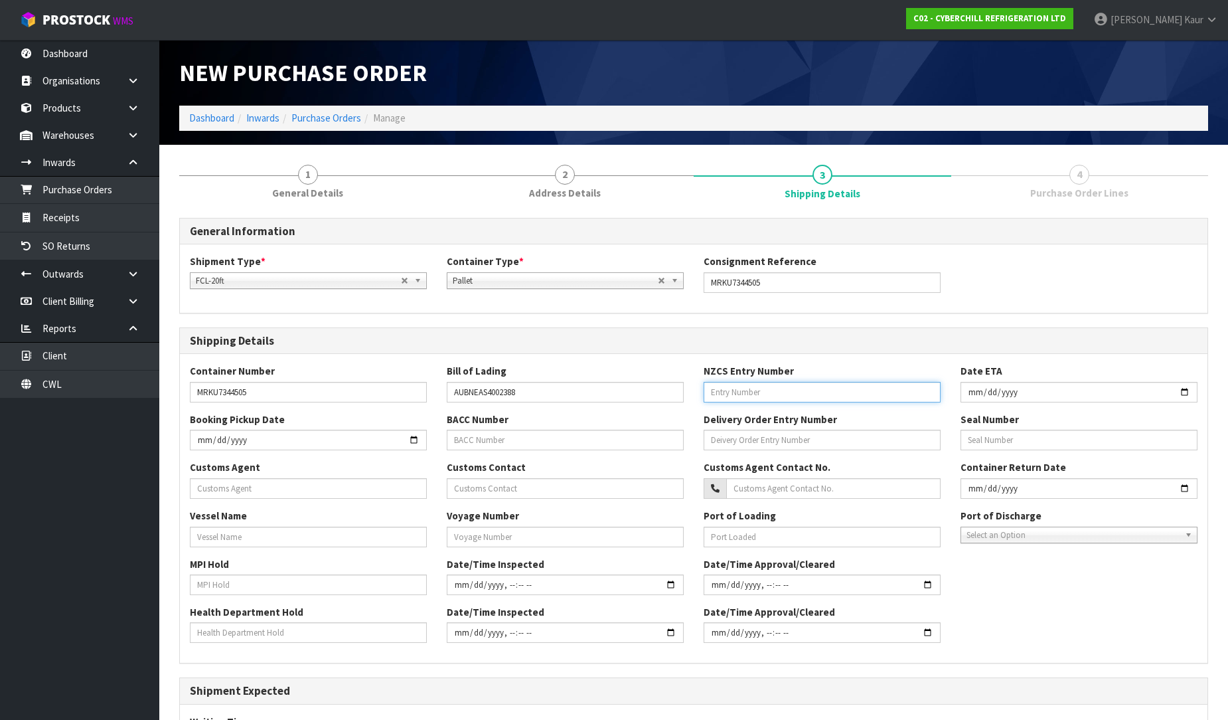
click at [724, 387] on input "text" at bounding box center [822, 392] width 237 height 21
paste input "75359830"
type input "75359830"
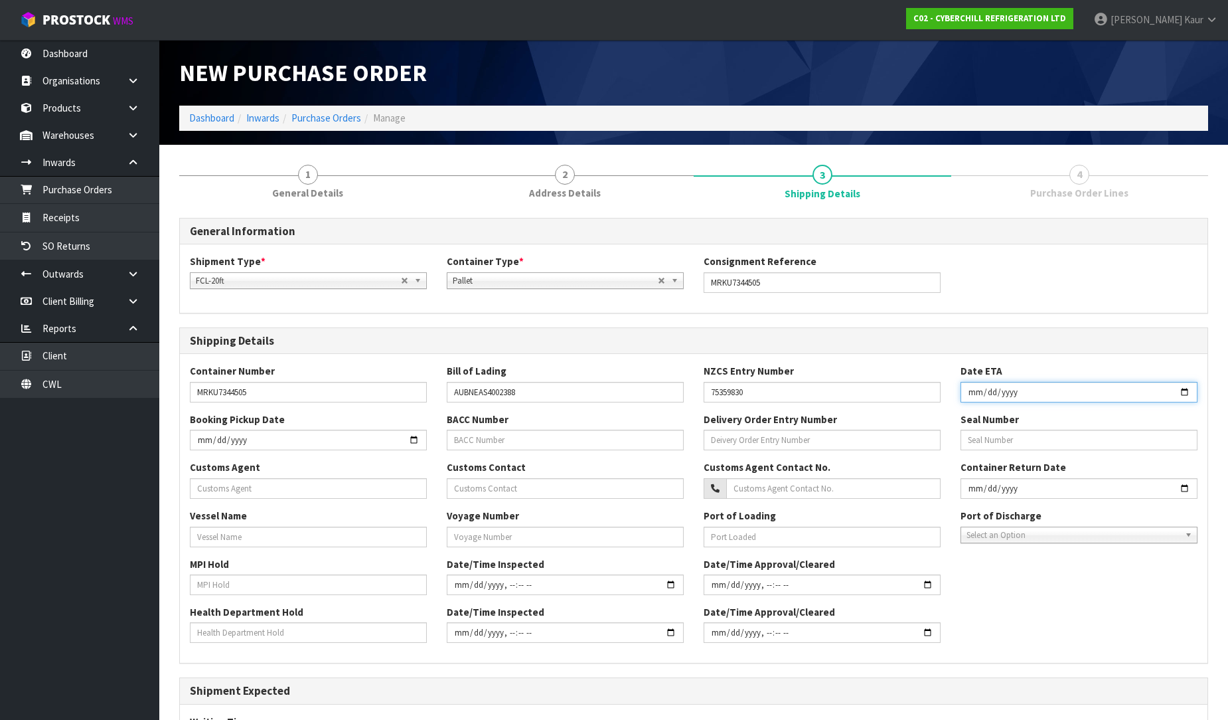
click at [976, 393] on input "date" at bounding box center [1079, 392] width 237 height 21
type input "[DATE]"
drag, startPoint x: 775, startPoint y: 396, endPoint x: 692, endPoint y: 394, distance: 83.7
click at [692, 394] on div "Container Number MRKU7344505 Bill of Lading AUBNEAS4002388 NZCS Entry Number 75…" at bounding box center [694, 388] width 1028 height 48
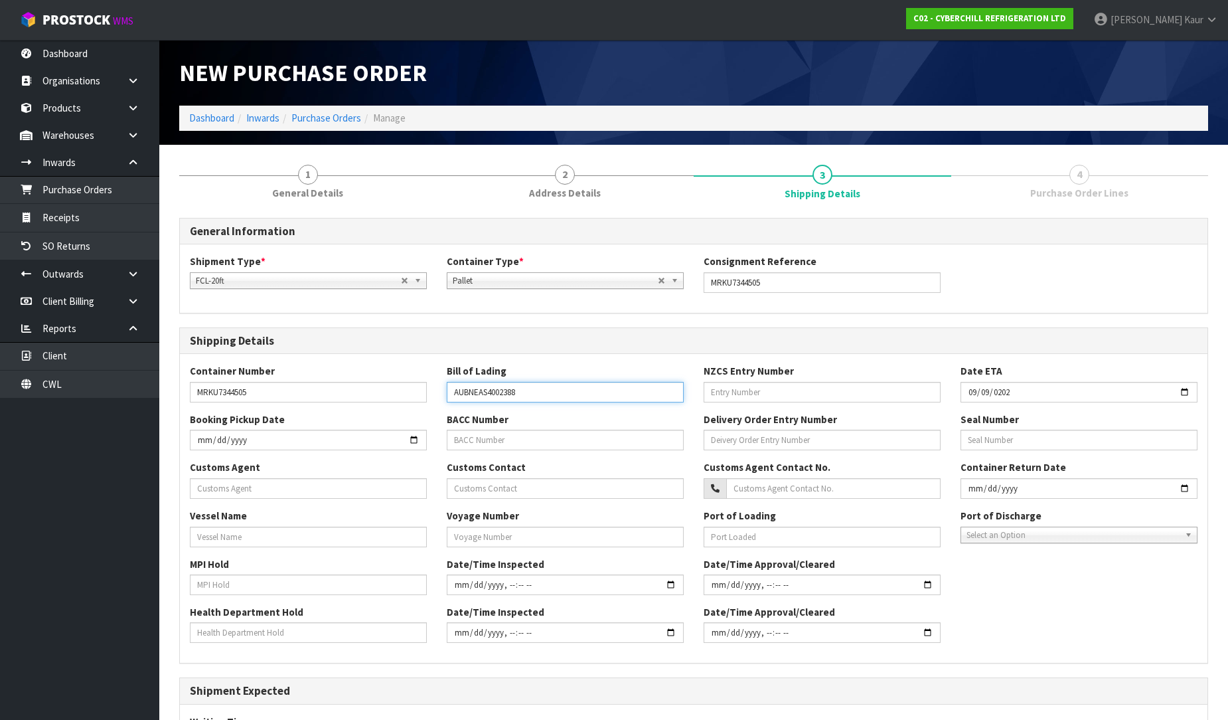
drag, startPoint x: 546, startPoint y: 392, endPoint x: 424, endPoint y: 393, distance: 122.2
click at [424, 393] on div "Container Number MRKU7344505 Bill of Lading AUBNEAS4002388 NZCS Entry Number Da…" at bounding box center [694, 388] width 1028 height 48
click at [458, 395] on input "text" at bounding box center [565, 392] width 237 height 21
paste input "TSZX7144727"
type input "TSZX7144727"
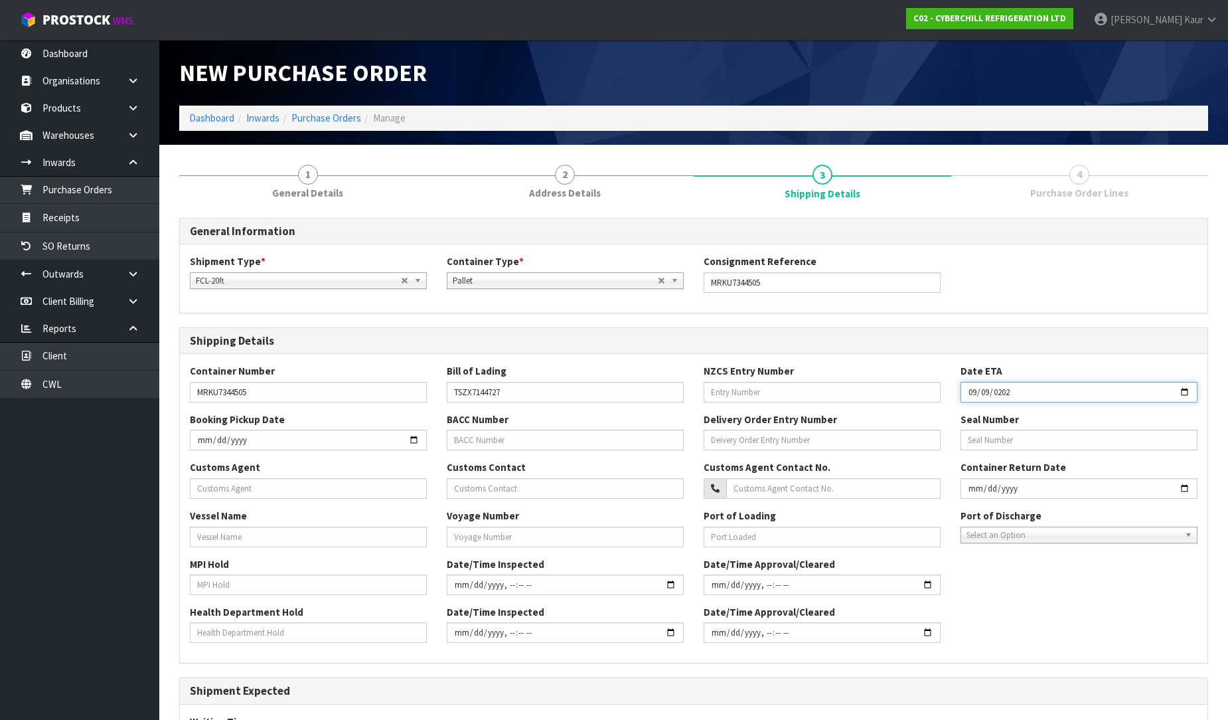
click at [966, 392] on input "[DATE]" at bounding box center [1079, 392] width 237 height 21
type input "[DATE]"
click at [763, 397] on input "text" at bounding box center [822, 392] width 237 height 21
paste input "88063726"
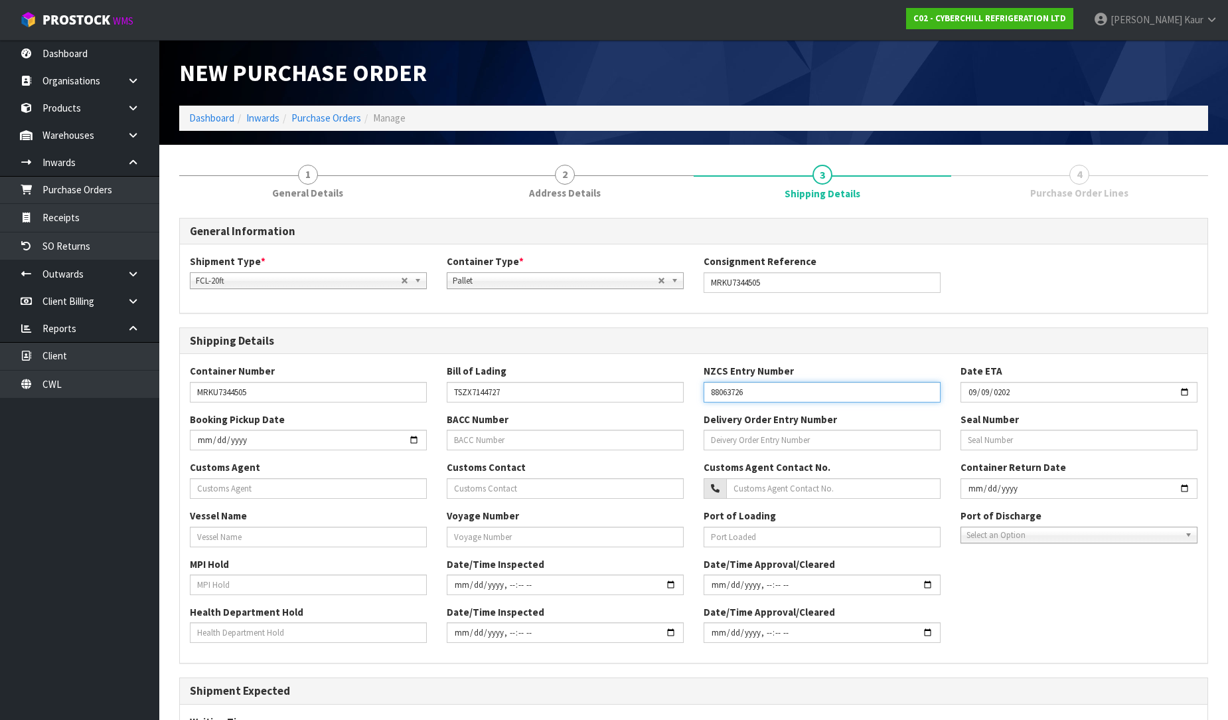
type input "88063726"
click at [219, 493] on input "text" at bounding box center [308, 488] width 237 height 21
paste input "TOLL GROUP (NZ) LIMITED"
type input "TOLL GROUP (NZ) LIMITED"
drag, startPoint x: 216, startPoint y: 524, endPoint x: 213, endPoint y: 535, distance: 10.9
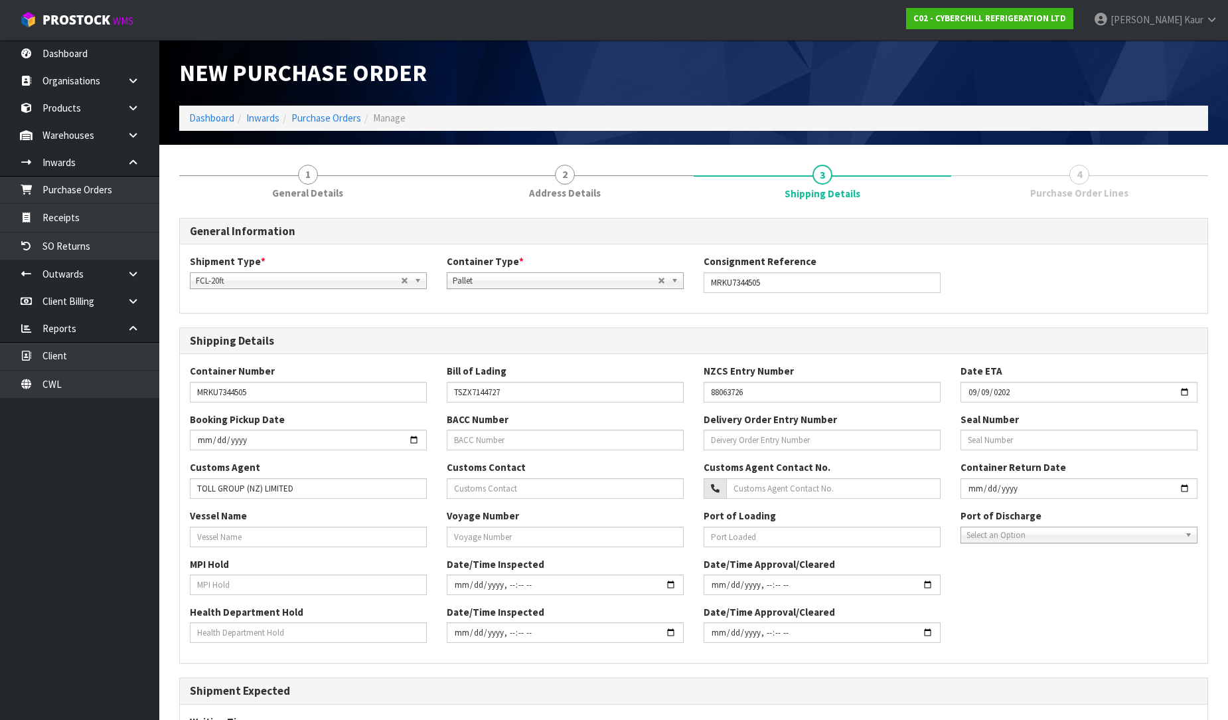
click at [216, 529] on div "Vessel Name" at bounding box center [308, 527] width 257 height 38
click at [213, 536] on input "text" at bounding box center [308, 536] width 237 height 21
paste input "[GEOGRAPHIC_DATA]"
type input "[GEOGRAPHIC_DATA]"
click at [206, 582] on input "text" at bounding box center [308, 584] width 237 height 21
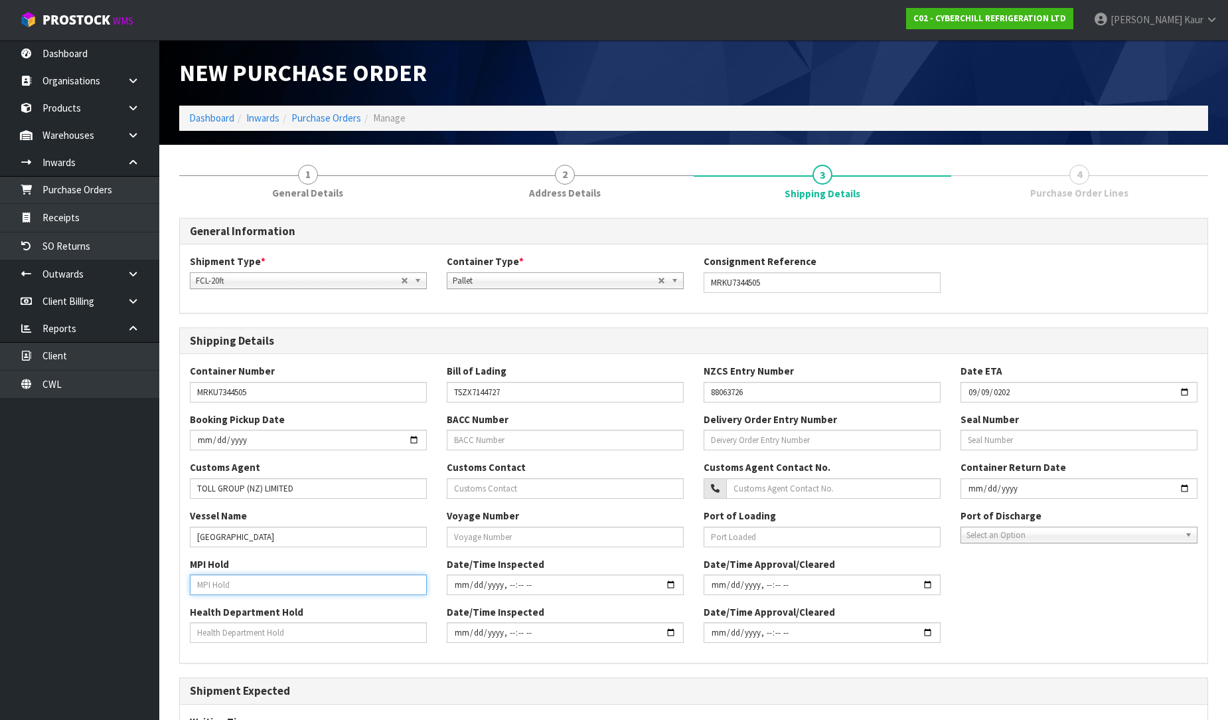
type input "M"
type input "NO"
click at [208, 636] on input "text" at bounding box center [308, 632] width 237 height 21
type input "NO"
click at [485, 532] on input "text" at bounding box center [565, 536] width 237 height 21
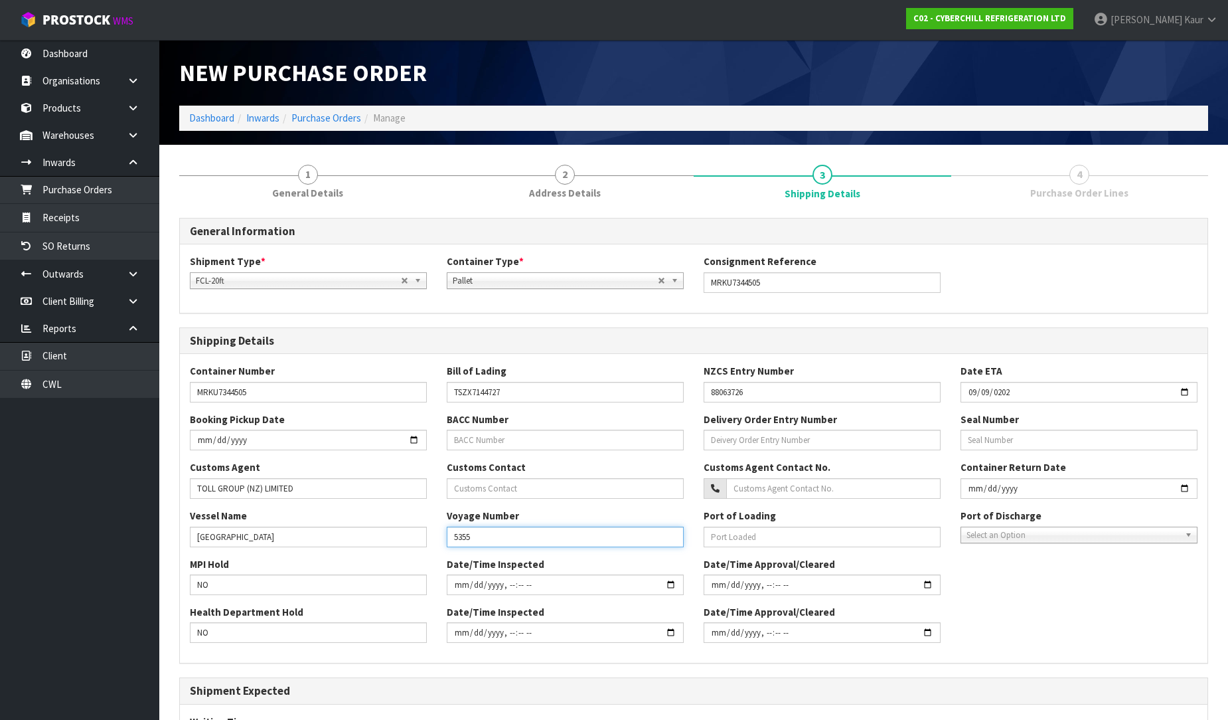
type input "5355"
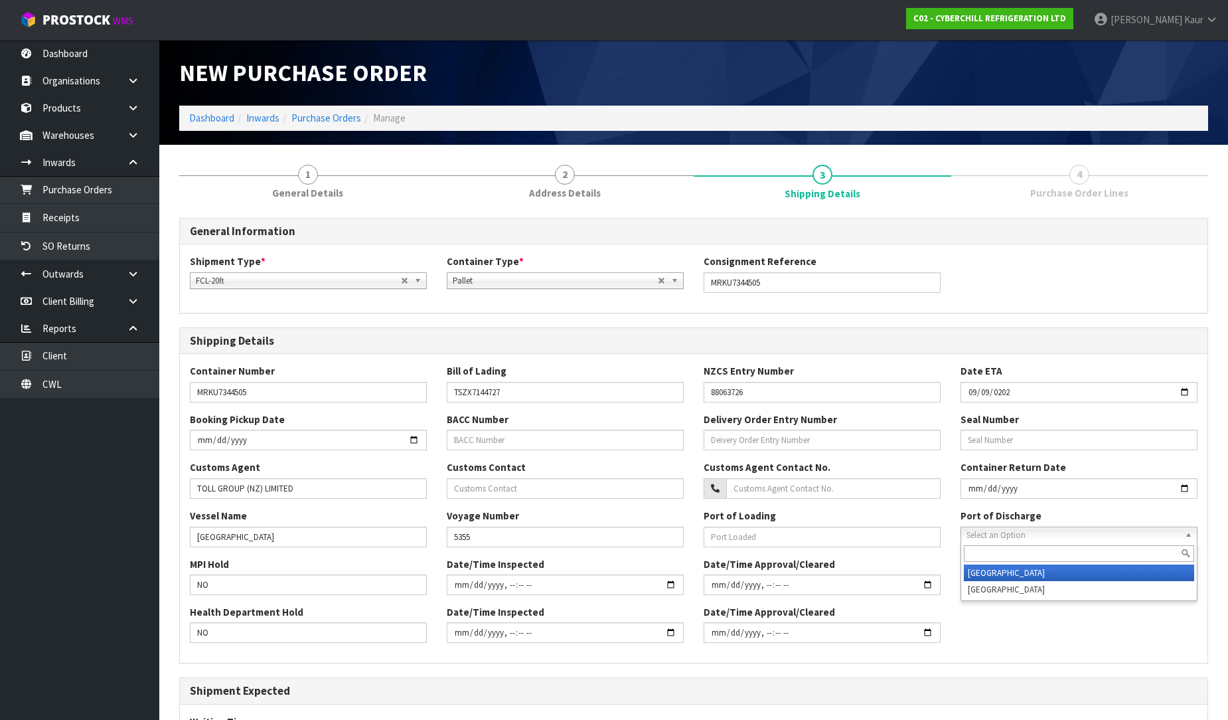
click at [994, 534] on span "Select an Option" at bounding box center [1073, 535] width 213 height 16
click at [999, 568] on li "[GEOGRAPHIC_DATA]" at bounding box center [1079, 572] width 230 height 17
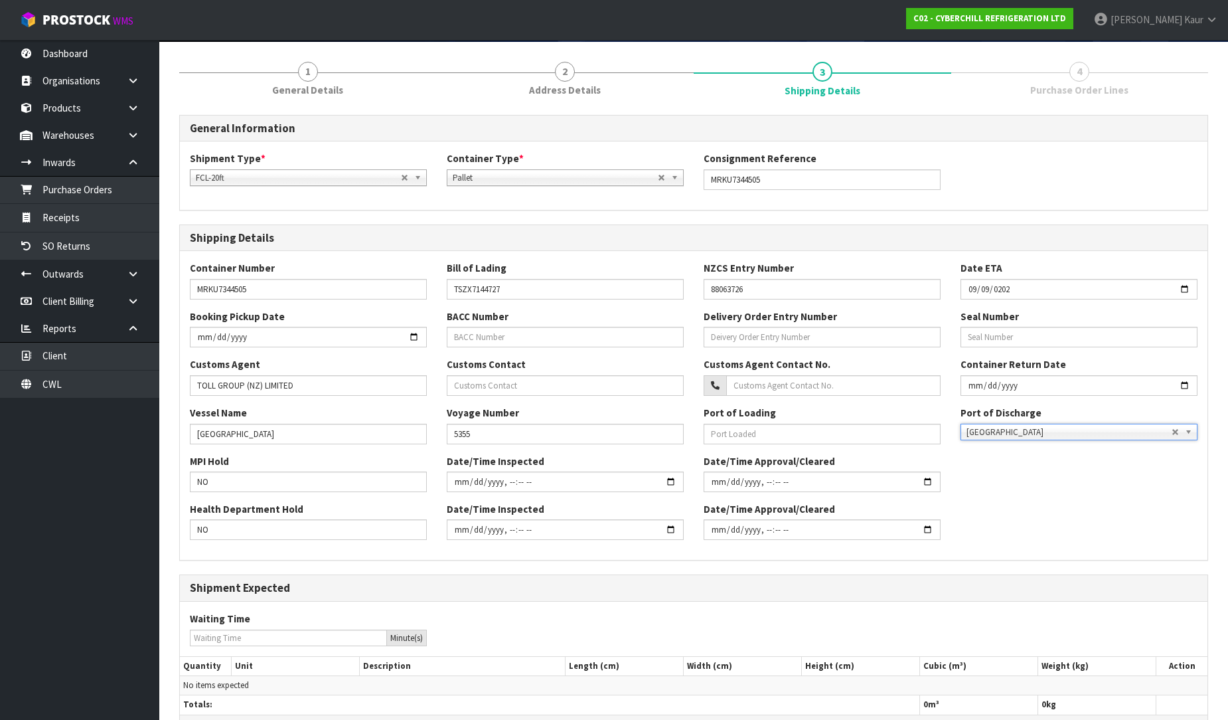
scroll to position [191, 0]
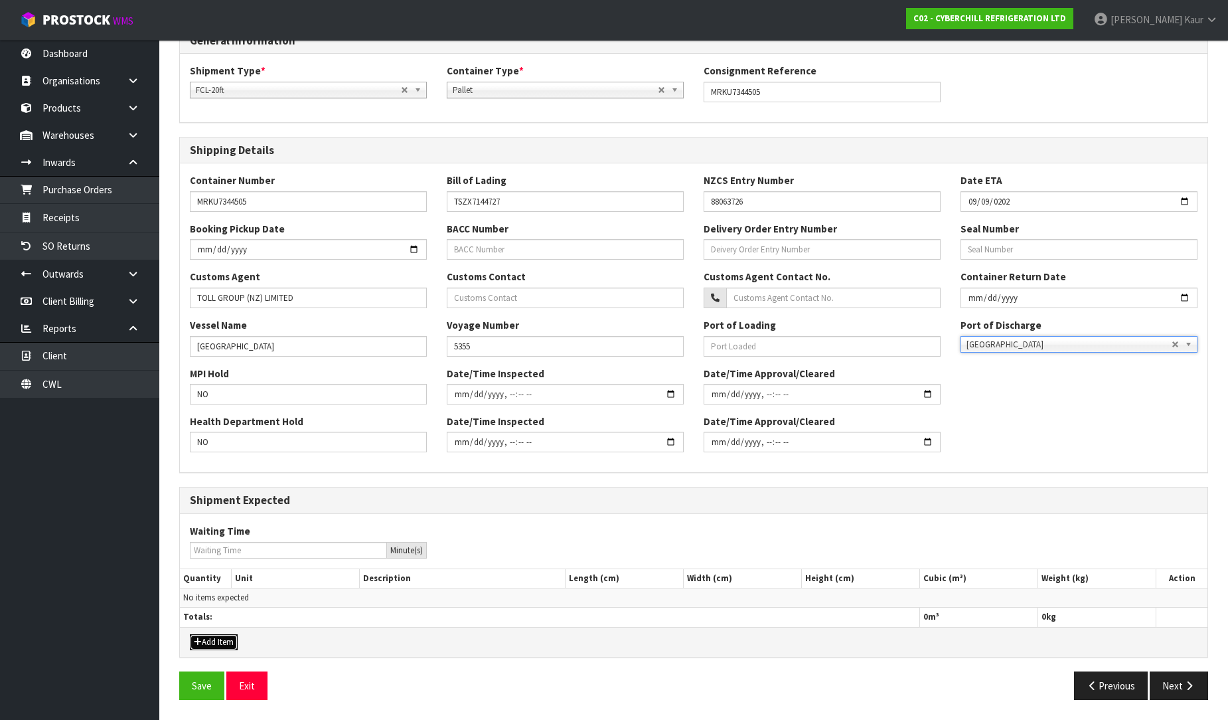
click at [217, 647] on button "Add Item" at bounding box center [214, 642] width 48 height 16
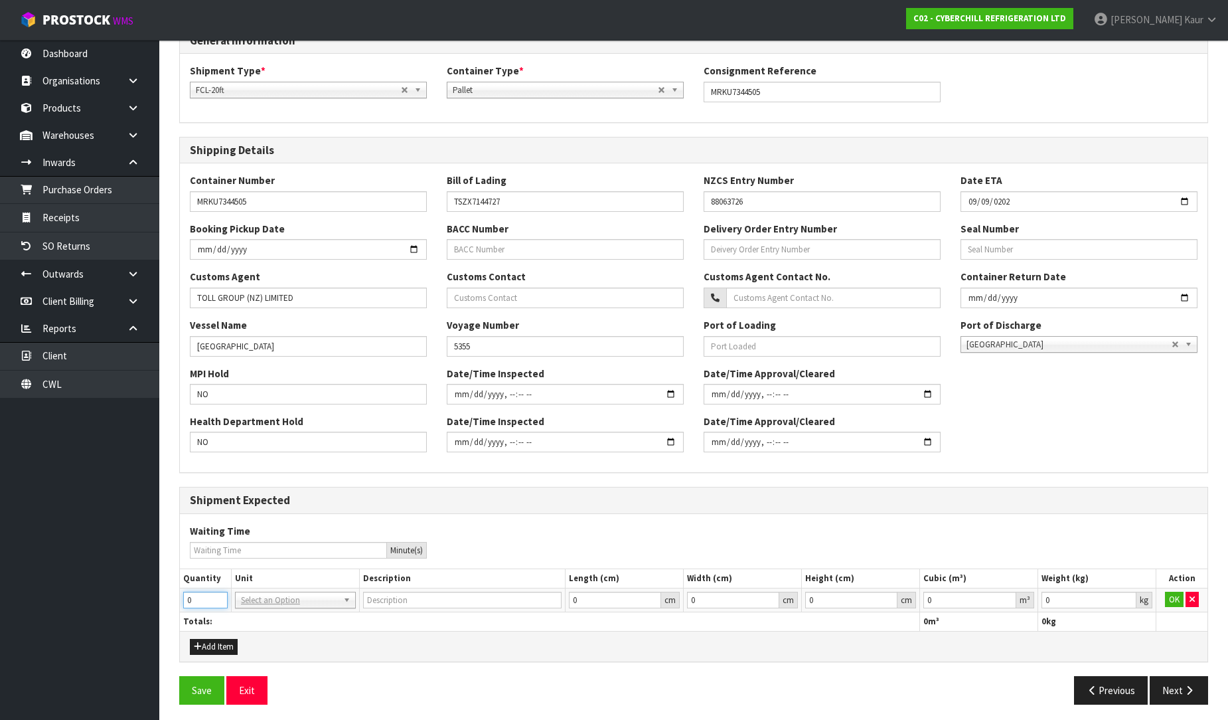
click at [222, 591] on input "0" at bounding box center [205, 599] width 44 height 17
type input "1"
click at [218, 595] on input "1" at bounding box center [205, 599] width 44 height 17
type input "20FT CONTAINER"
type input "0.000001"
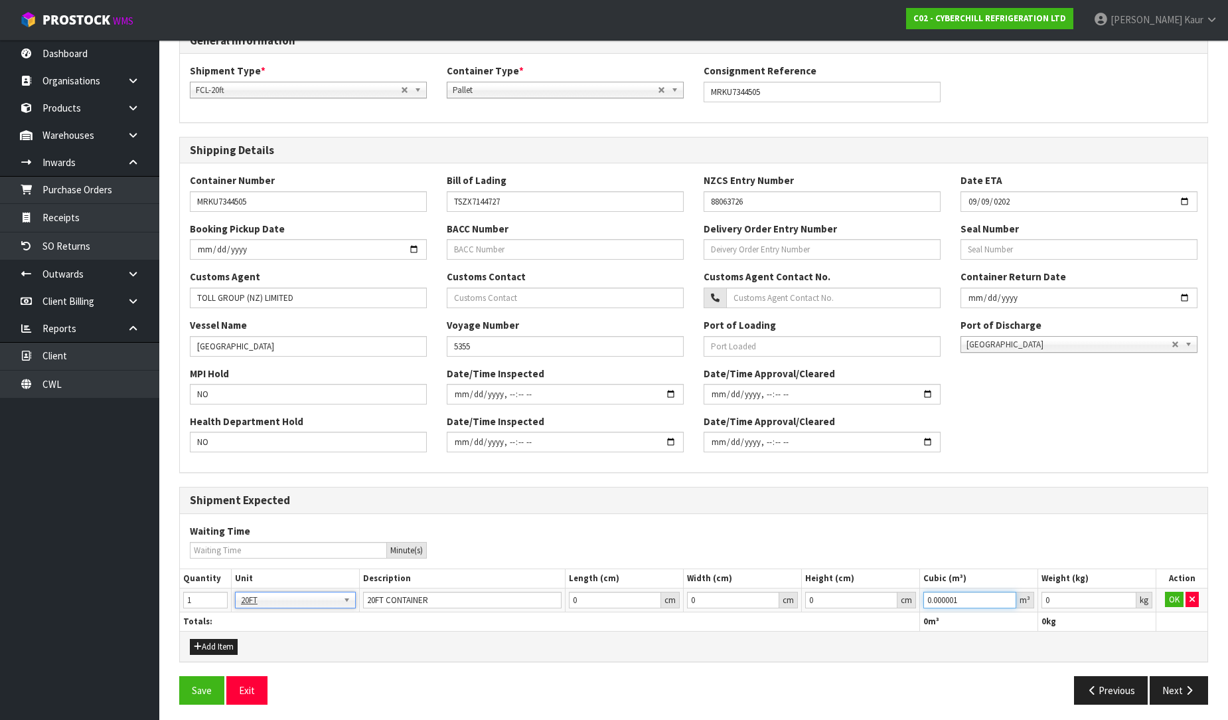
click at [1005, 594] on input "0.000001" at bounding box center [969, 599] width 93 height 17
type input "0.001"
click at [1126, 595] on input "0.001" at bounding box center [1089, 599] width 95 height 17
click at [1171, 595] on button "OK" at bounding box center [1174, 599] width 19 height 16
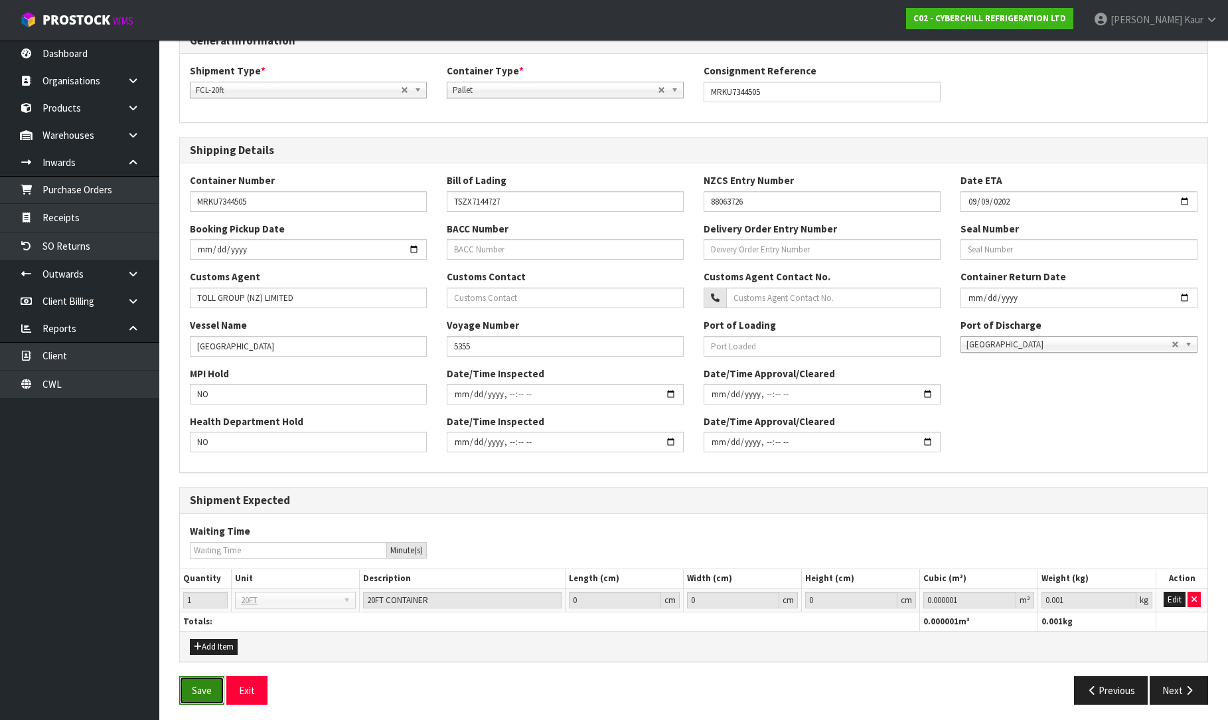
click at [199, 686] on button "Save" at bounding box center [201, 690] width 45 height 29
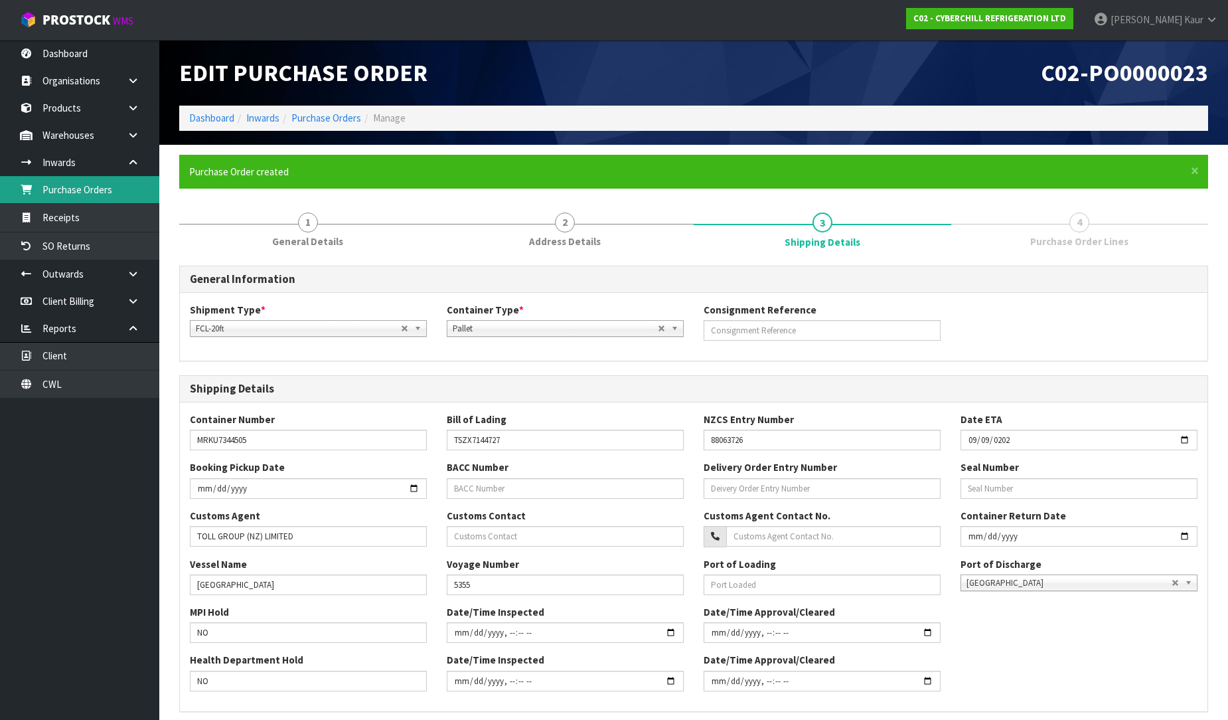
click at [123, 183] on link "Purchase Orders" at bounding box center [79, 189] width 159 height 27
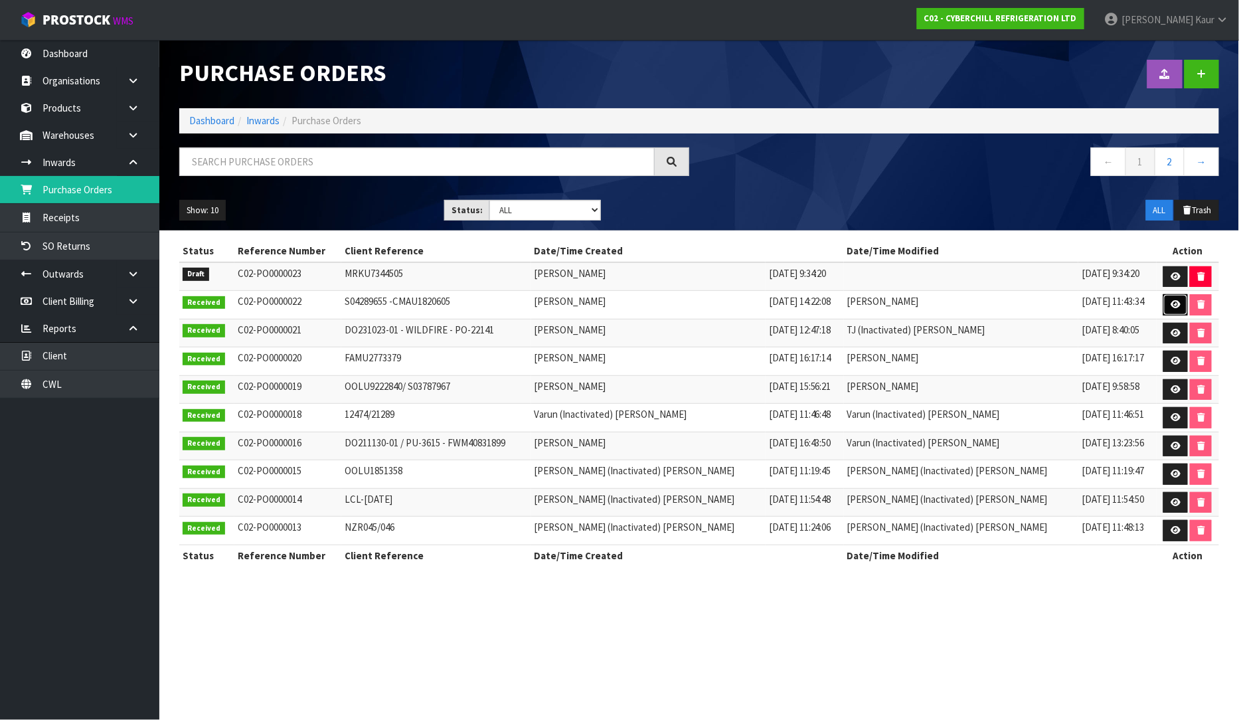
click at [1172, 306] on icon at bounding box center [1175, 304] width 10 height 9
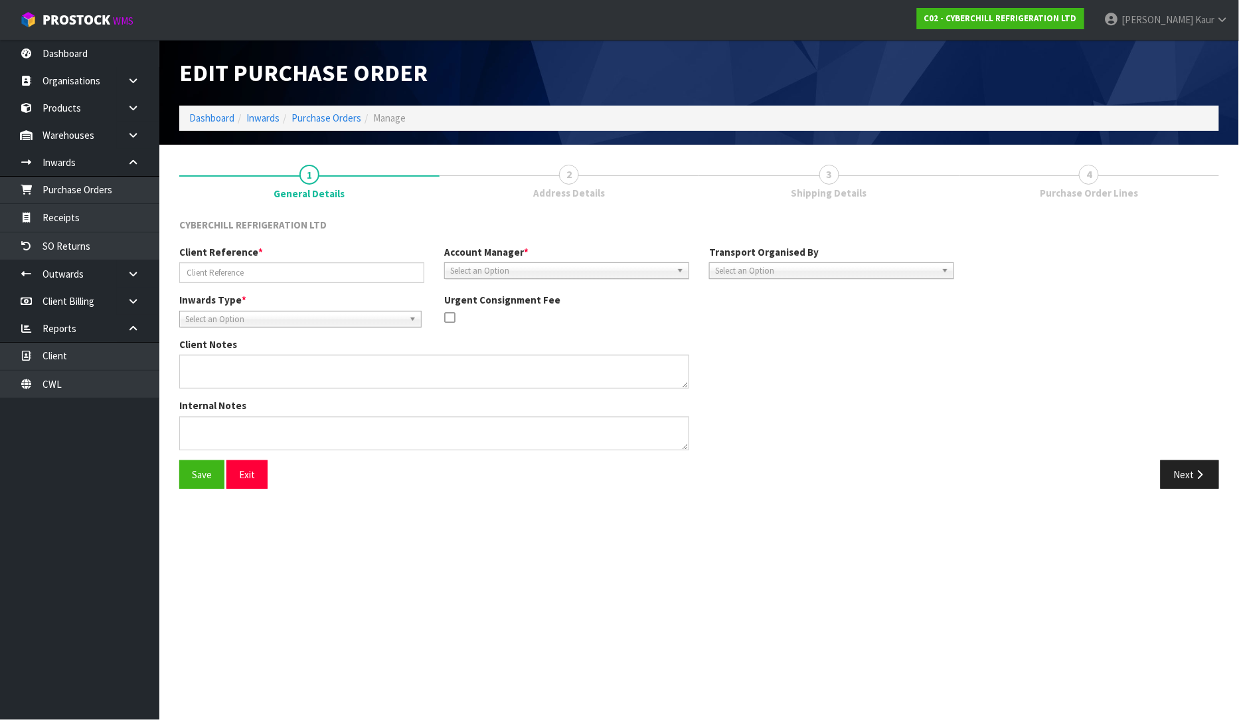
type input "S04289655 -CMAU1820605"
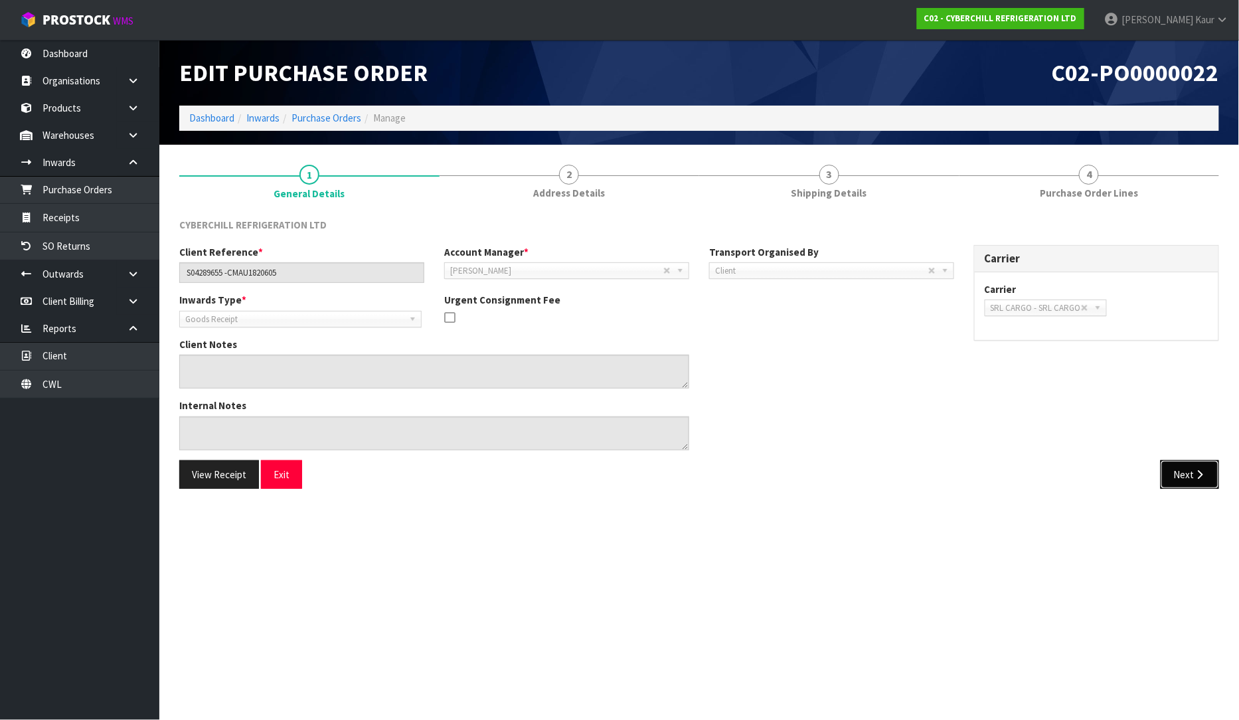
click at [1173, 460] on button "Next" at bounding box center [1189, 474] width 58 height 29
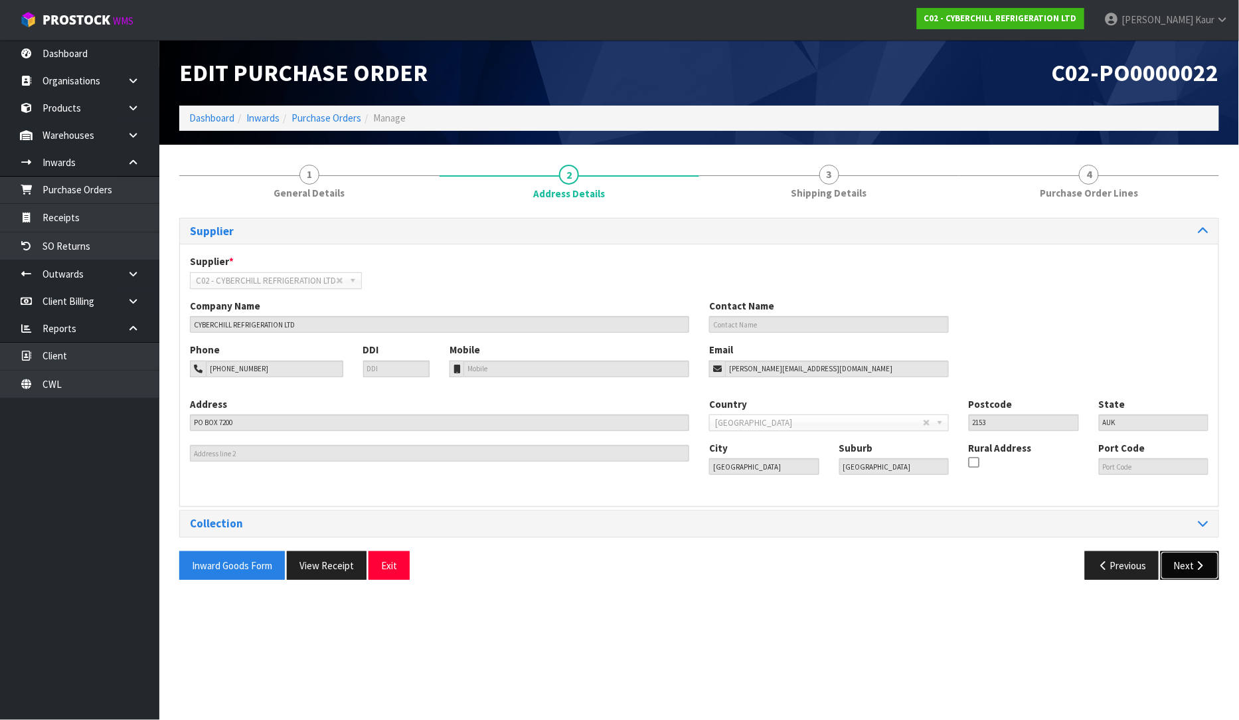
click at [1194, 552] on button "Next" at bounding box center [1189, 565] width 58 height 29
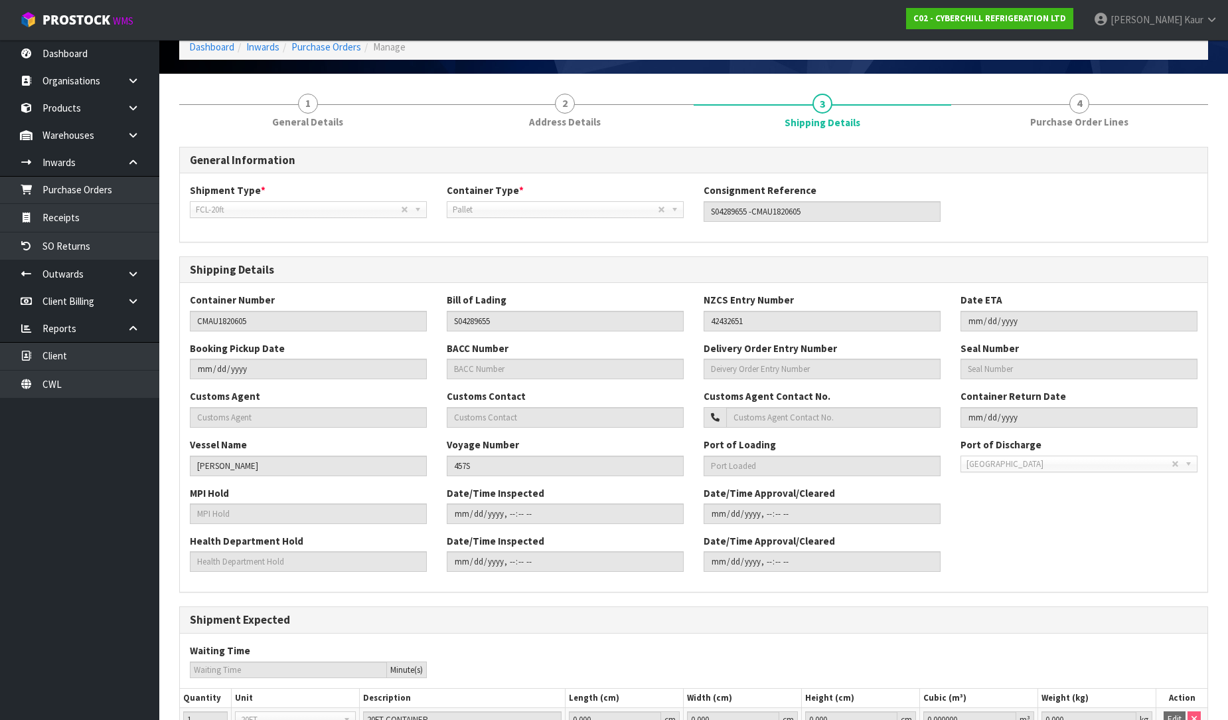
scroll to position [165, 0]
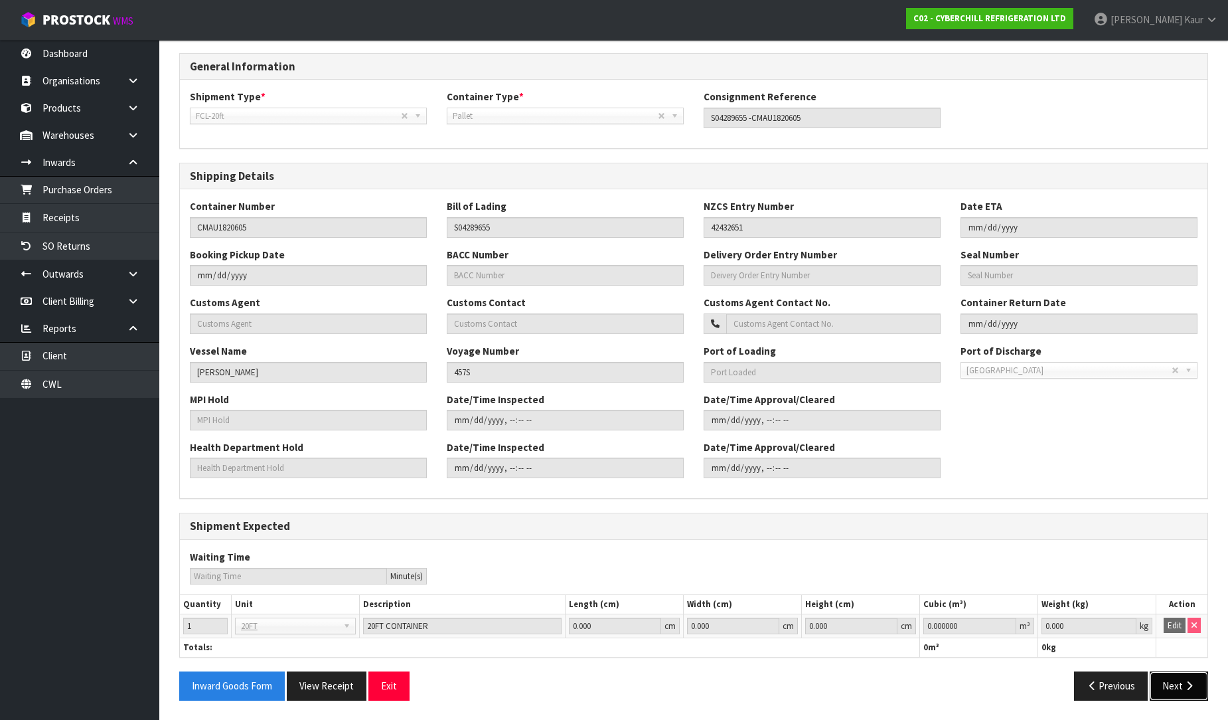
click at [1172, 679] on button "Next" at bounding box center [1179, 685] width 58 height 29
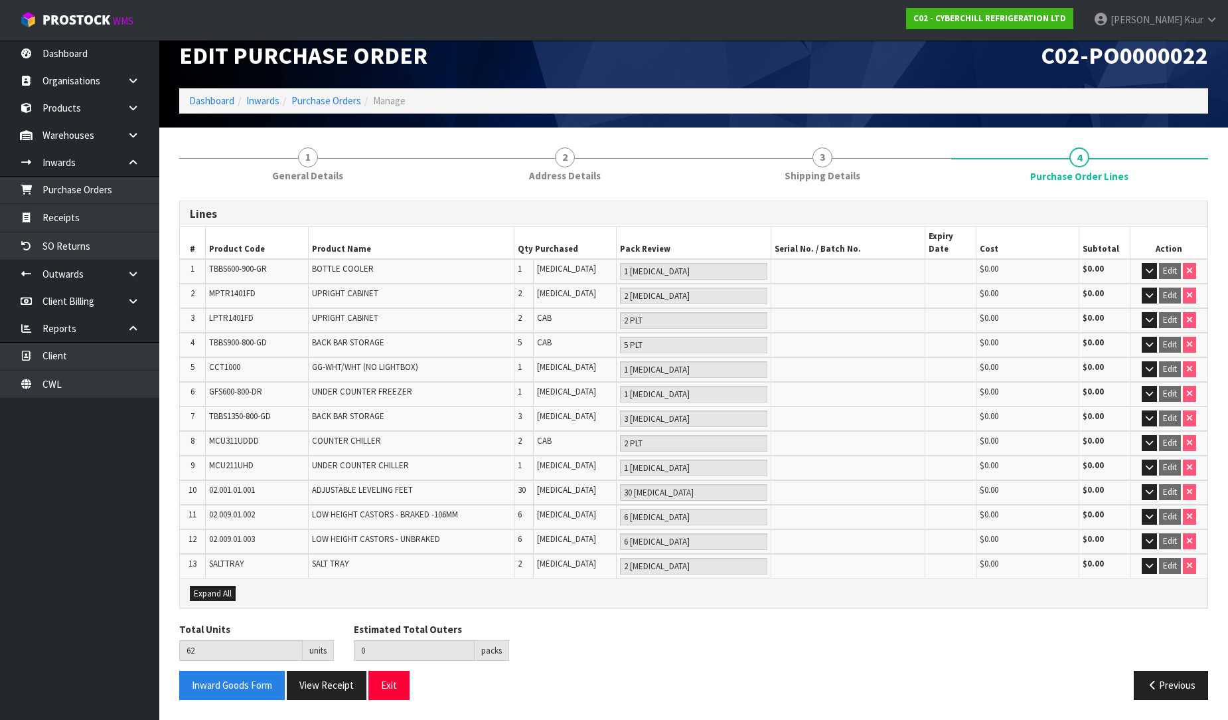
scroll to position [0, 0]
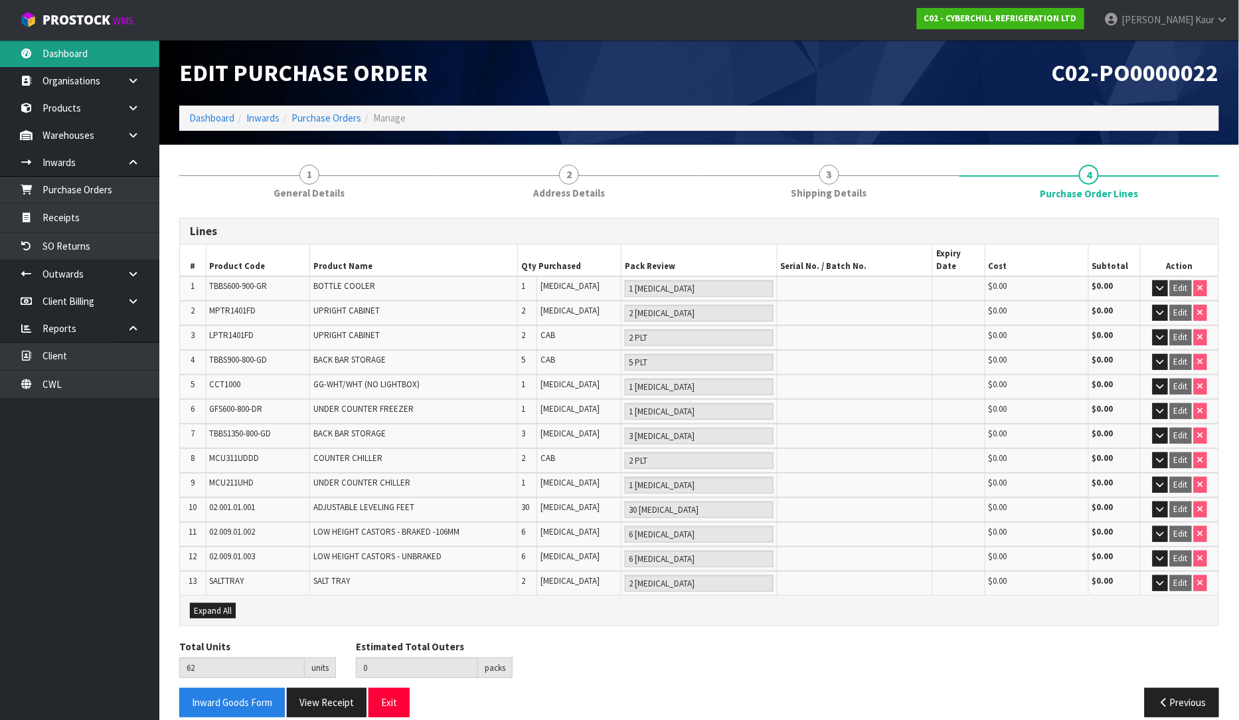
click at [97, 51] on link "Dashboard" at bounding box center [79, 53] width 159 height 27
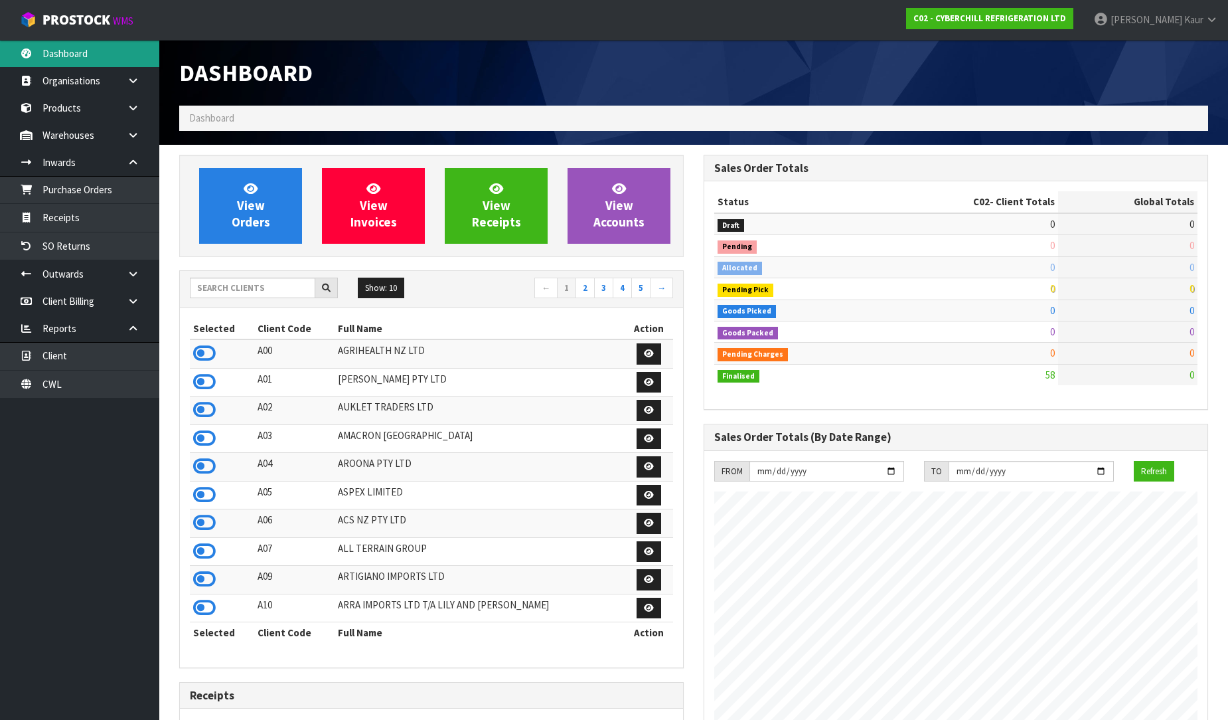
scroll to position [812, 524]
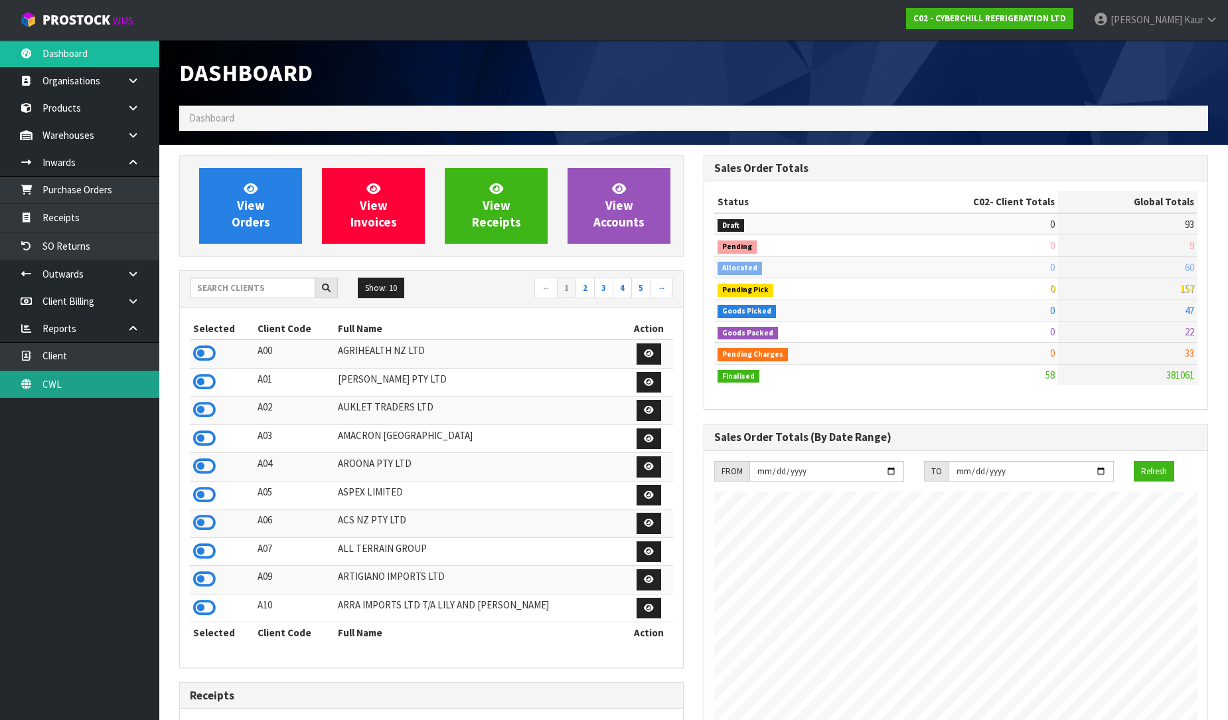
click at [120, 379] on link "CWL" at bounding box center [79, 383] width 159 height 27
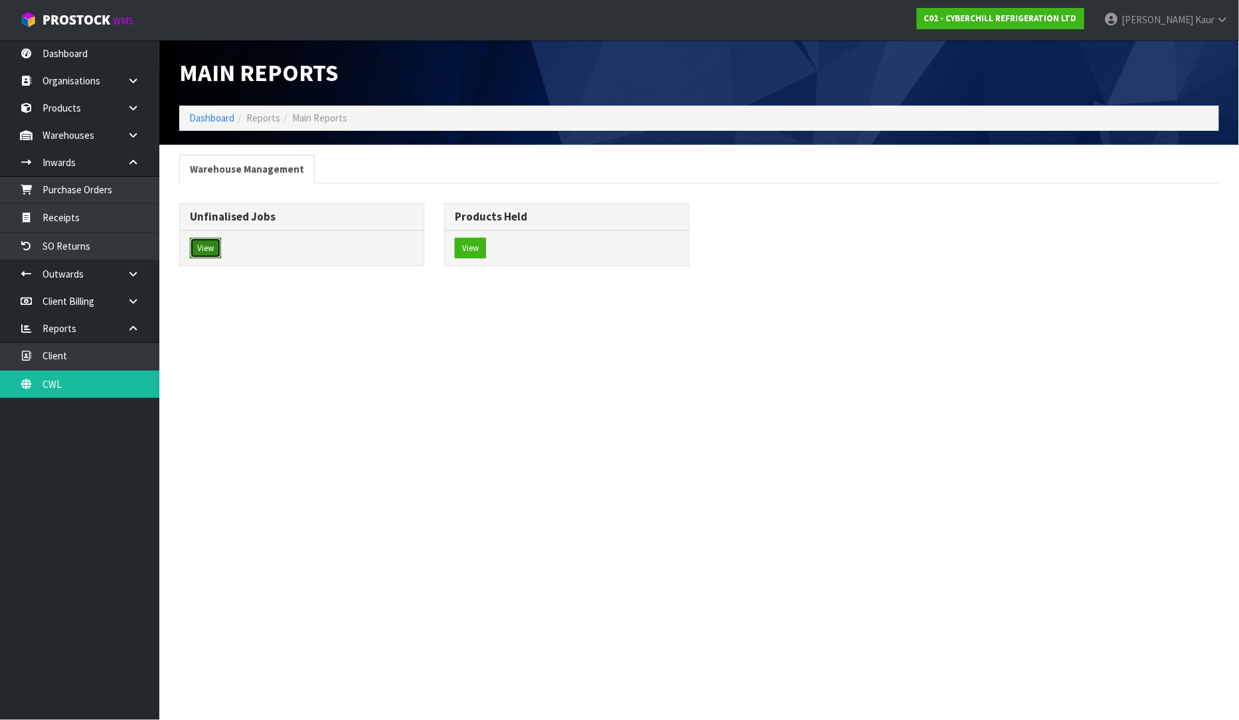
click at [220, 252] on button "View" at bounding box center [205, 248] width 31 height 21
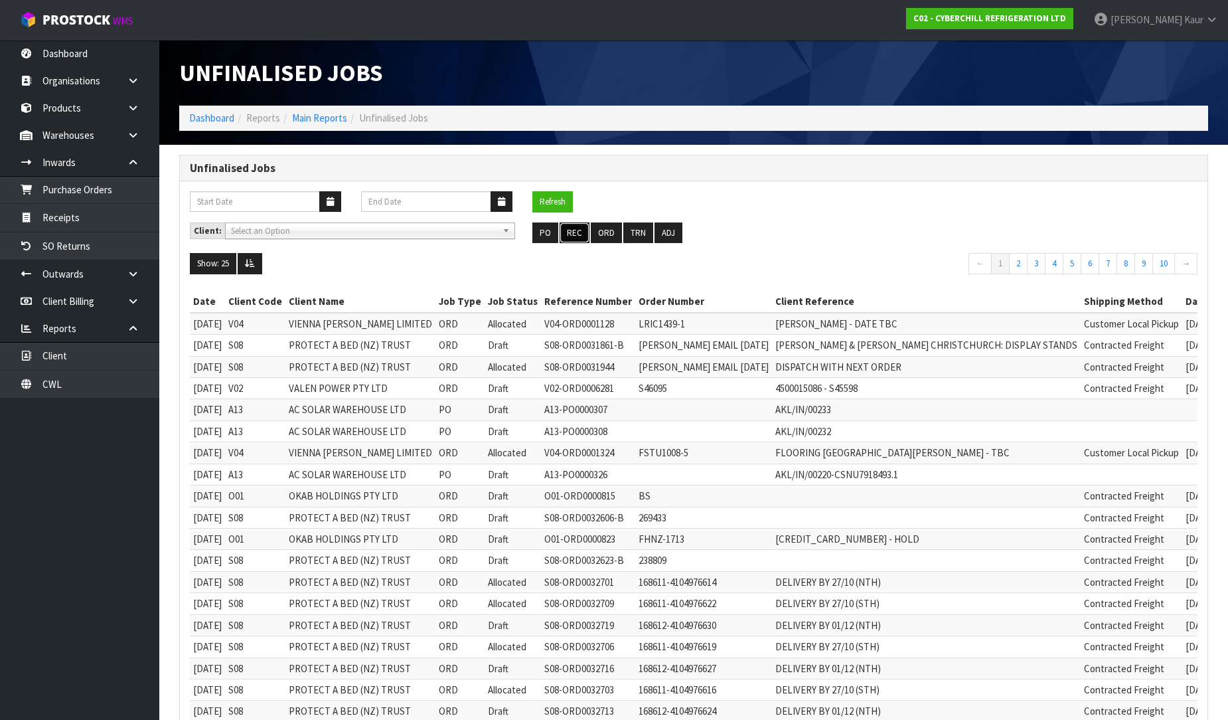
click at [565, 240] on button "REC" at bounding box center [575, 232] width 30 height 21
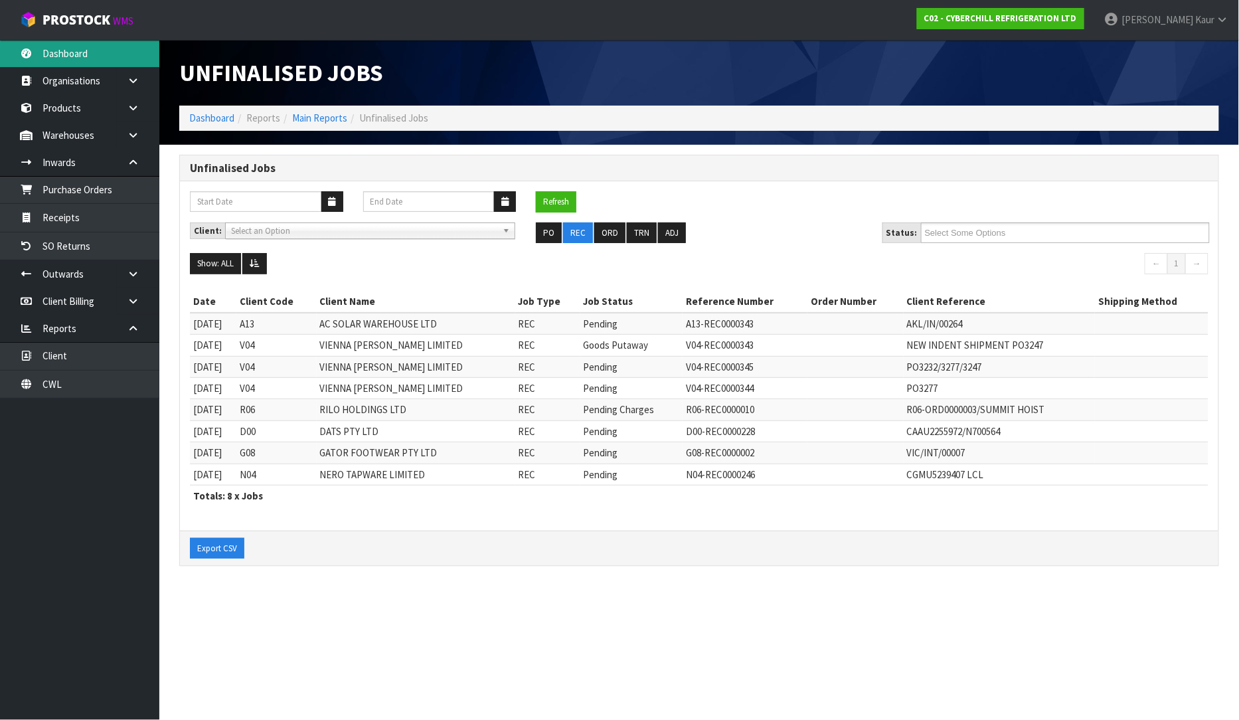
click at [42, 52] on link "Dashboard" at bounding box center [79, 53] width 159 height 27
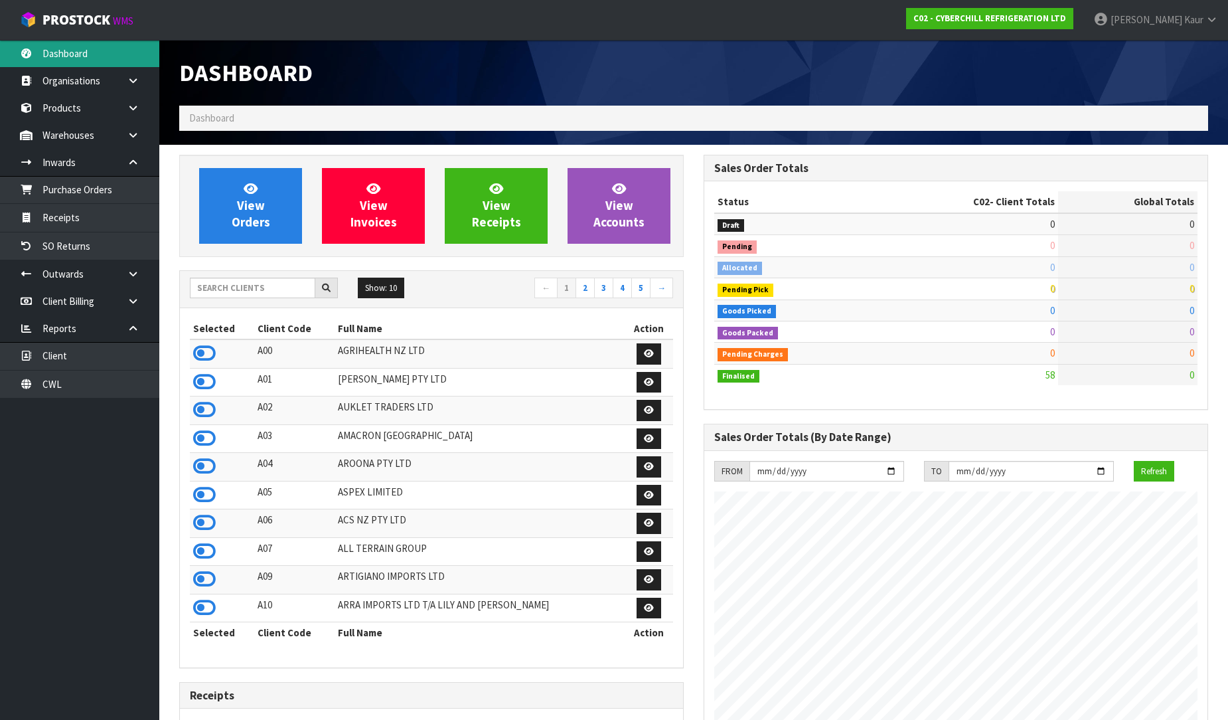
scroll to position [812, 524]
